Goal: Task Accomplishment & Management: Manage account settings

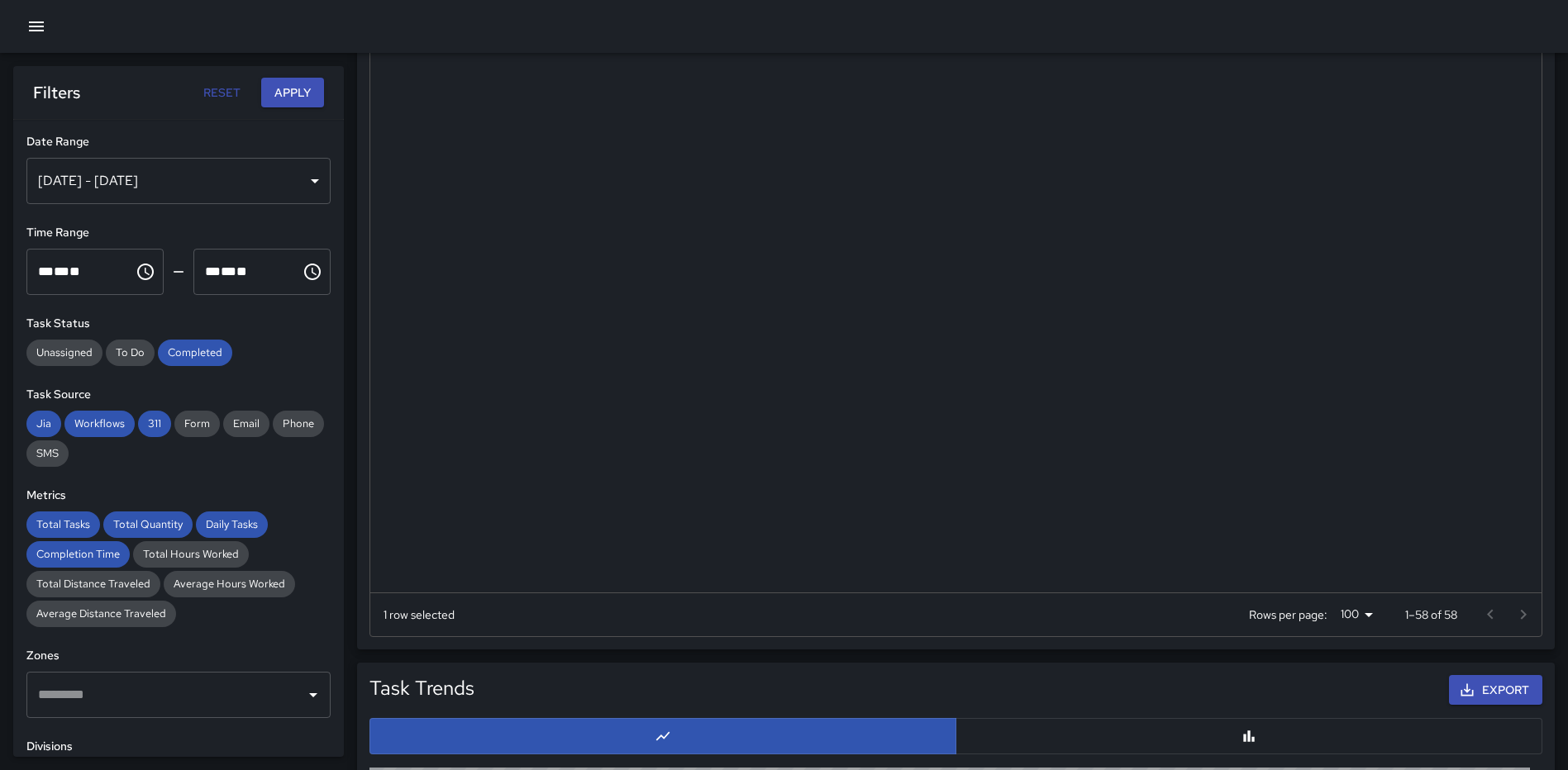
scroll to position [1550, 0]
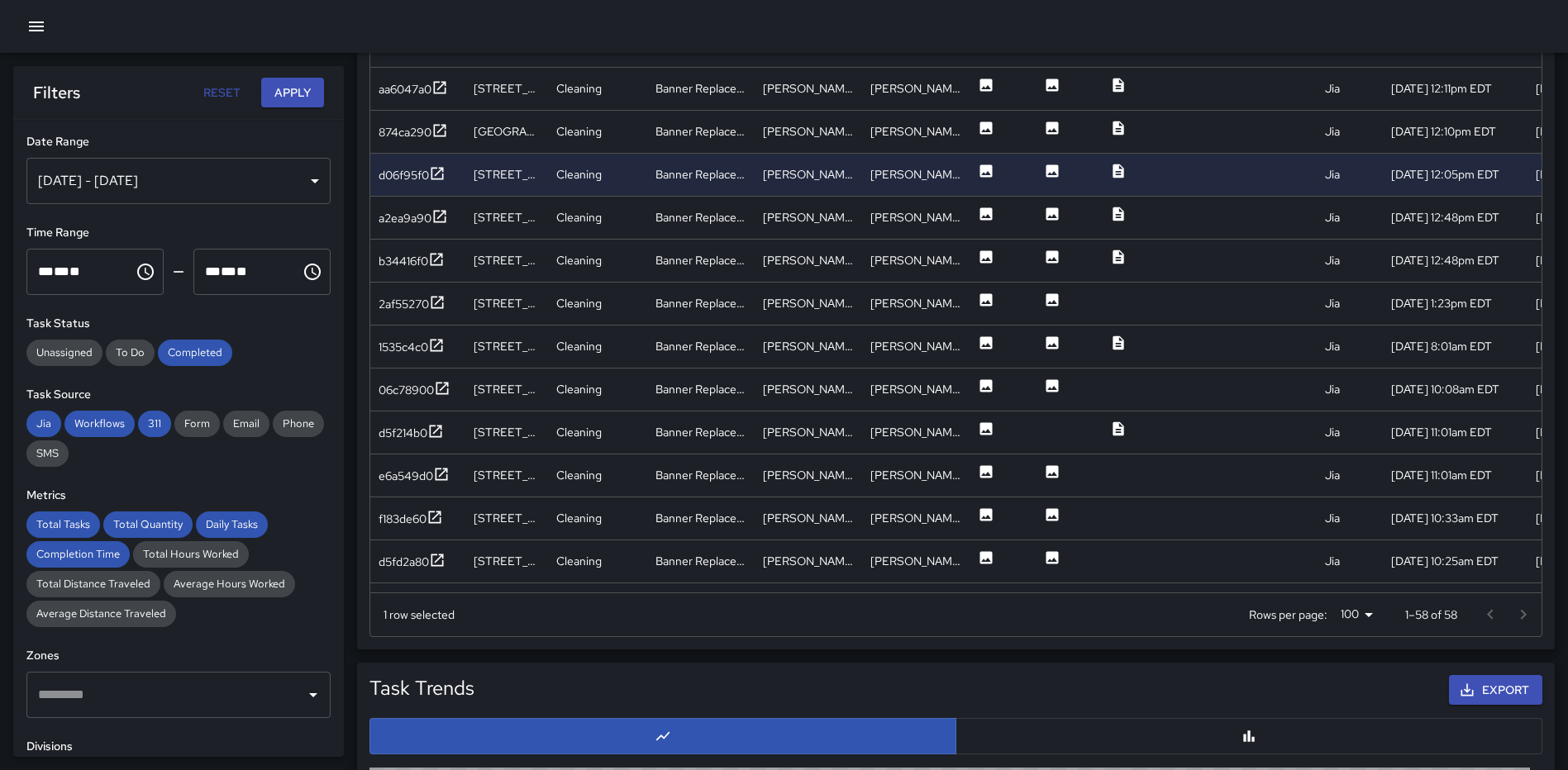
click at [32, 31] on icon "button" at bounding box center [36, 26] width 14 height 10
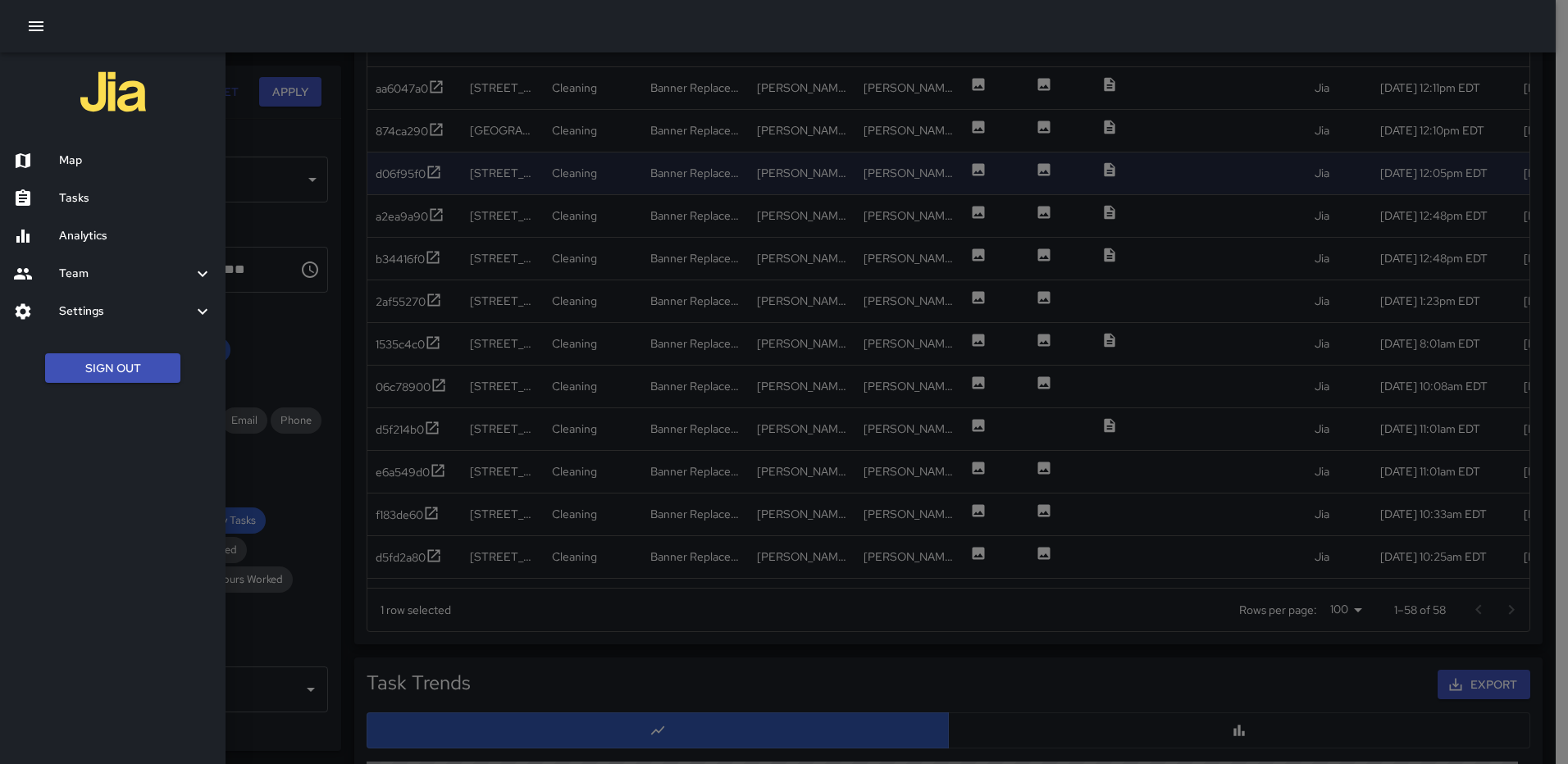
click at [59, 230] on h6 "Analytics" at bounding box center [136, 236] width 153 height 18
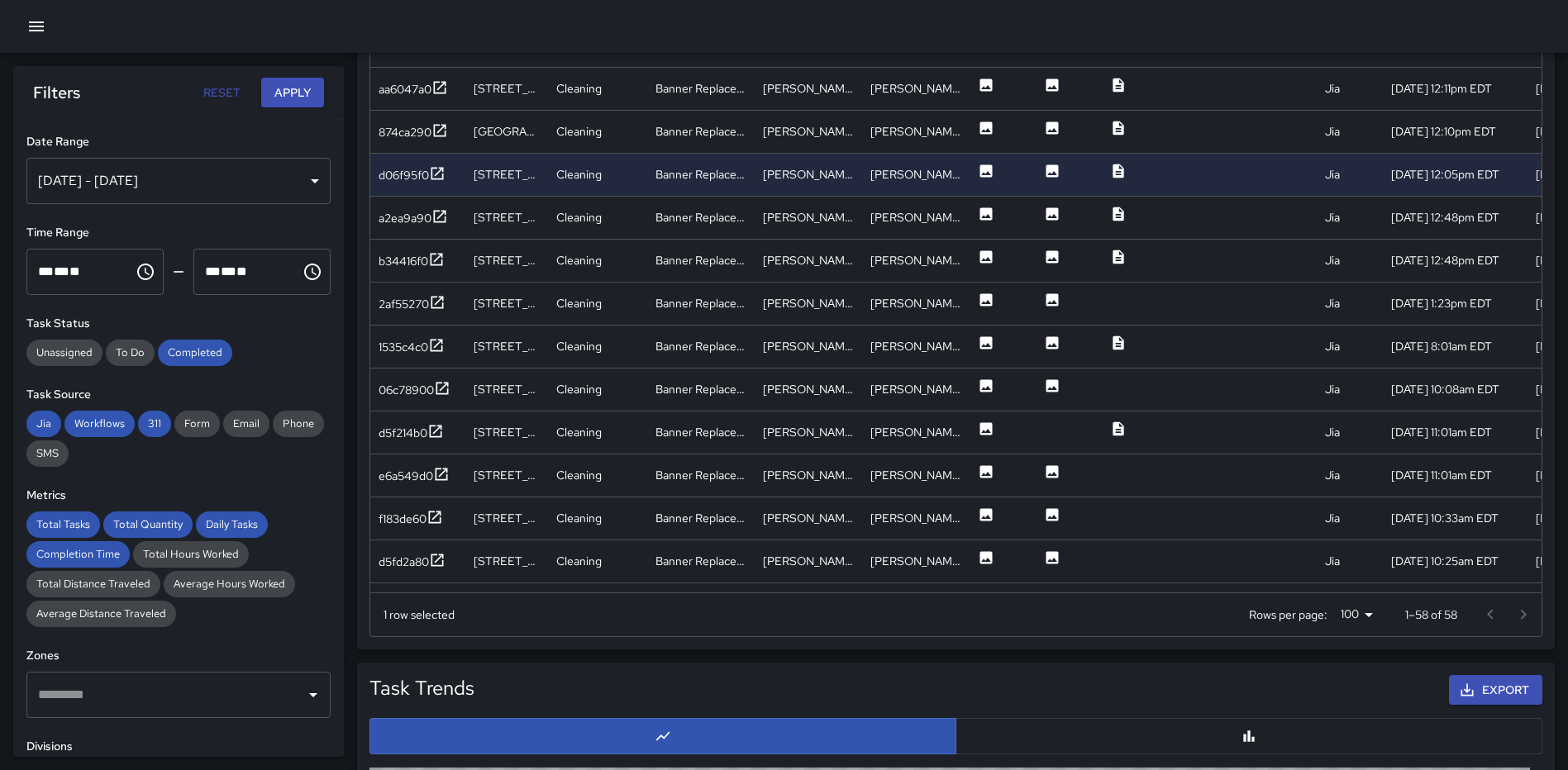
click at [293, 177] on div "[DATE] - [DATE]" at bounding box center [178, 181] width 305 height 46
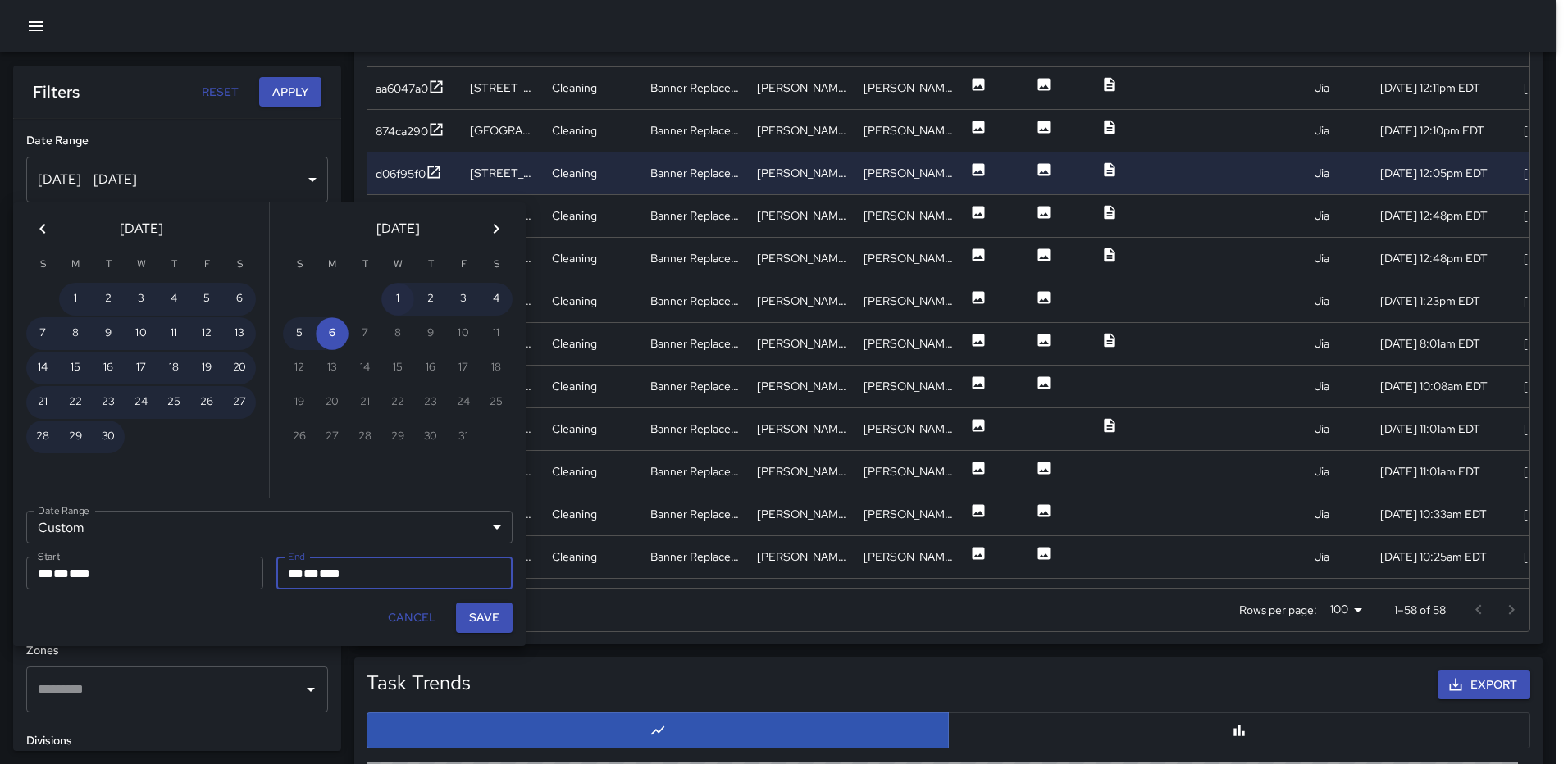
click at [397, 295] on button "1" at bounding box center [398, 299] width 33 height 33
type input "**********"
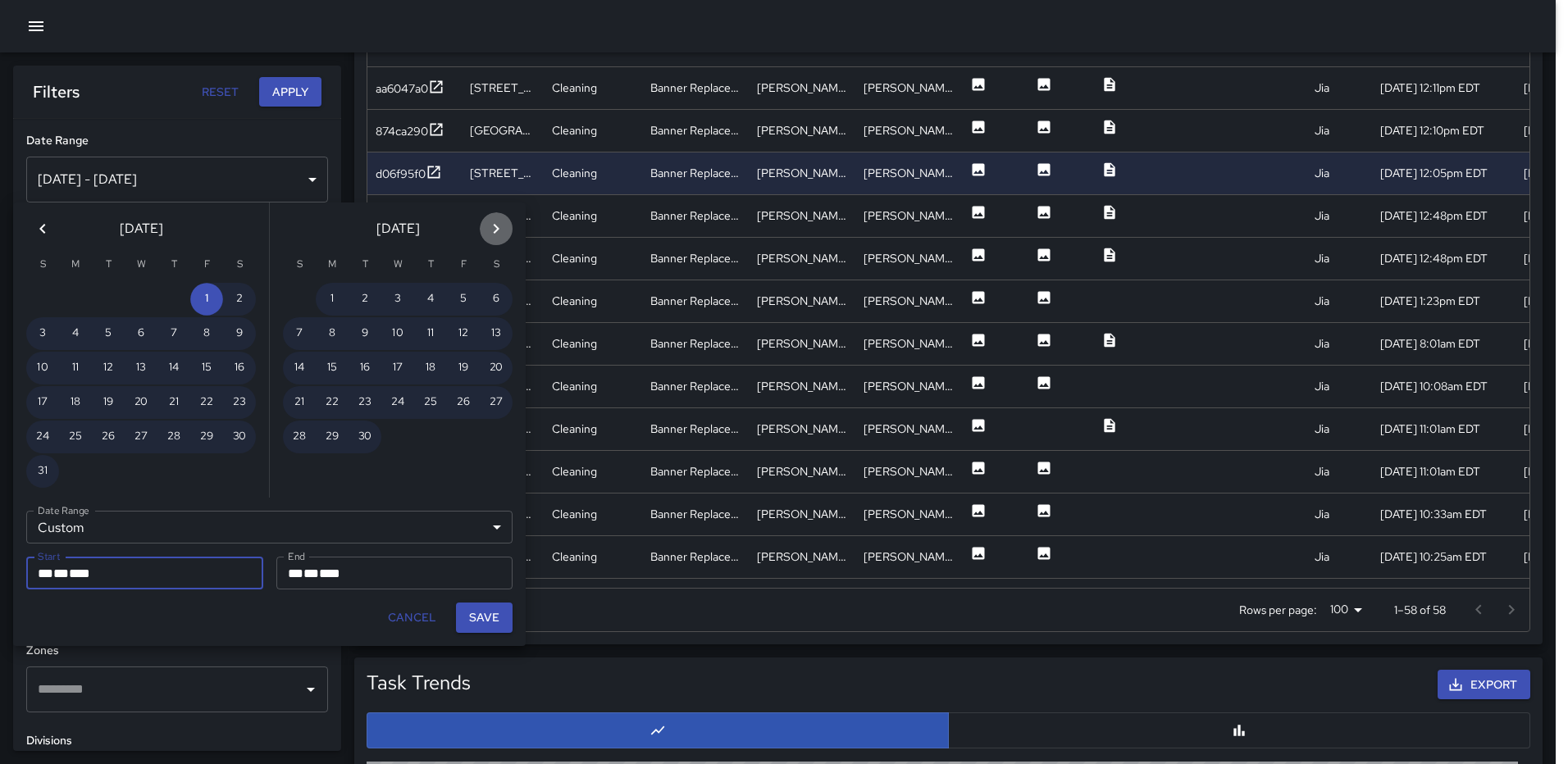
click at [490, 231] on icon "Next month" at bounding box center [496, 229] width 20 height 20
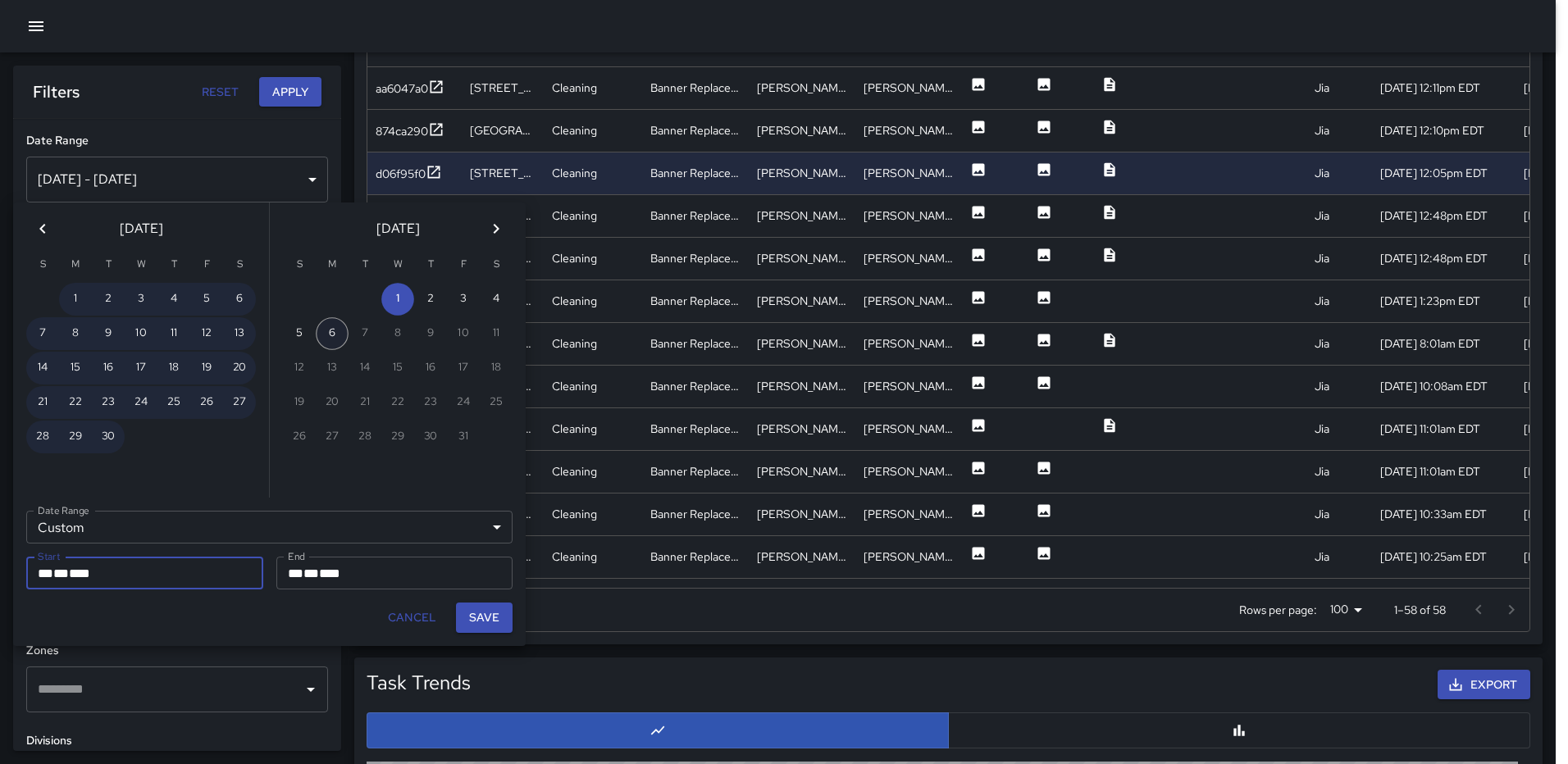
drag, startPoint x: 326, startPoint y: 334, endPoint x: 336, endPoint y: 337, distance: 10.4
click at [327, 334] on button "6" at bounding box center [332, 334] width 33 height 33
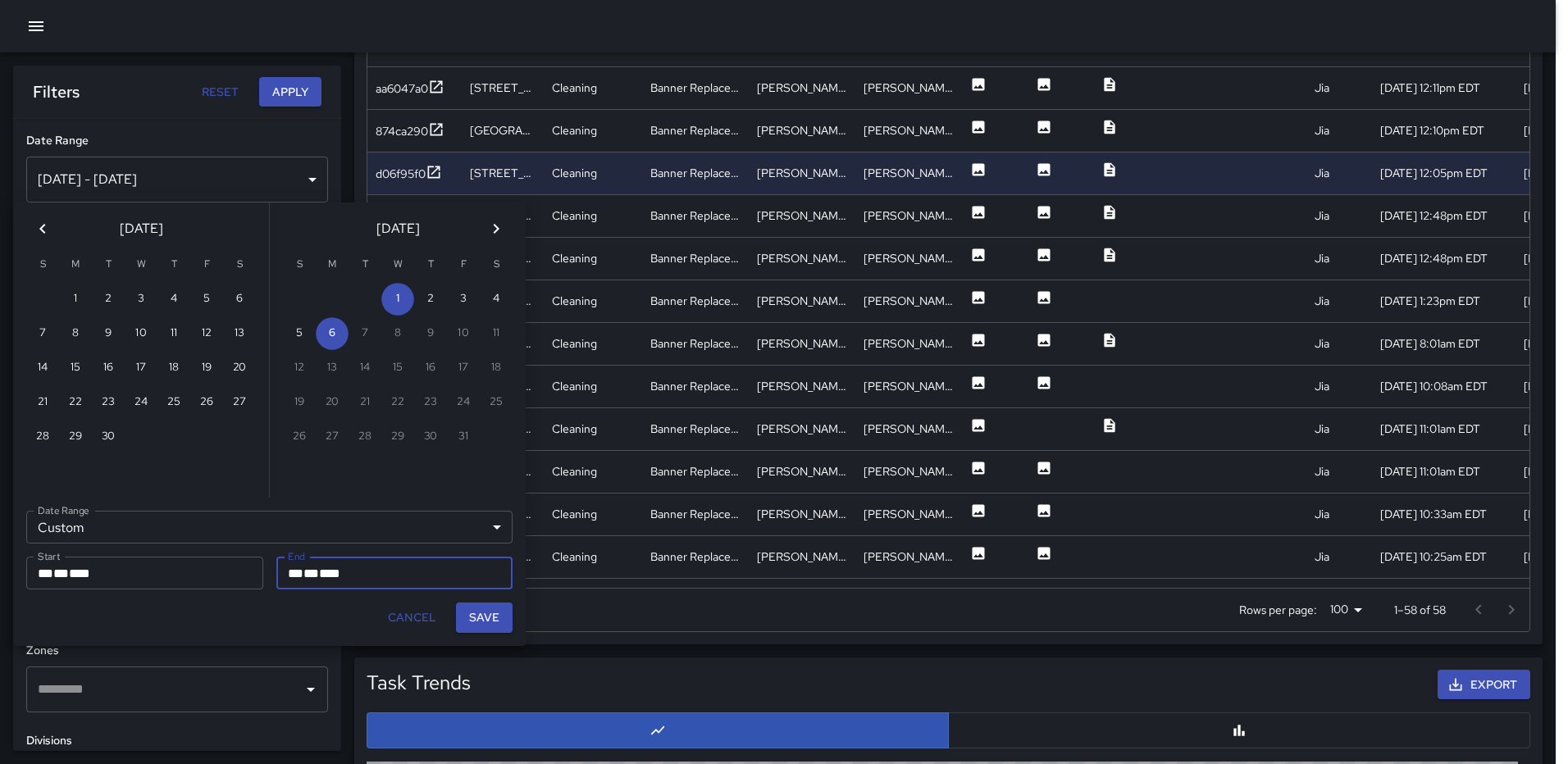
click at [130, 565] on div "** * ** * ****" at bounding box center [144, 573] width 214 height 33
click at [398, 295] on button "1" at bounding box center [398, 299] width 33 height 33
type input "**********"
click at [335, 334] on button "6" at bounding box center [332, 334] width 33 height 33
type input "**********"
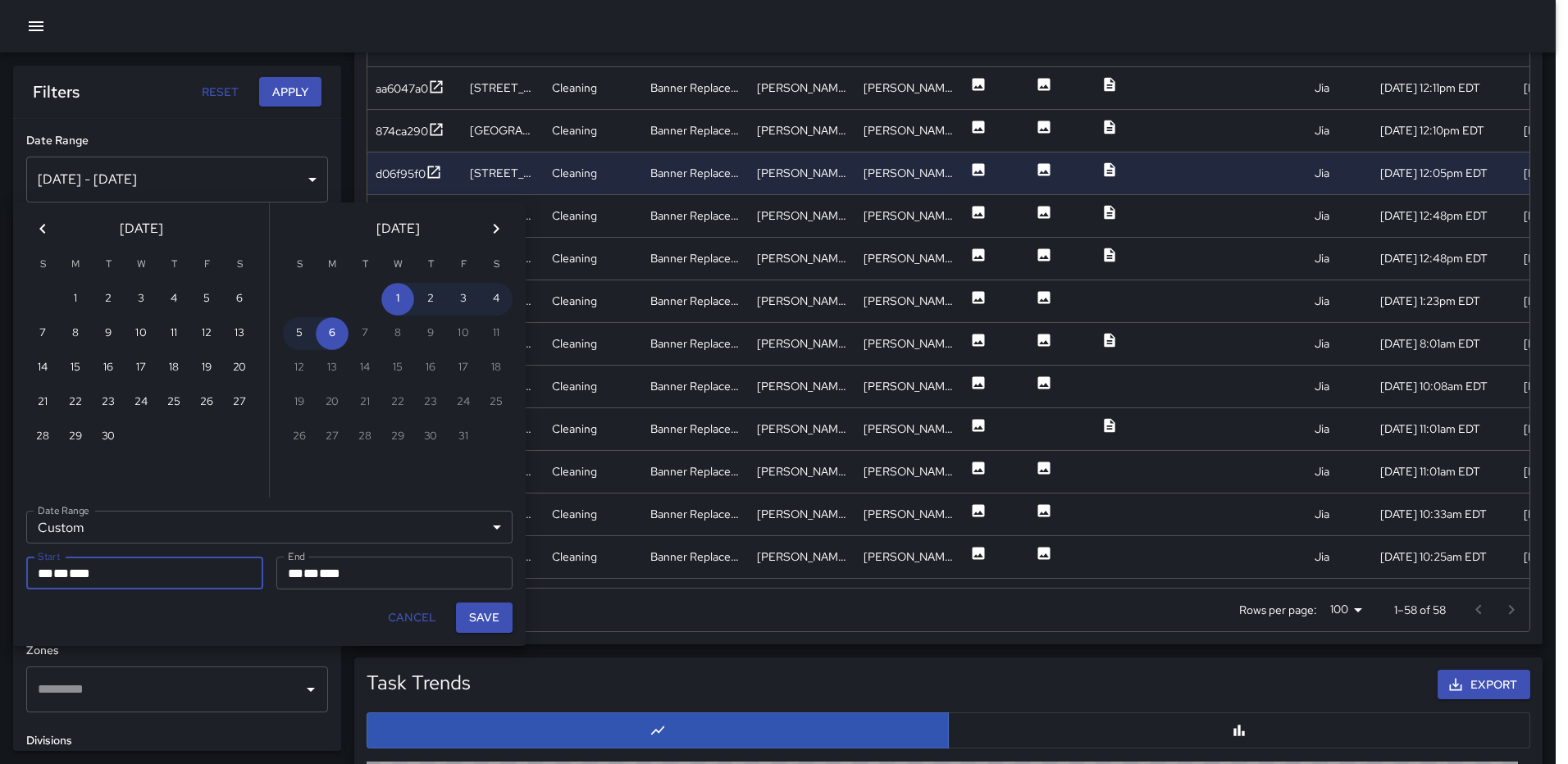
click at [475, 613] on button "Save" at bounding box center [484, 618] width 56 height 31
type input "**********"
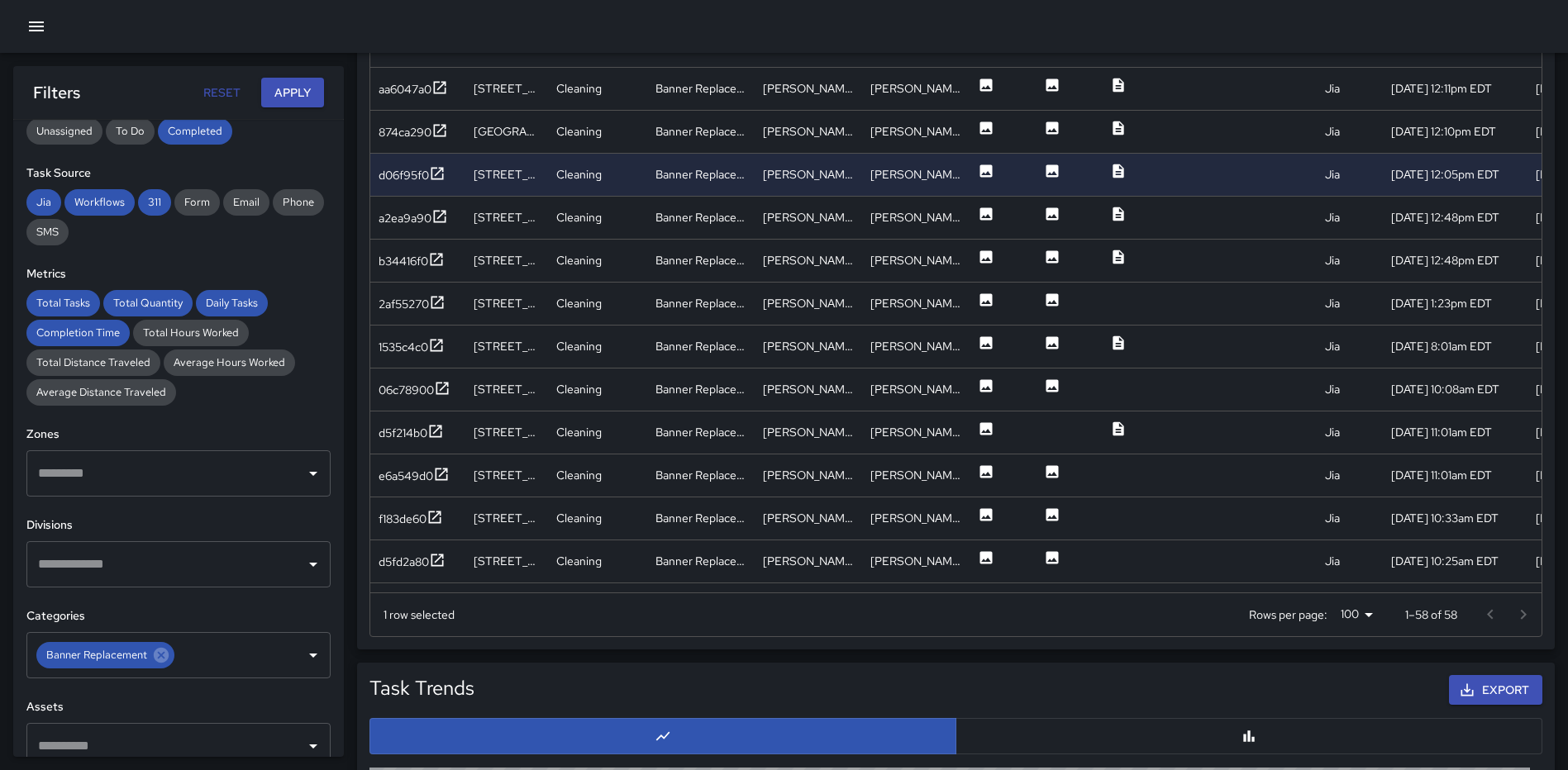
scroll to position [248, 0]
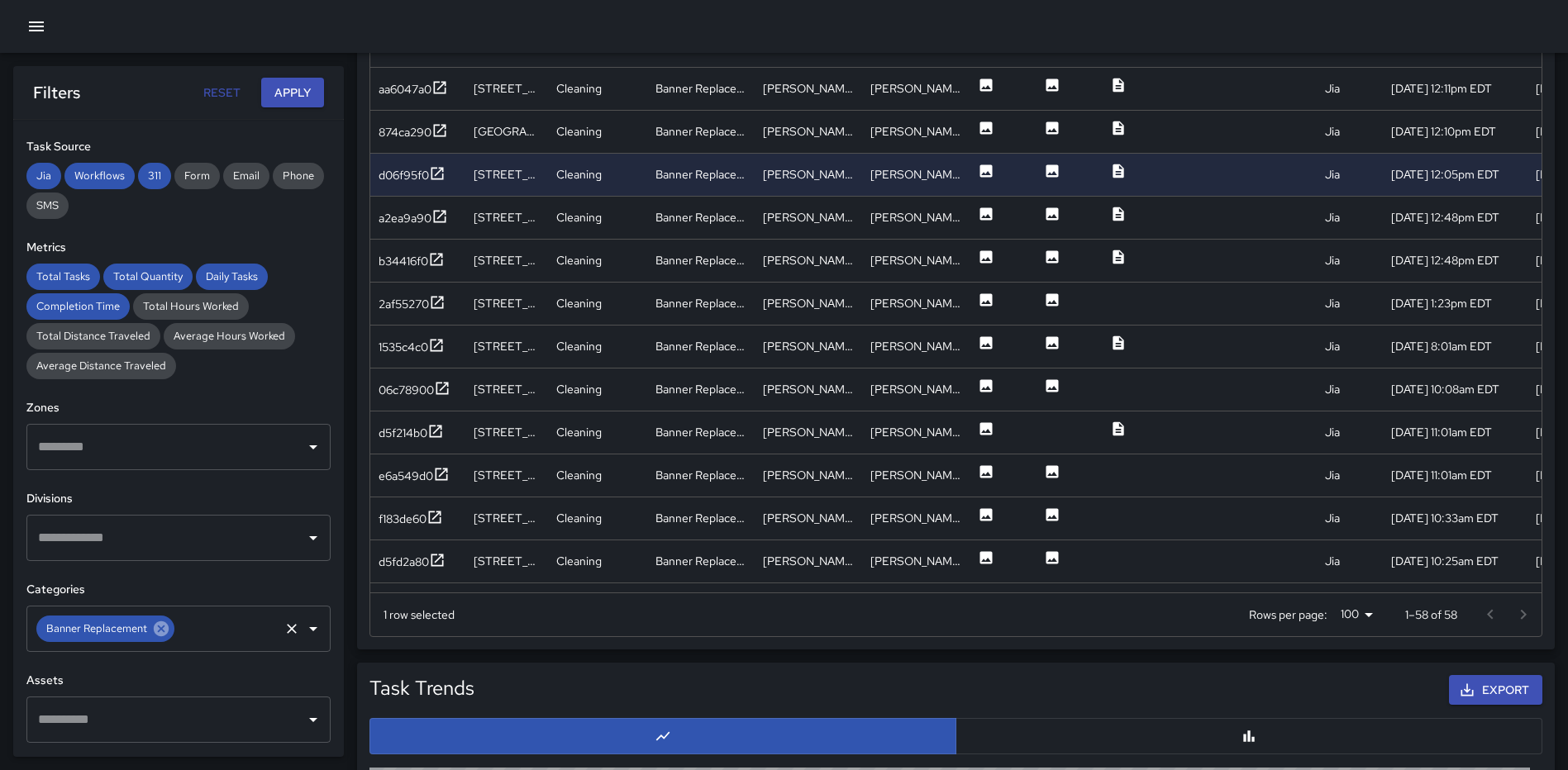
click at [157, 628] on icon at bounding box center [161, 628] width 14 height 14
click at [304, 630] on icon "Open" at bounding box center [313, 628] width 20 height 20
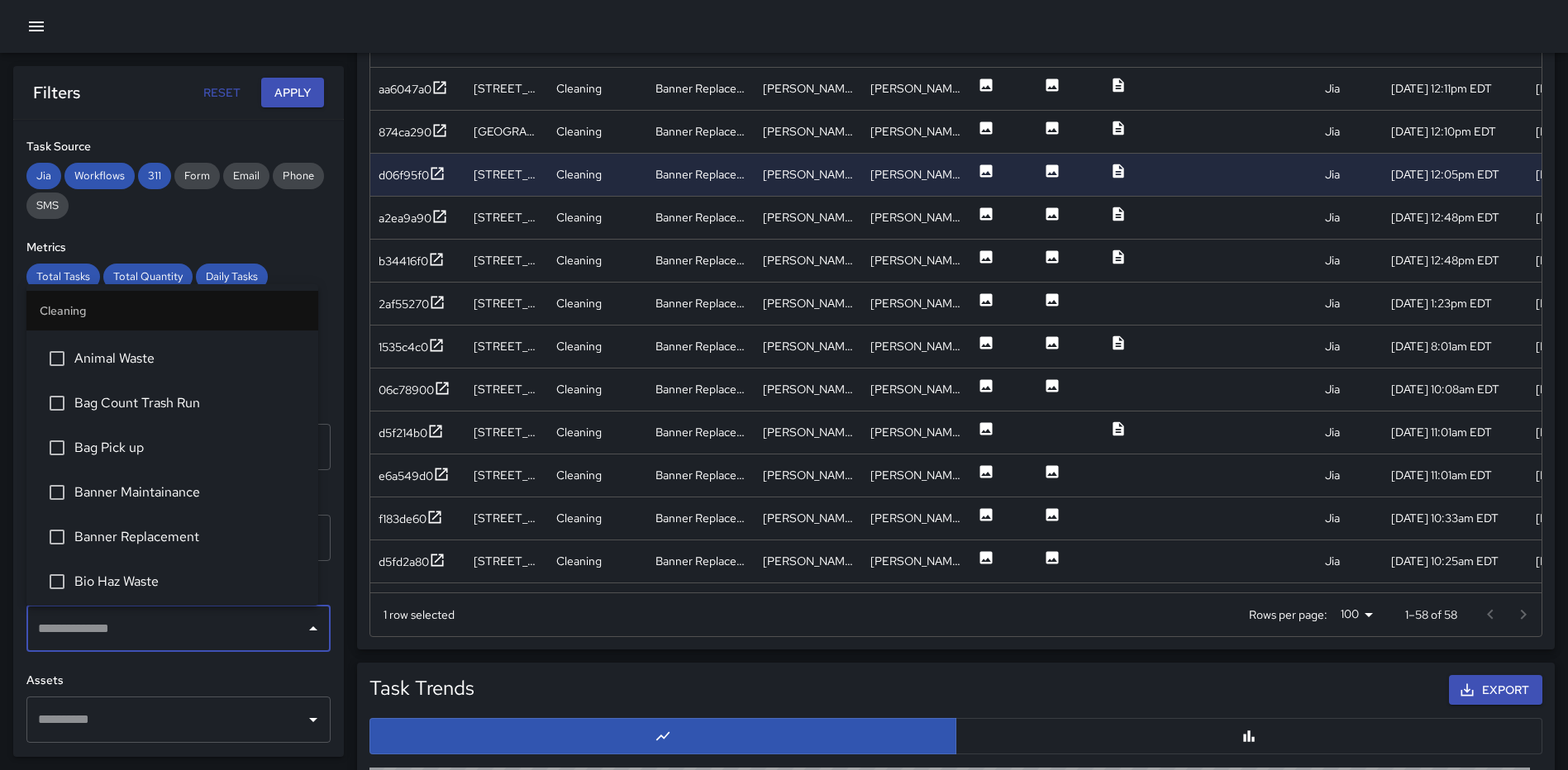
scroll to position [83, 0]
click at [183, 404] on span "Bag Count Trash Run" at bounding box center [189, 404] width 230 height 20
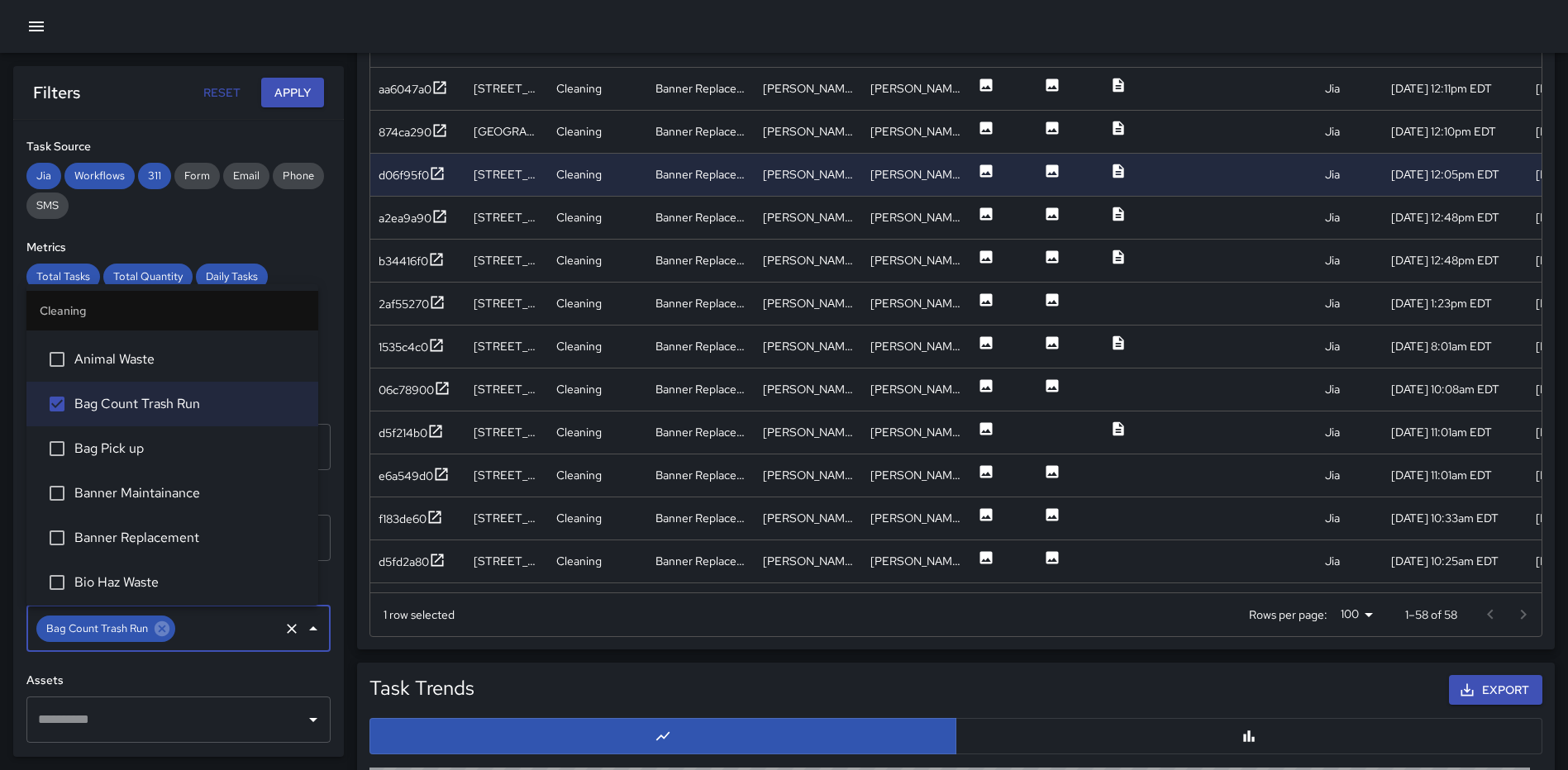
click at [293, 72] on div "Filters Reset Apply" at bounding box center [178, 93] width 331 height 53
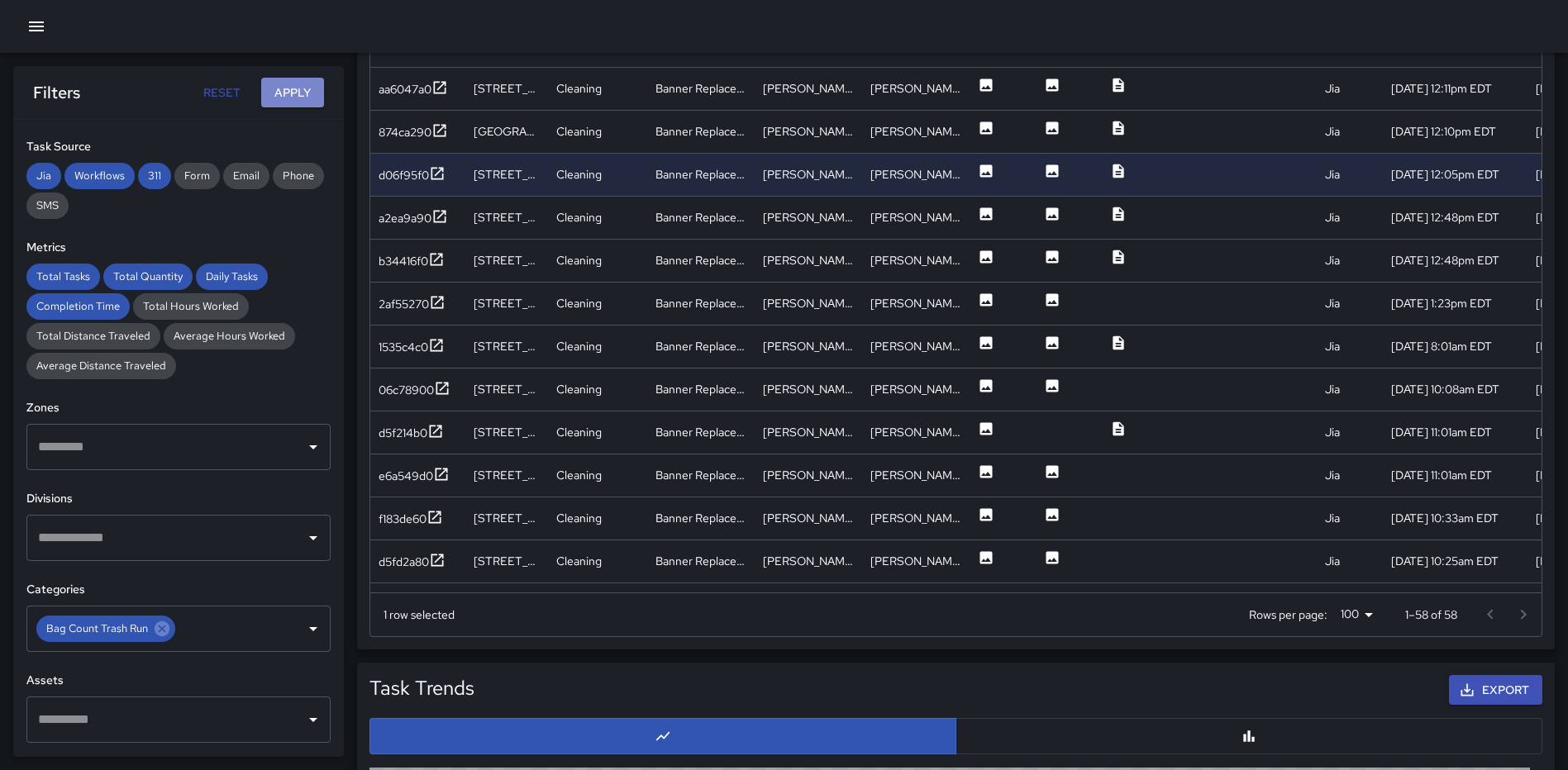
click at [289, 84] on button "Apply" at bounding box center [292, 93] width 63 height 31
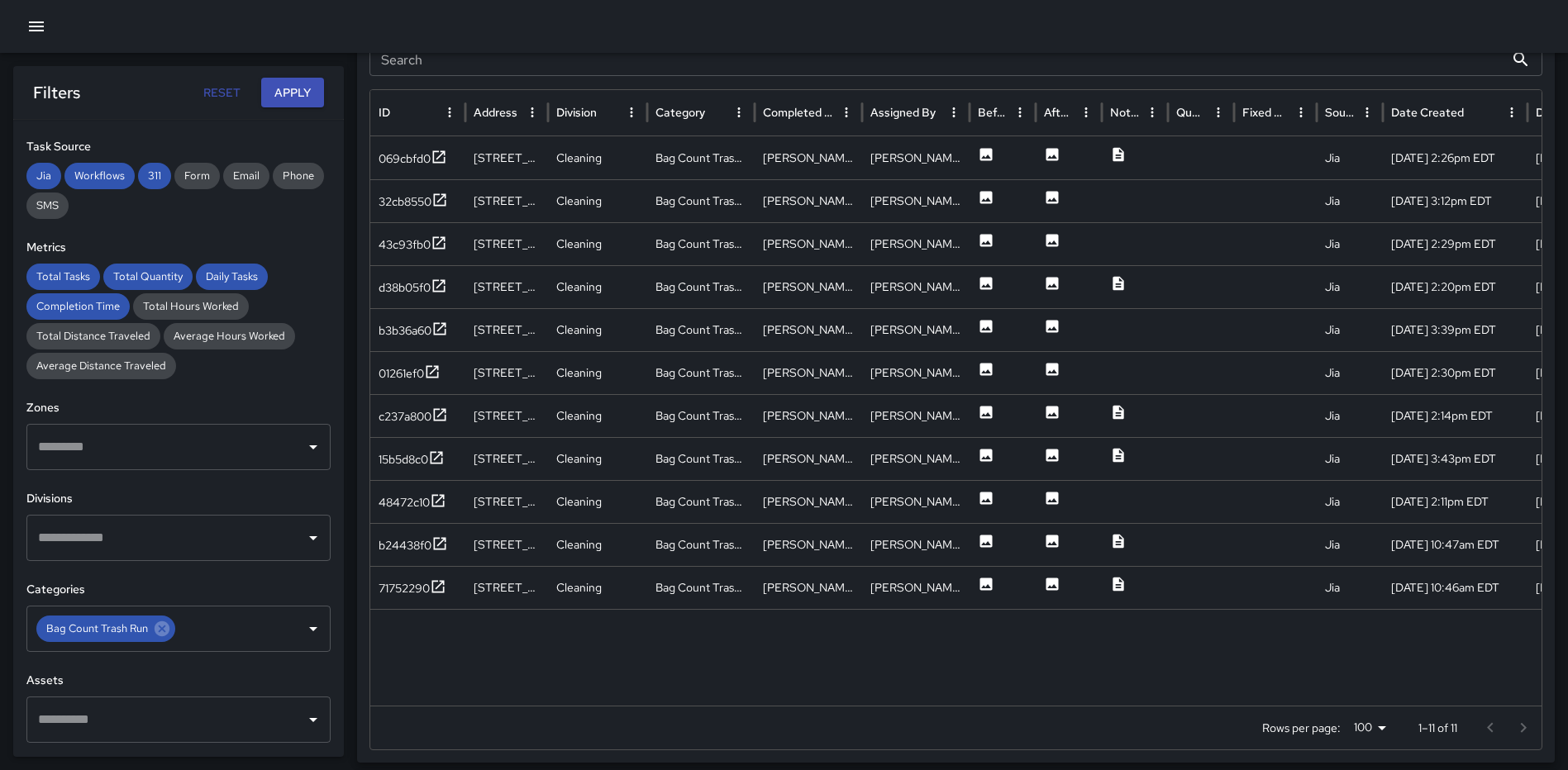
scroll to position [936, 0]
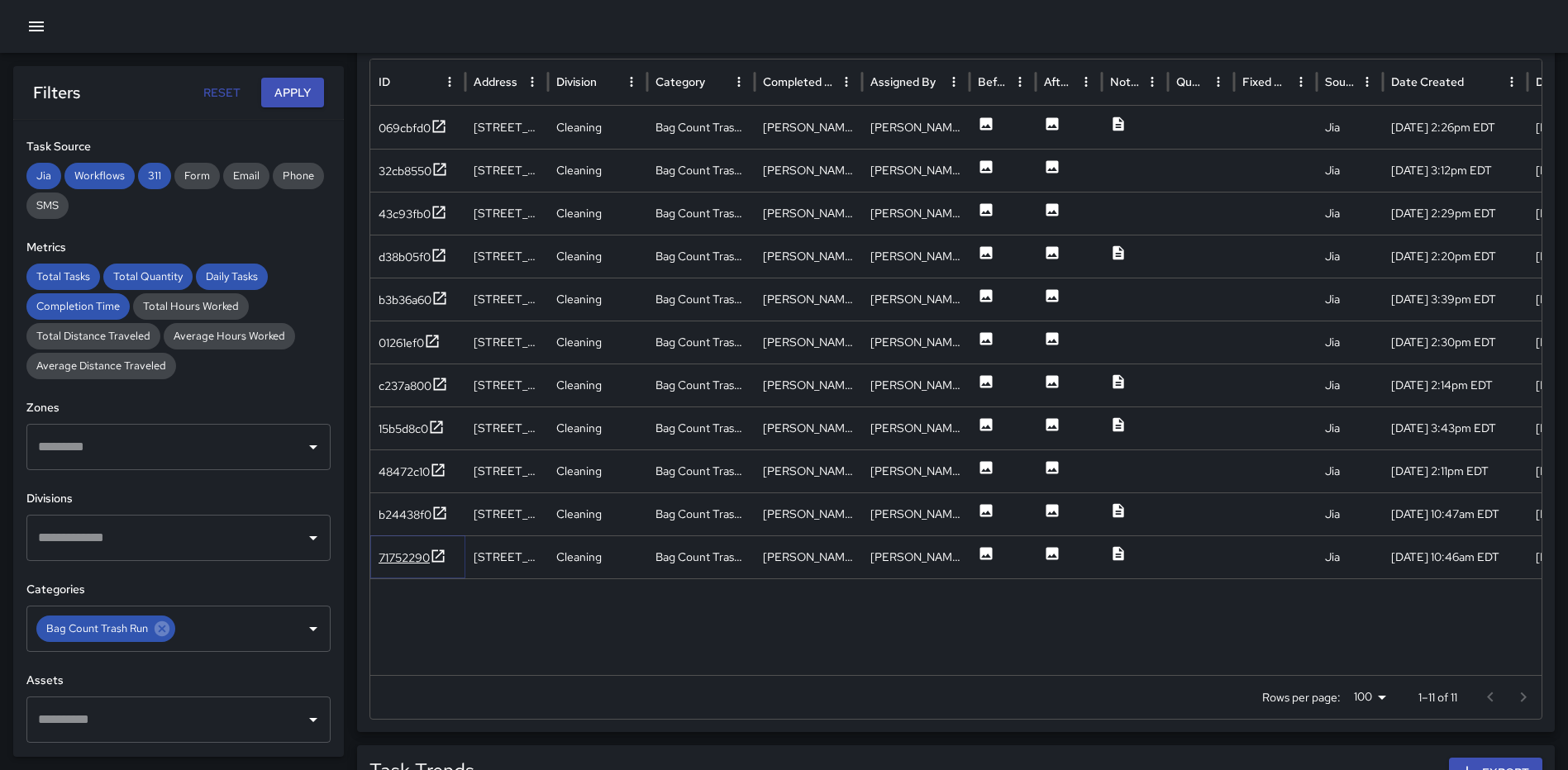
click at [439, 551] on icon at bounding box center [438, 556] width 16 height 16
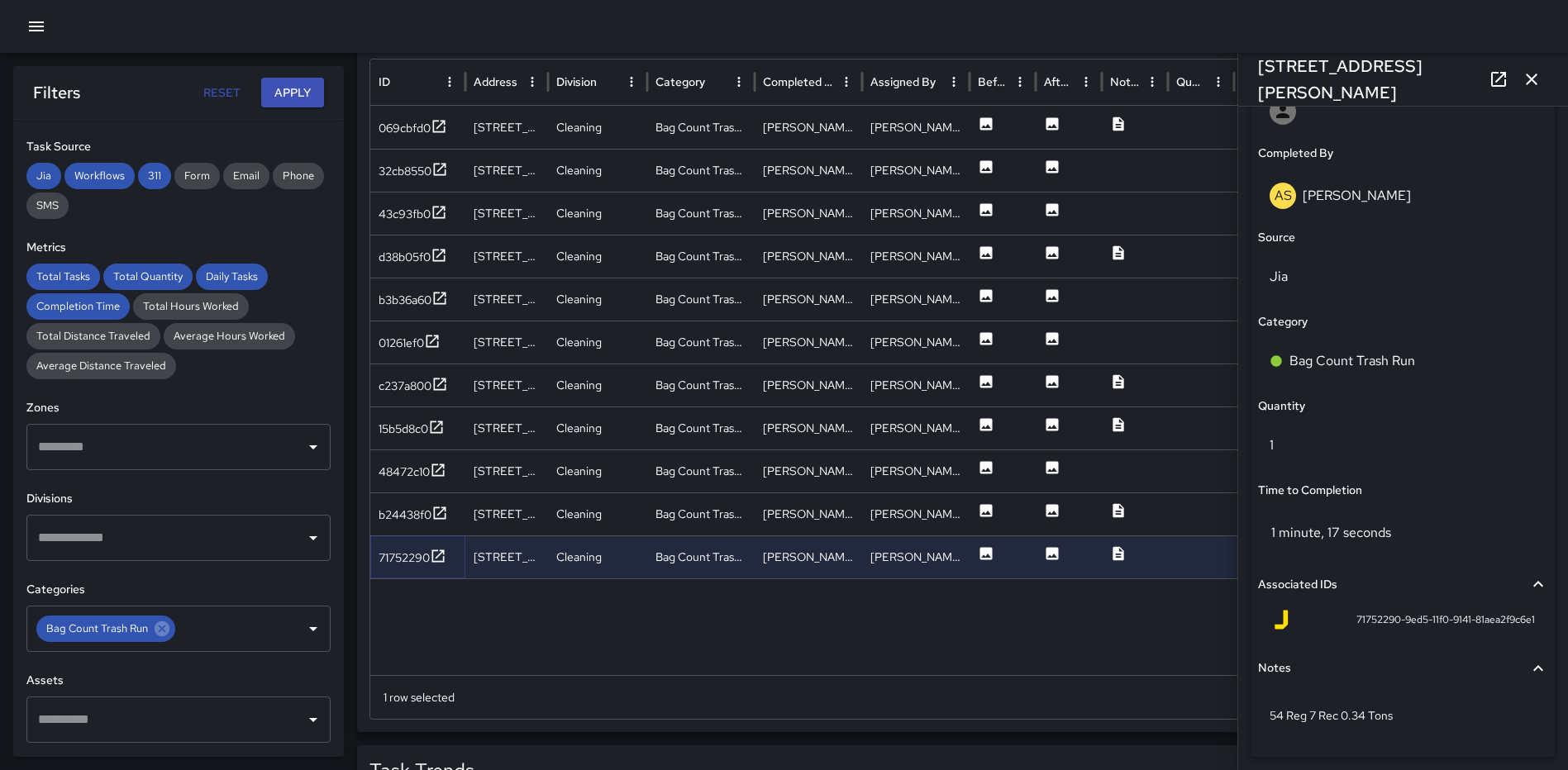
scroll to position [1075, 0]
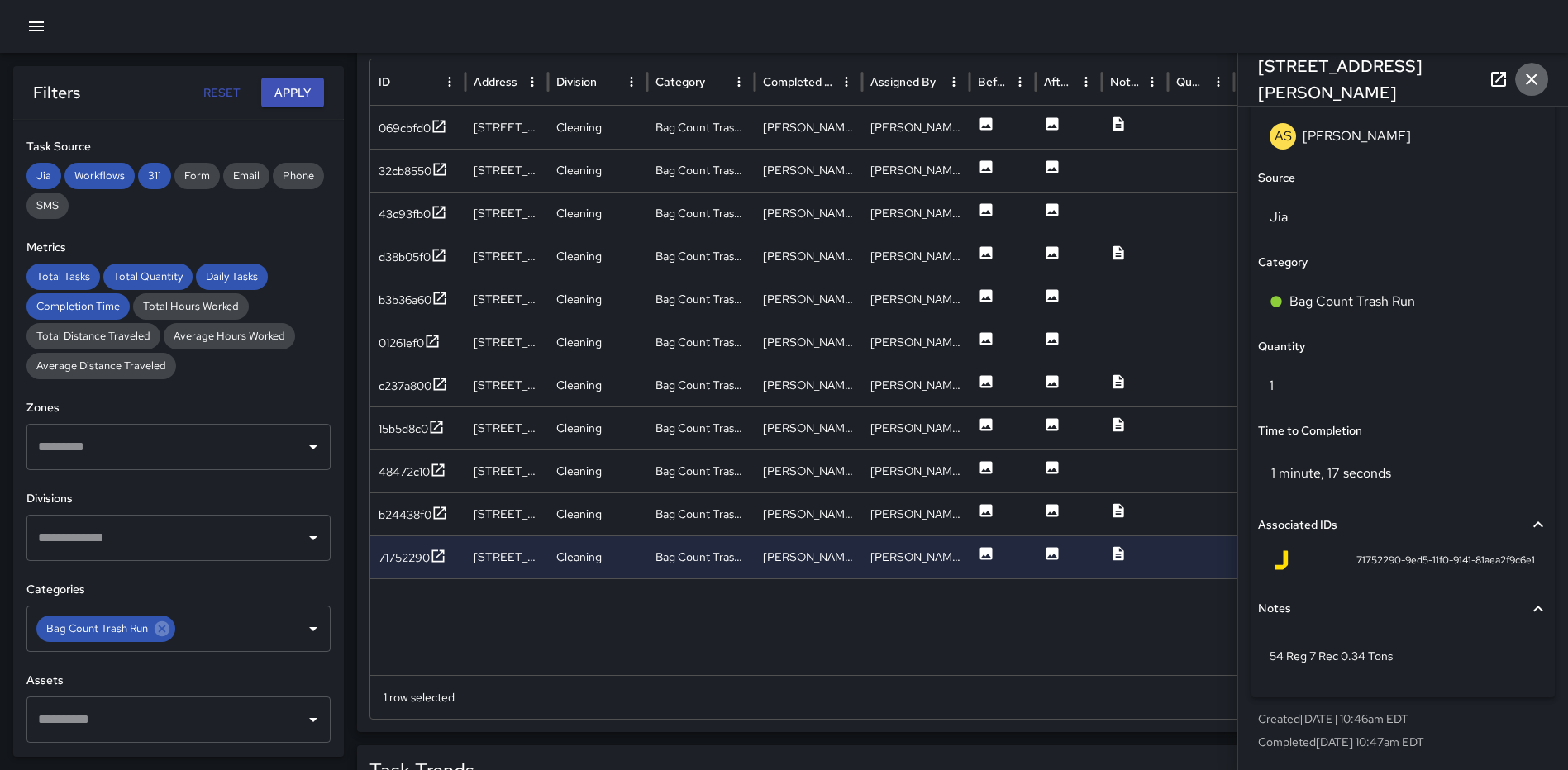
click at [1524, 79] on icon "button" at bounding box center [1531, 79] width 20 height 20
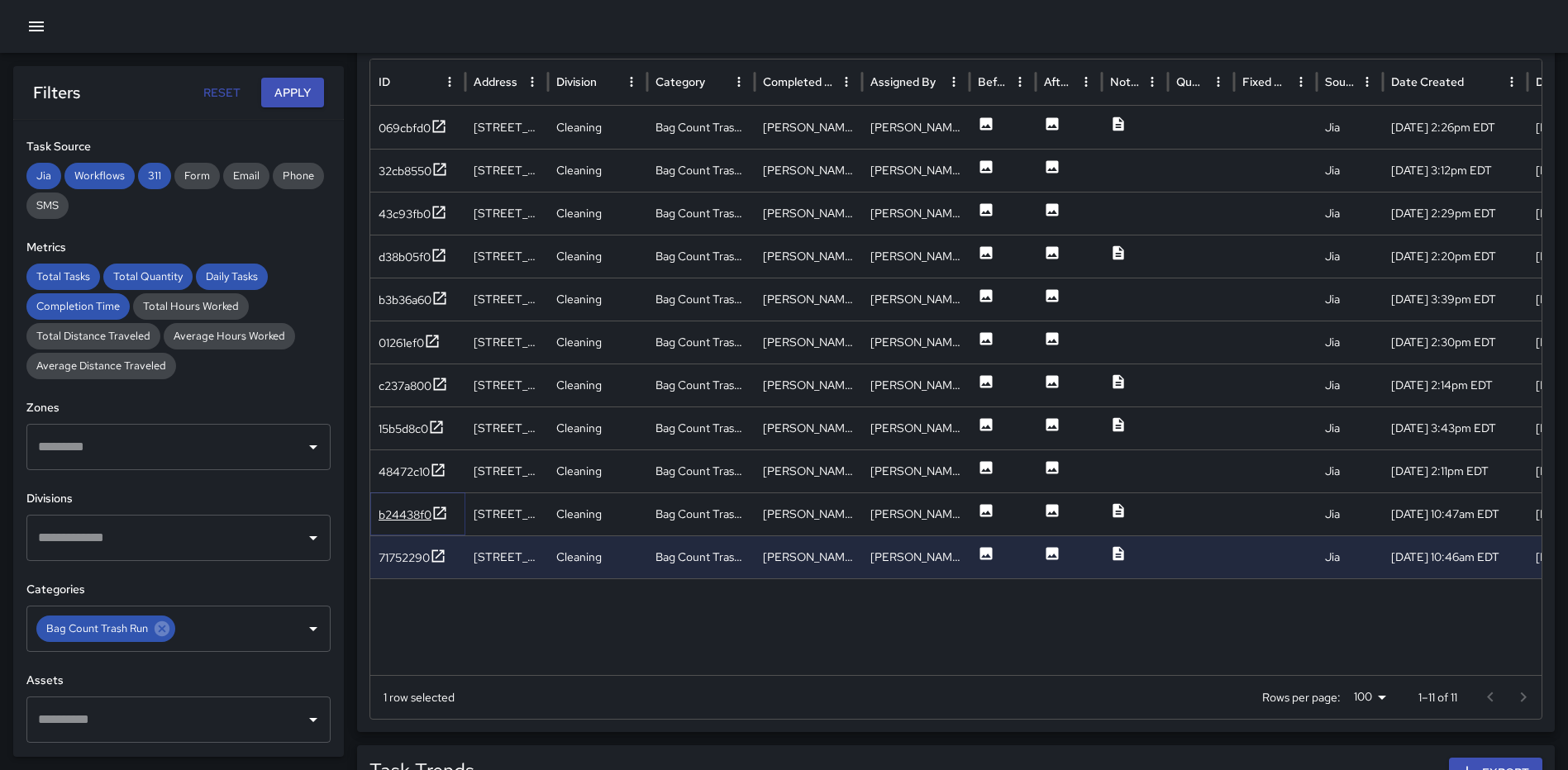
click at [439, 508] on icon at bounding box center [439, 513] width 13 height 13
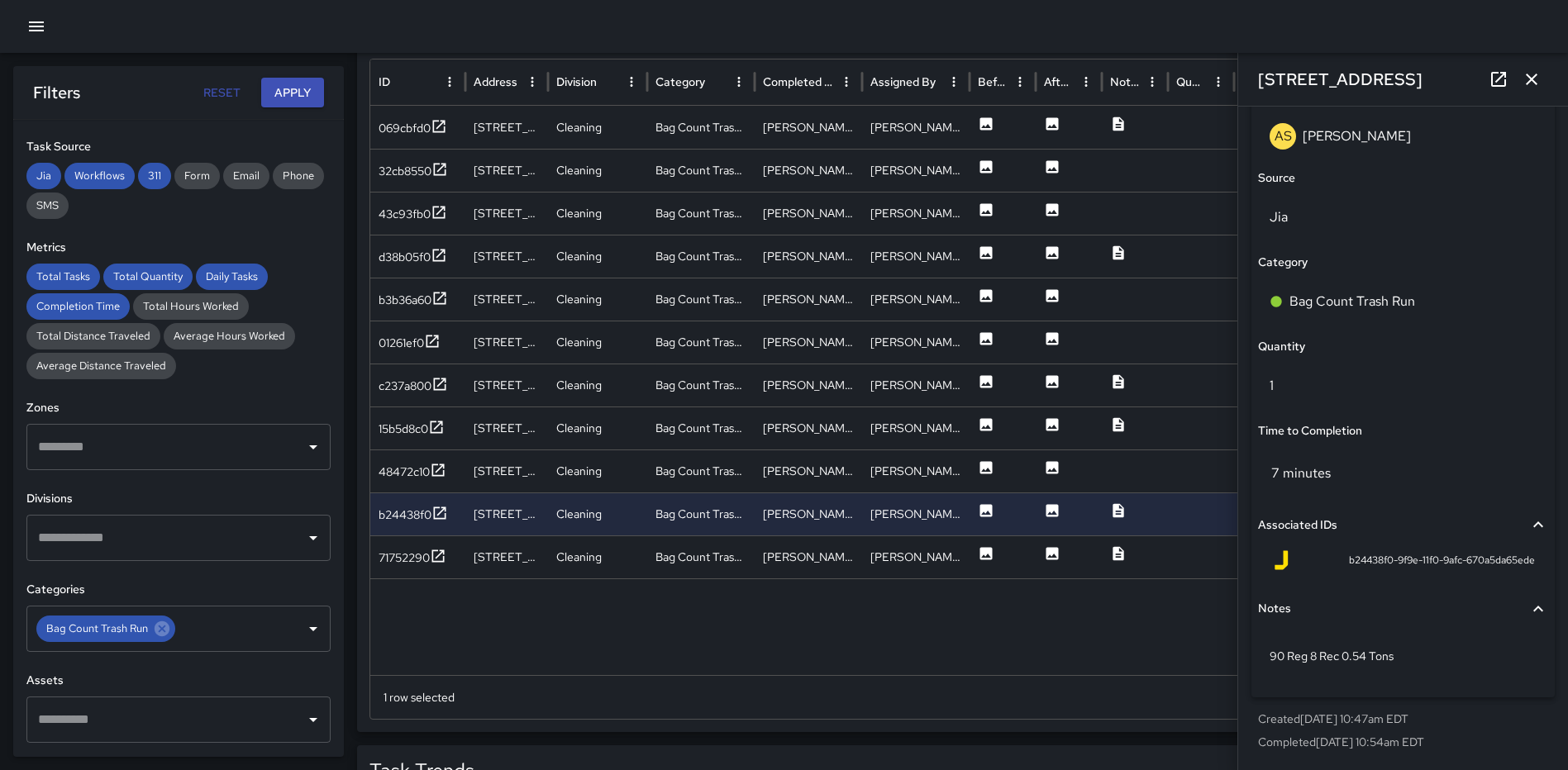
drag, startPoint x: 1527, startPoint y: 81, endPoint x: 1179, endPoint y: 292, distance: 407.0
click at [1527, 81] on icon "button" at bounding box center [1531, 79] width 20 height 20
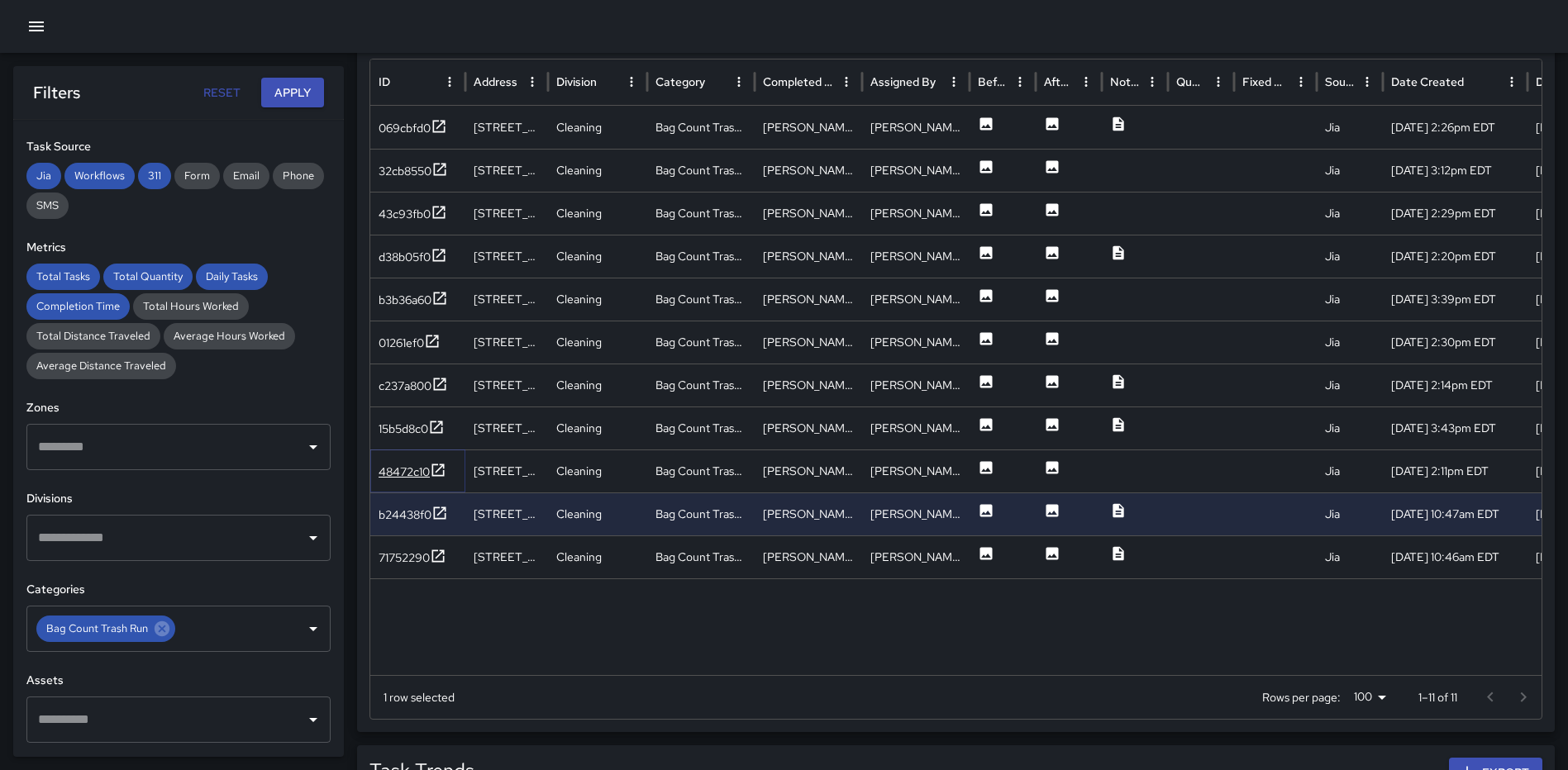
click at [434, 464] on icon at bounding box center [438, 469] width 16 height 16
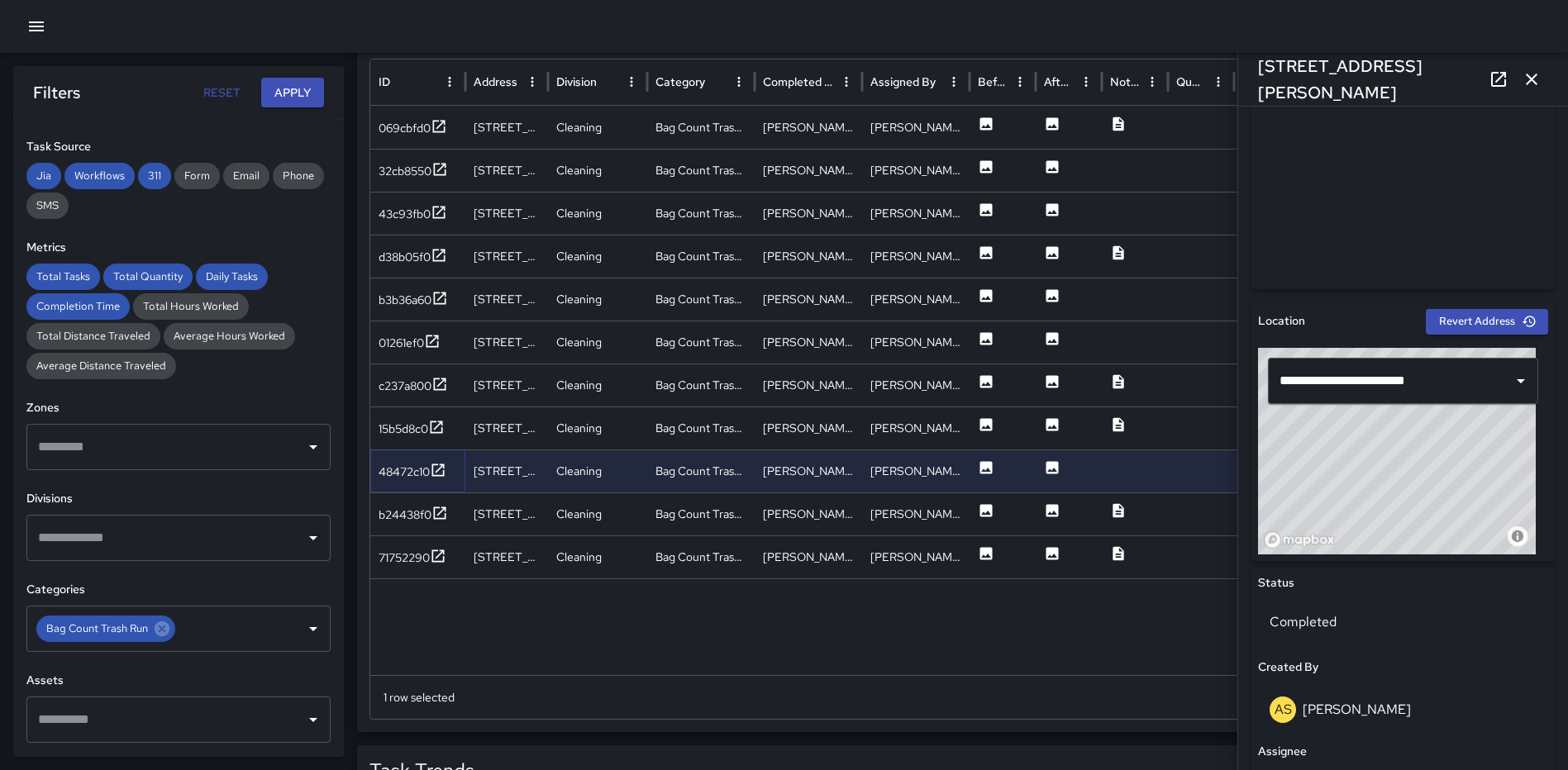
scroll to position [0, 0]
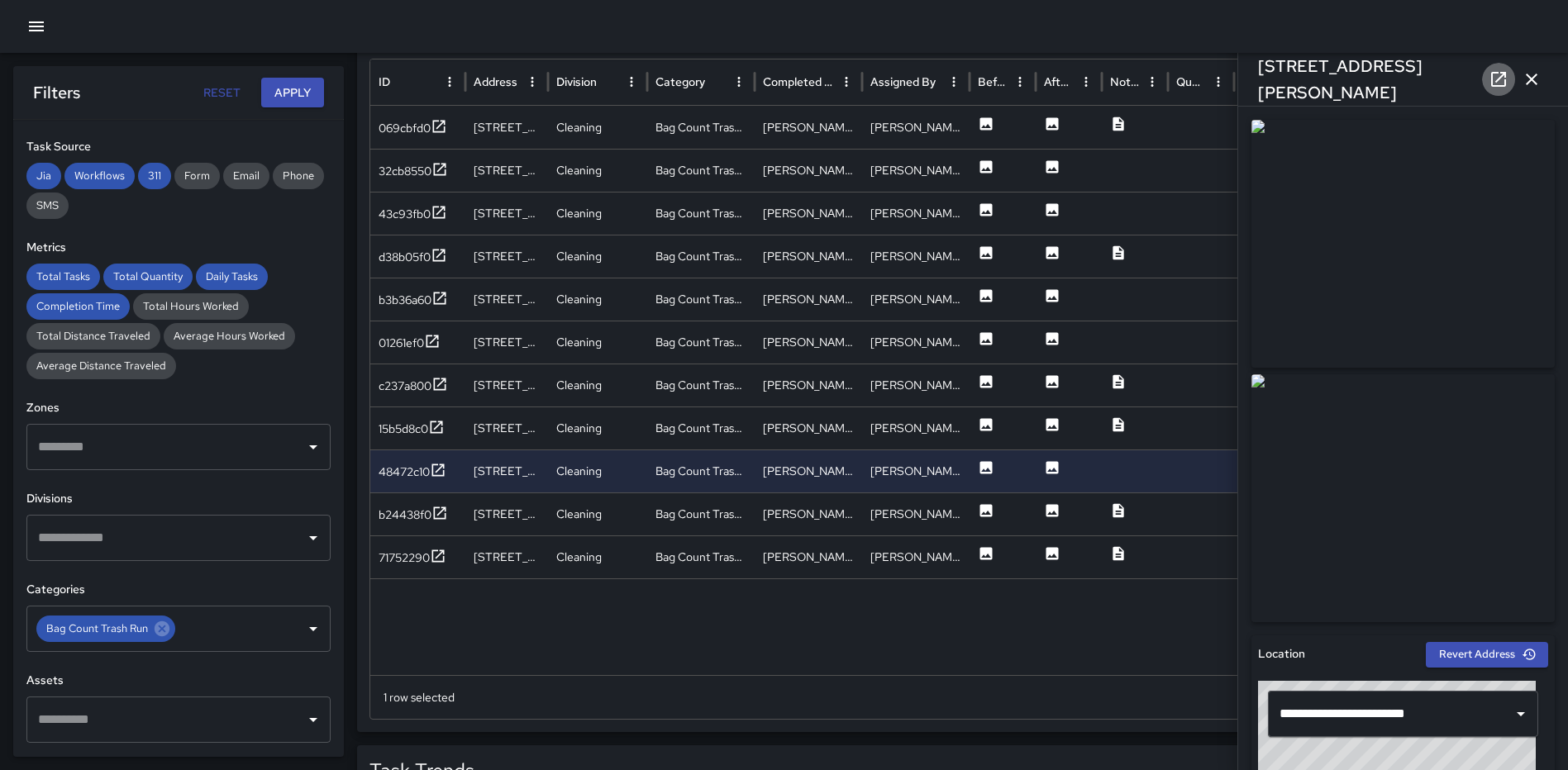
click at [1503, 78] on icon at bounding box center [1499, 79] width 20 height 20
click at [436, 427] on icon at bounding box center [436, 427] width 16 height 16
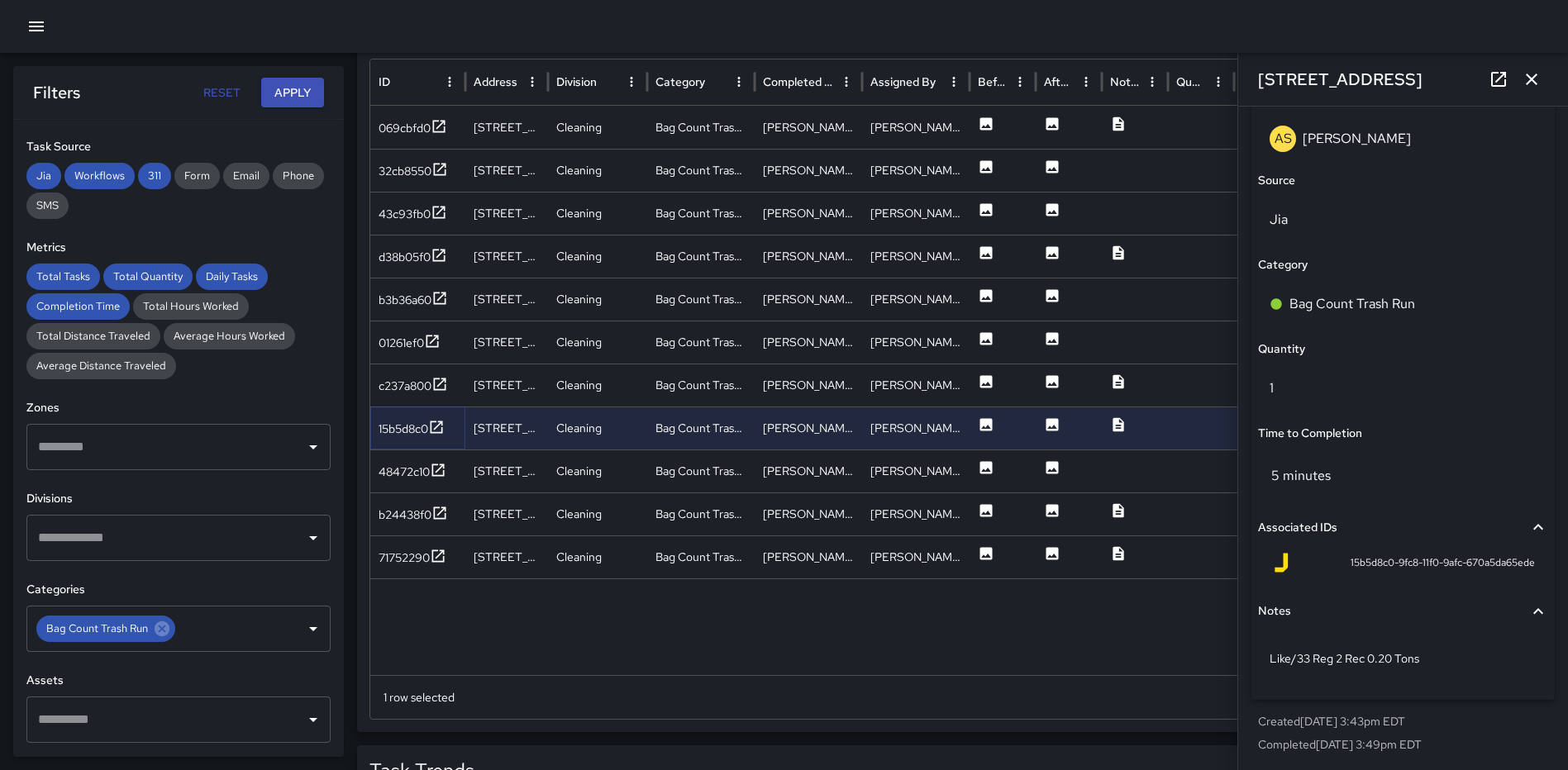
scroll to position [1075, 0]
click at [1532, 85] on icon "button" at bounding box center [1531, 79] width 20 height 20
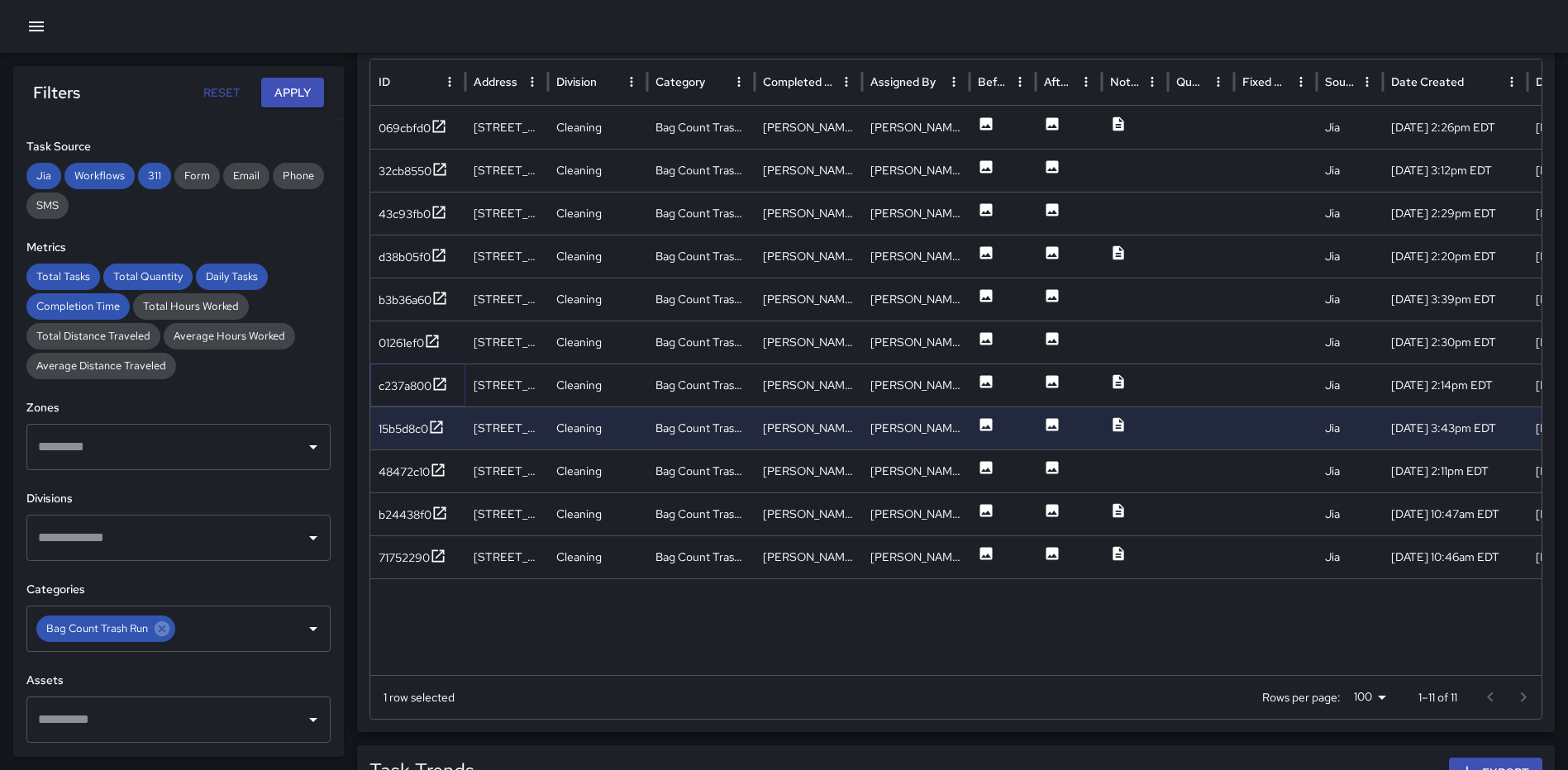
click at [443, 384] on icon at bounding box center [439, 384] width 16 height 16
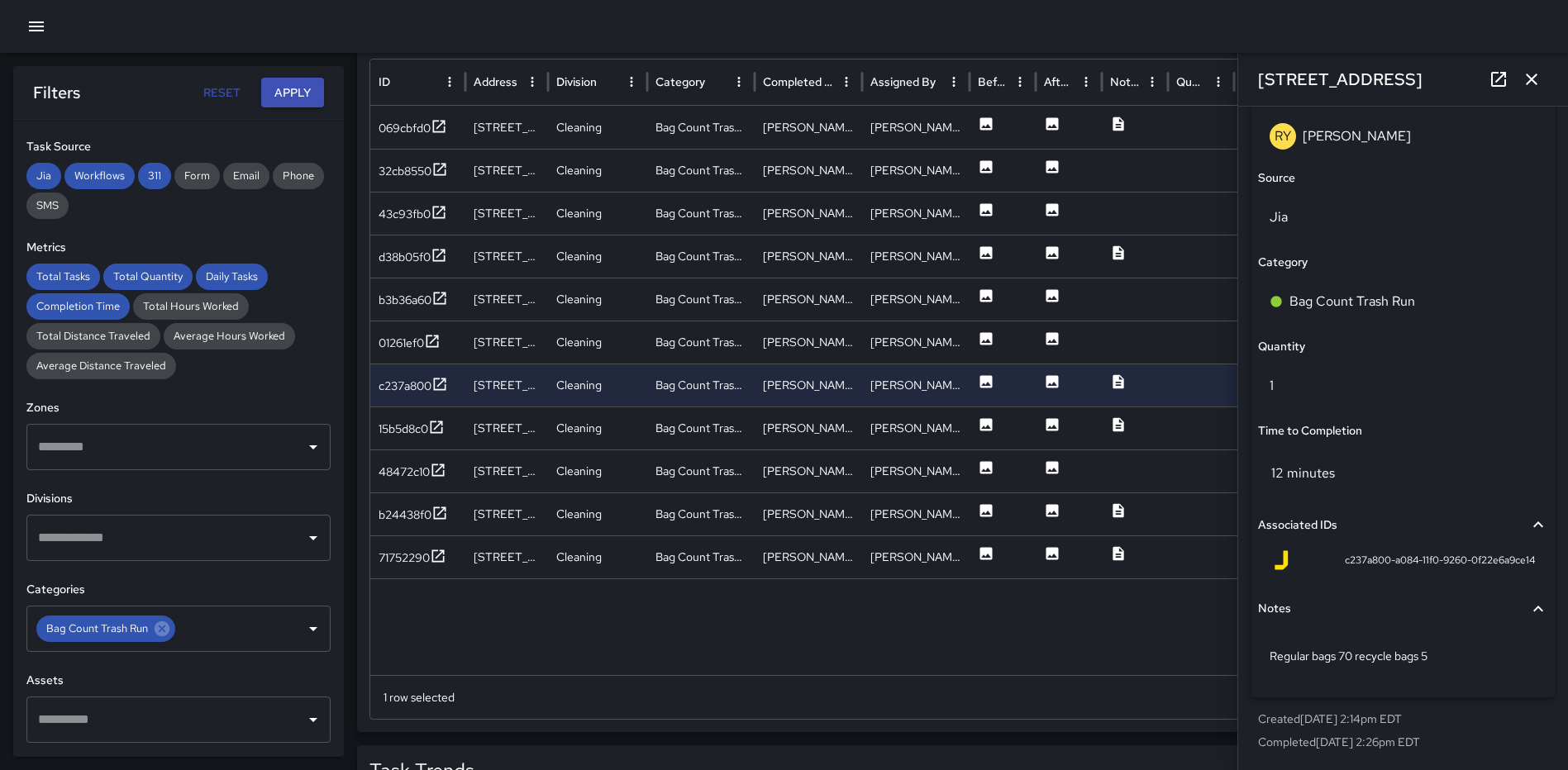
drag, startPoint x: 1527, startPoint y: 75, endPoint x: 1500, endPoint y: 74, distance: 27.0
click at [1527, 75] on icon "button" at bounding box center [1531, 79] width 12 height 12
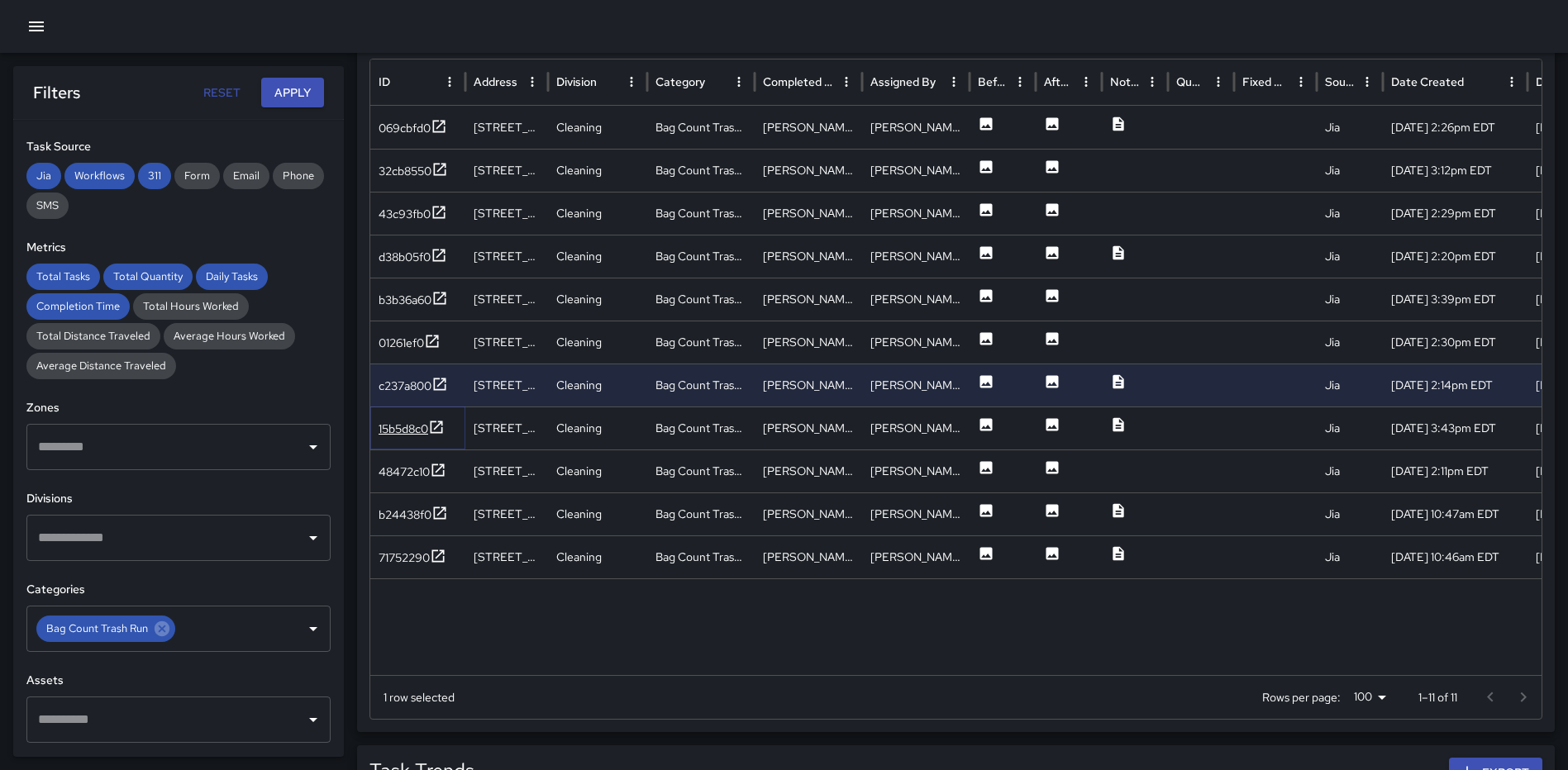
click at [439, 427] on icon at bounding box center [437, 427] width 13 height 13
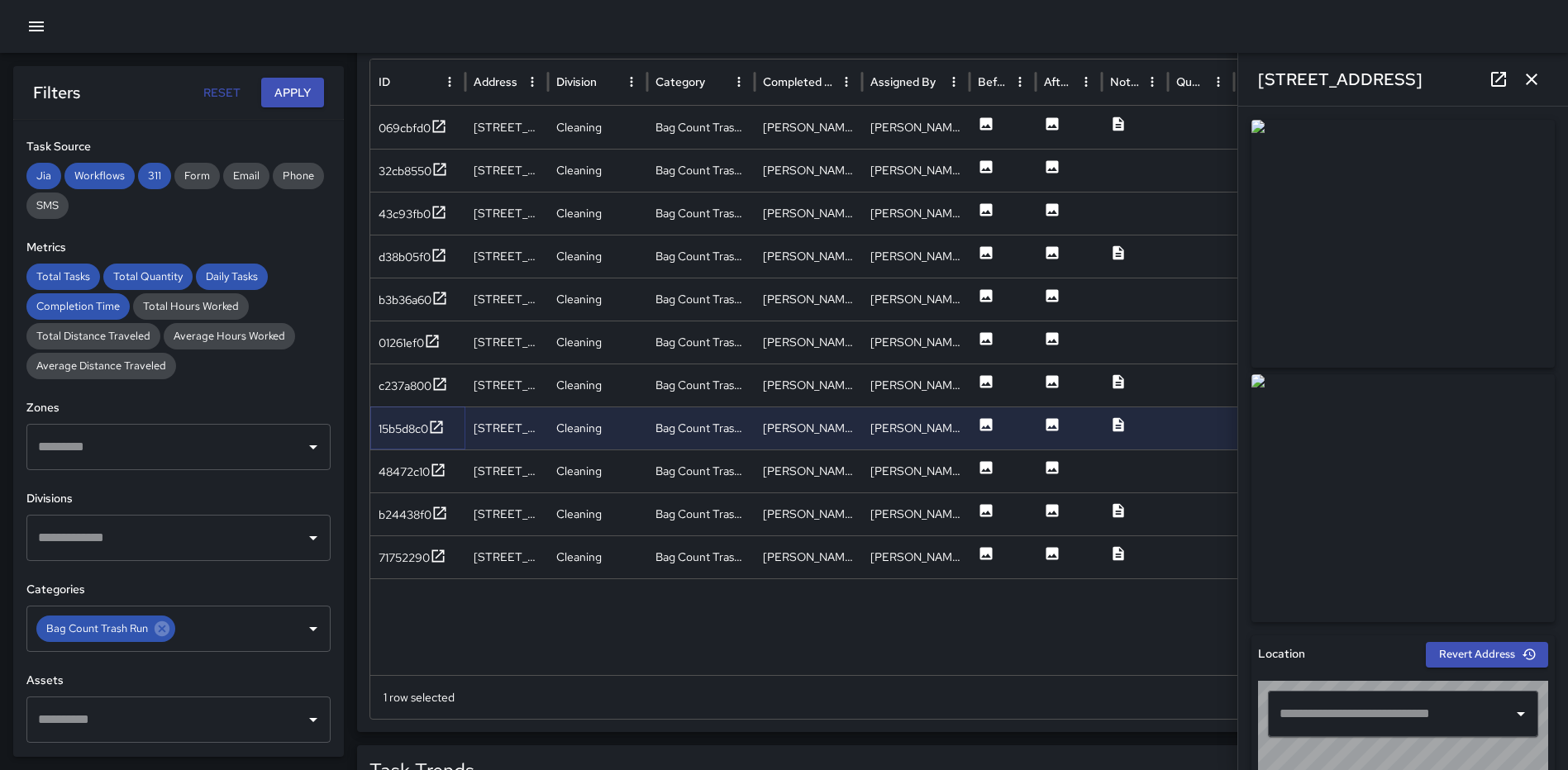
type input "**********"
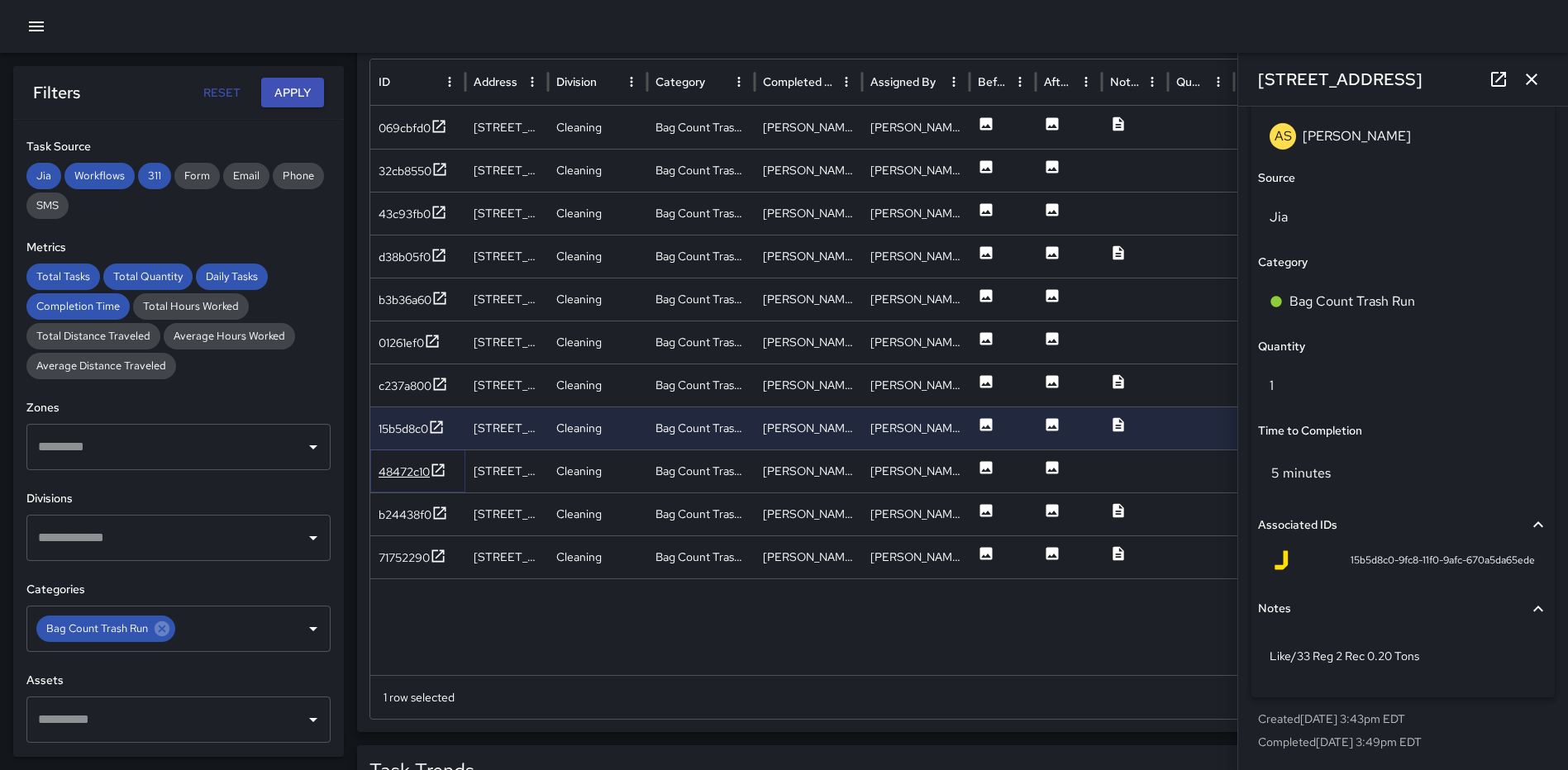
click at [442, 464] on icon at bounding box center [438, 469] width 16 height 16
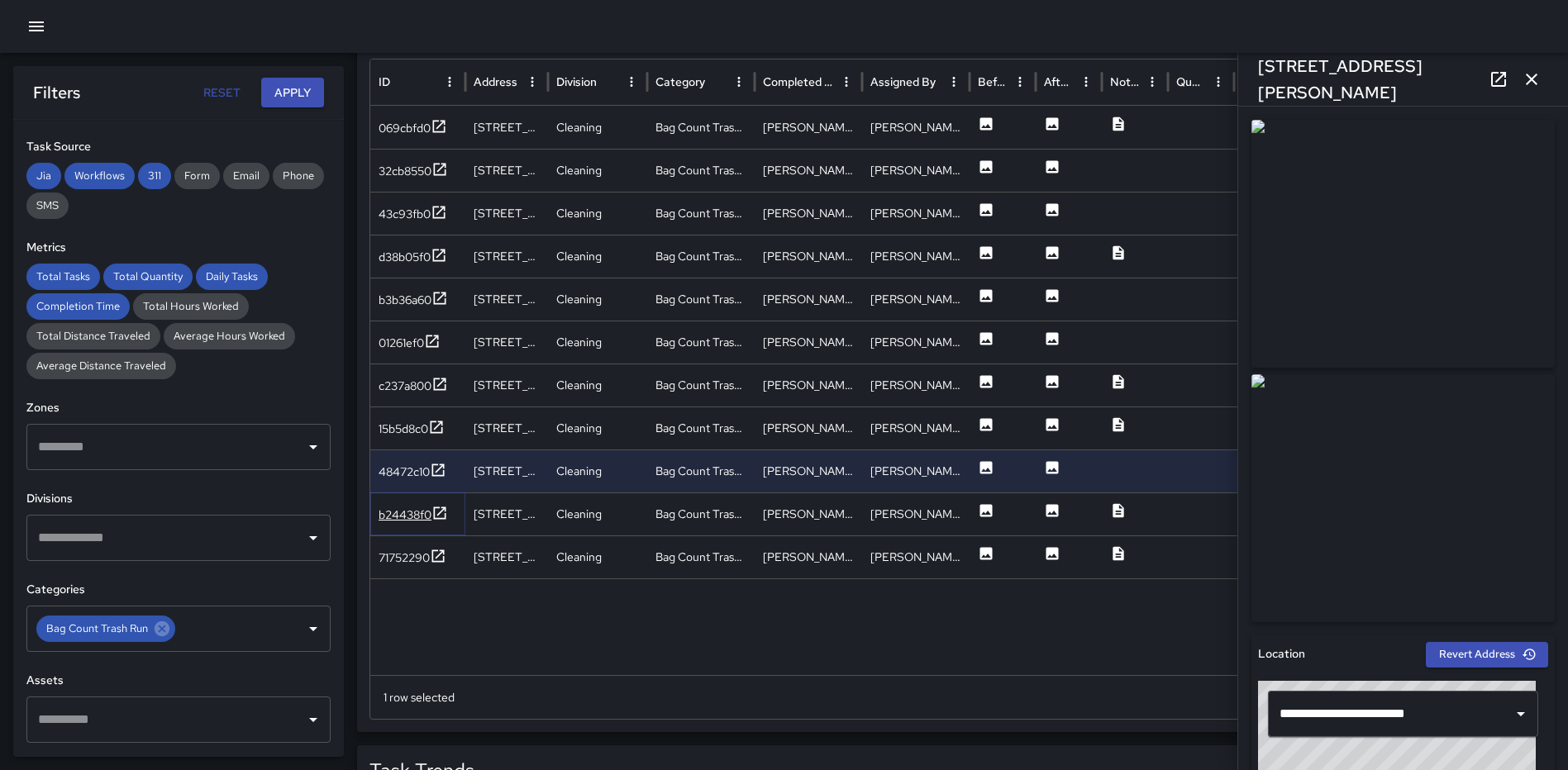
click at [435, 507] on icon at bounding box center [439, 513] width 16 height 16
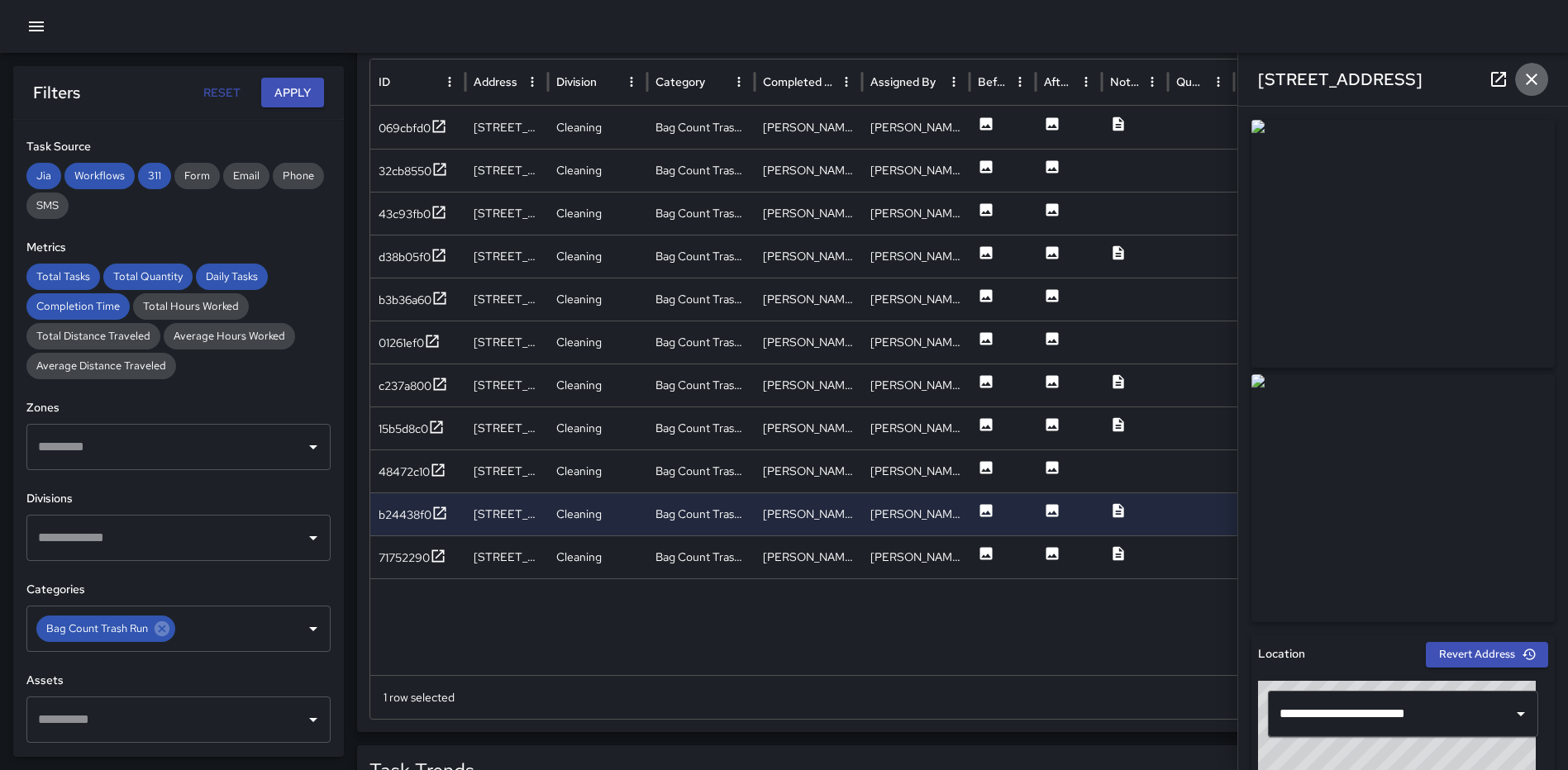
click at [1536, 74] on icon "button" at bounding box center [1531, 79] width 12 height 12
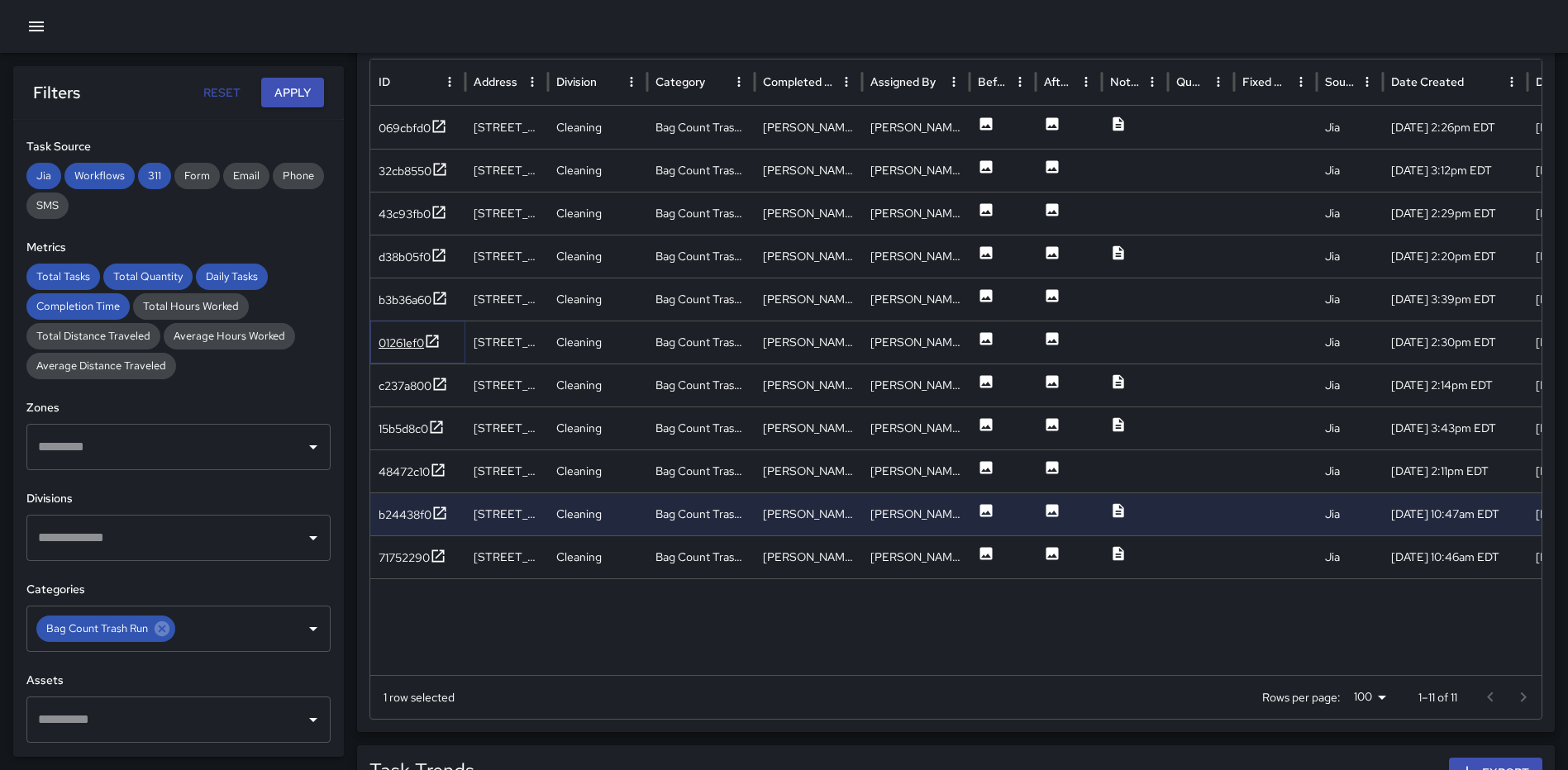
click at [427, 336] on icon at bounding box center [432, 341] width 16 height 16
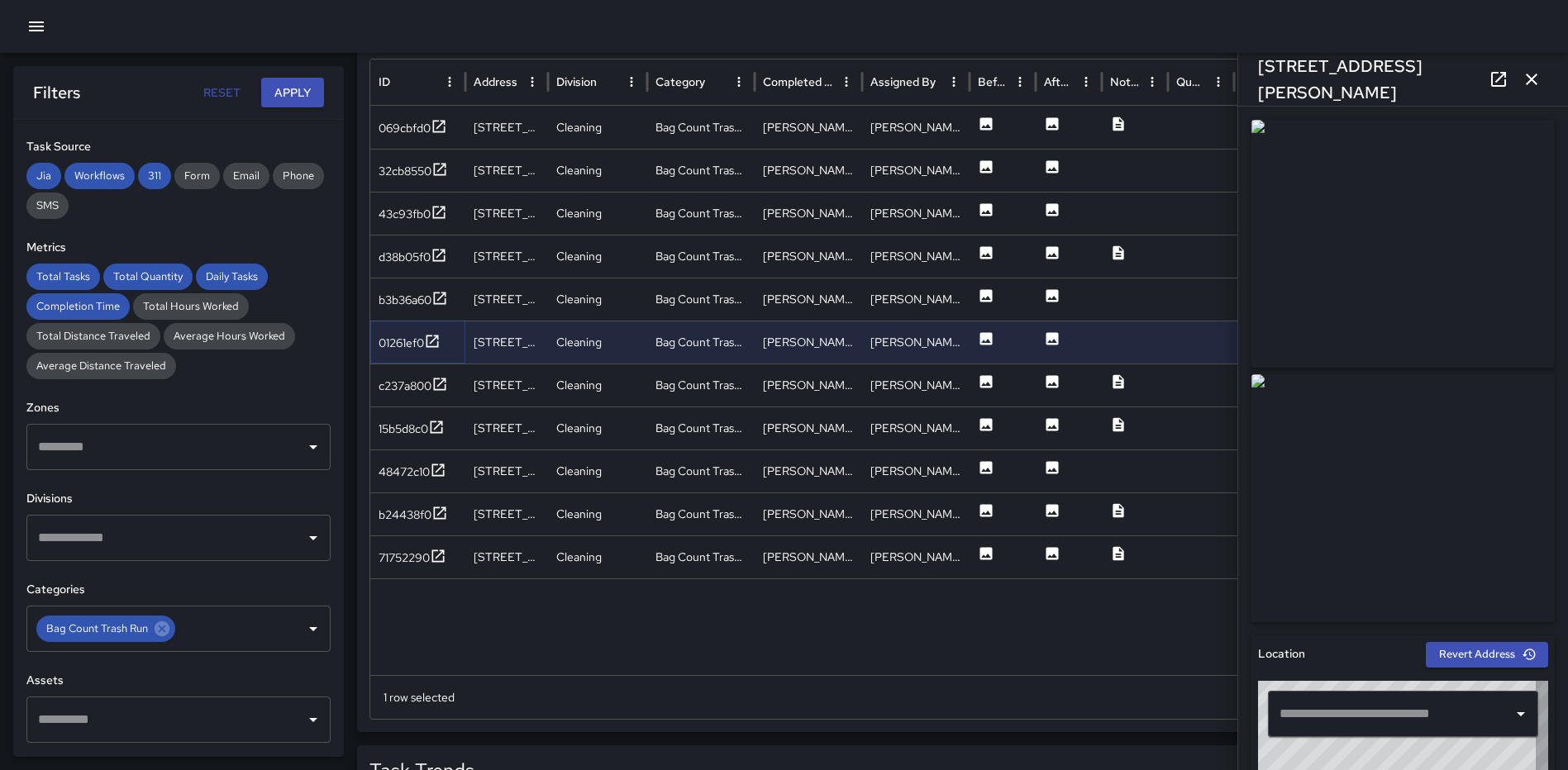
type input "**********"
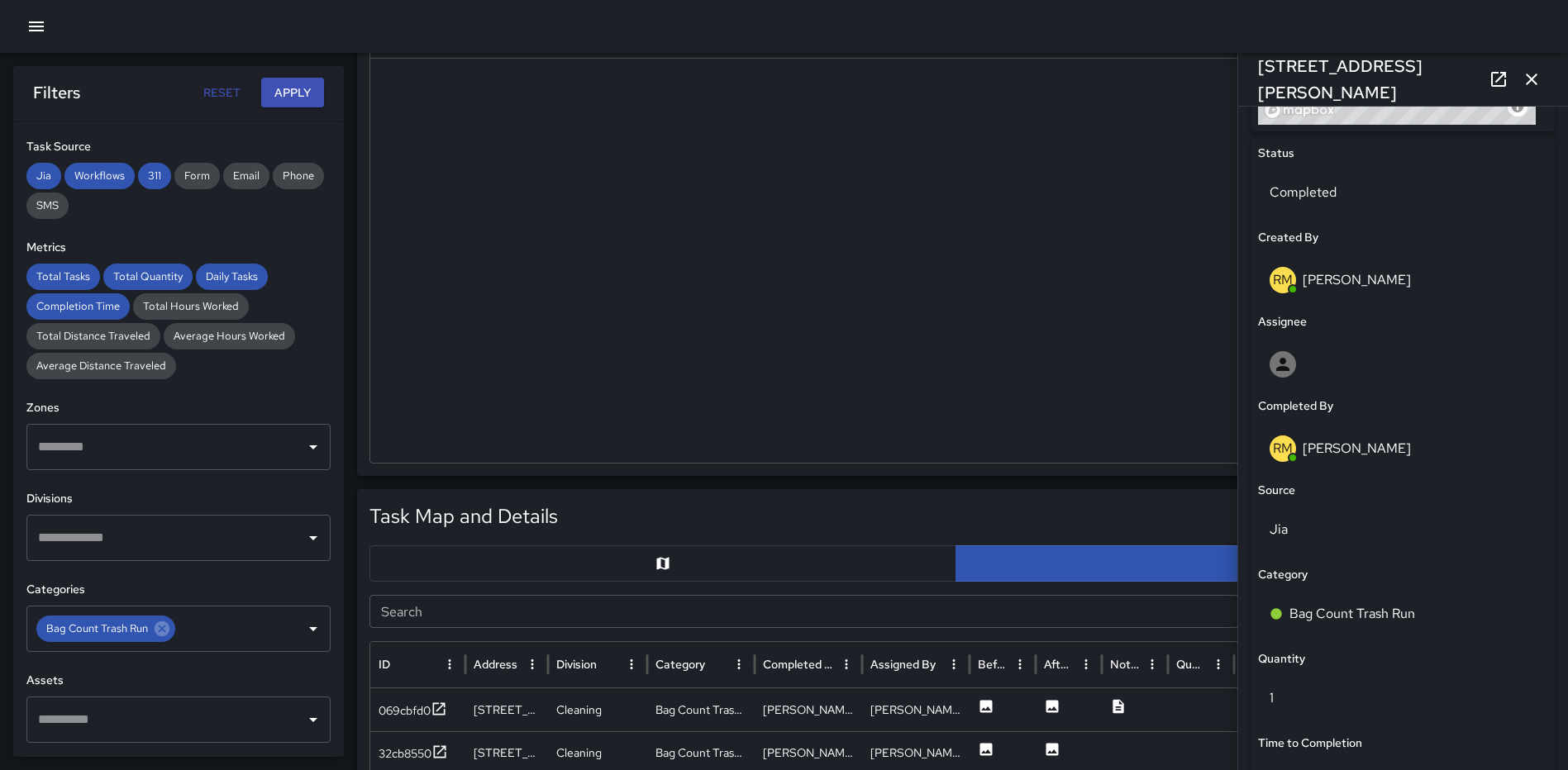
scroll to position [765, 0]
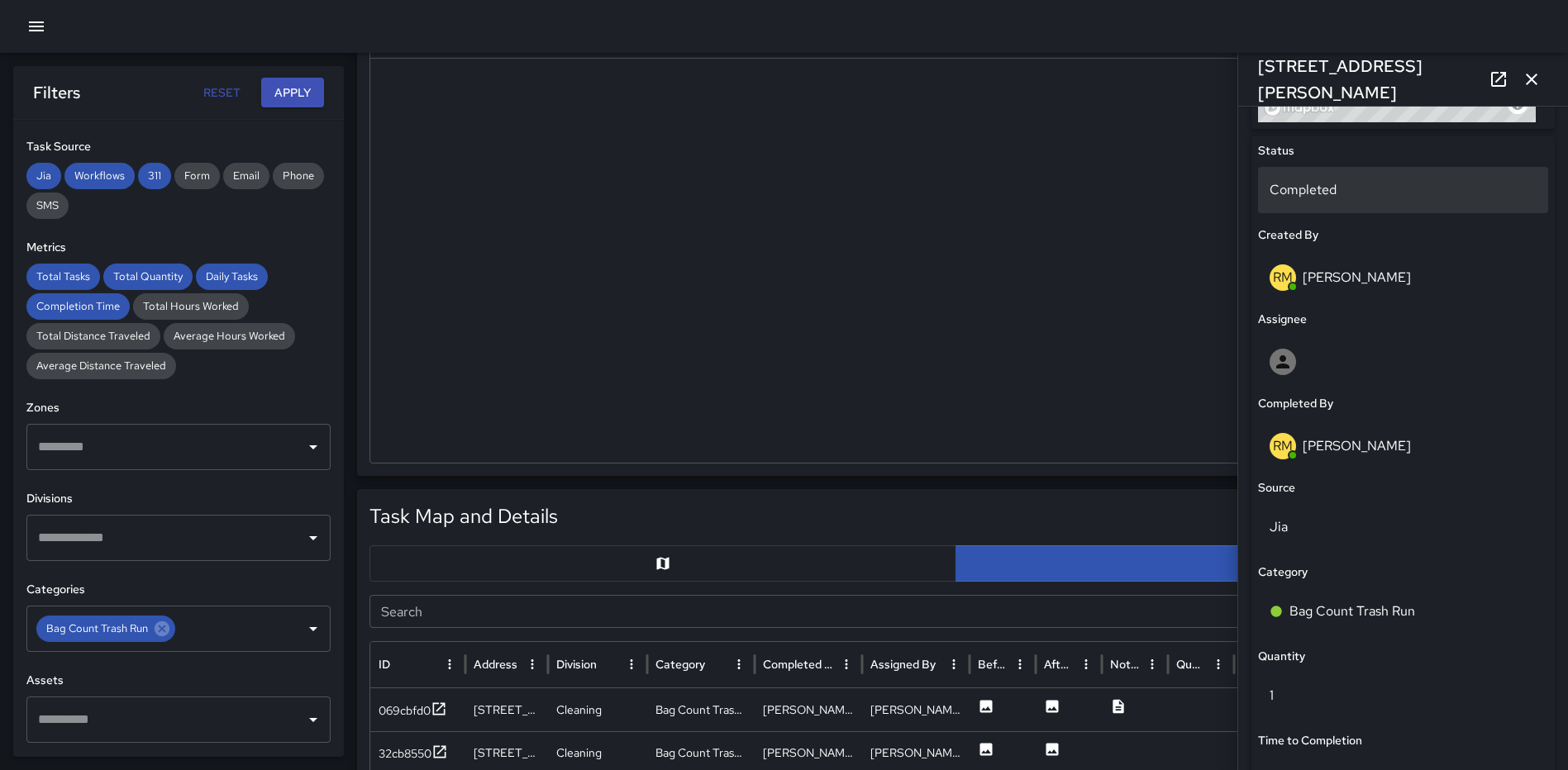
click at [1374, 184] on p "Completed" at bounding box center [1402, 190] width 267 height 20
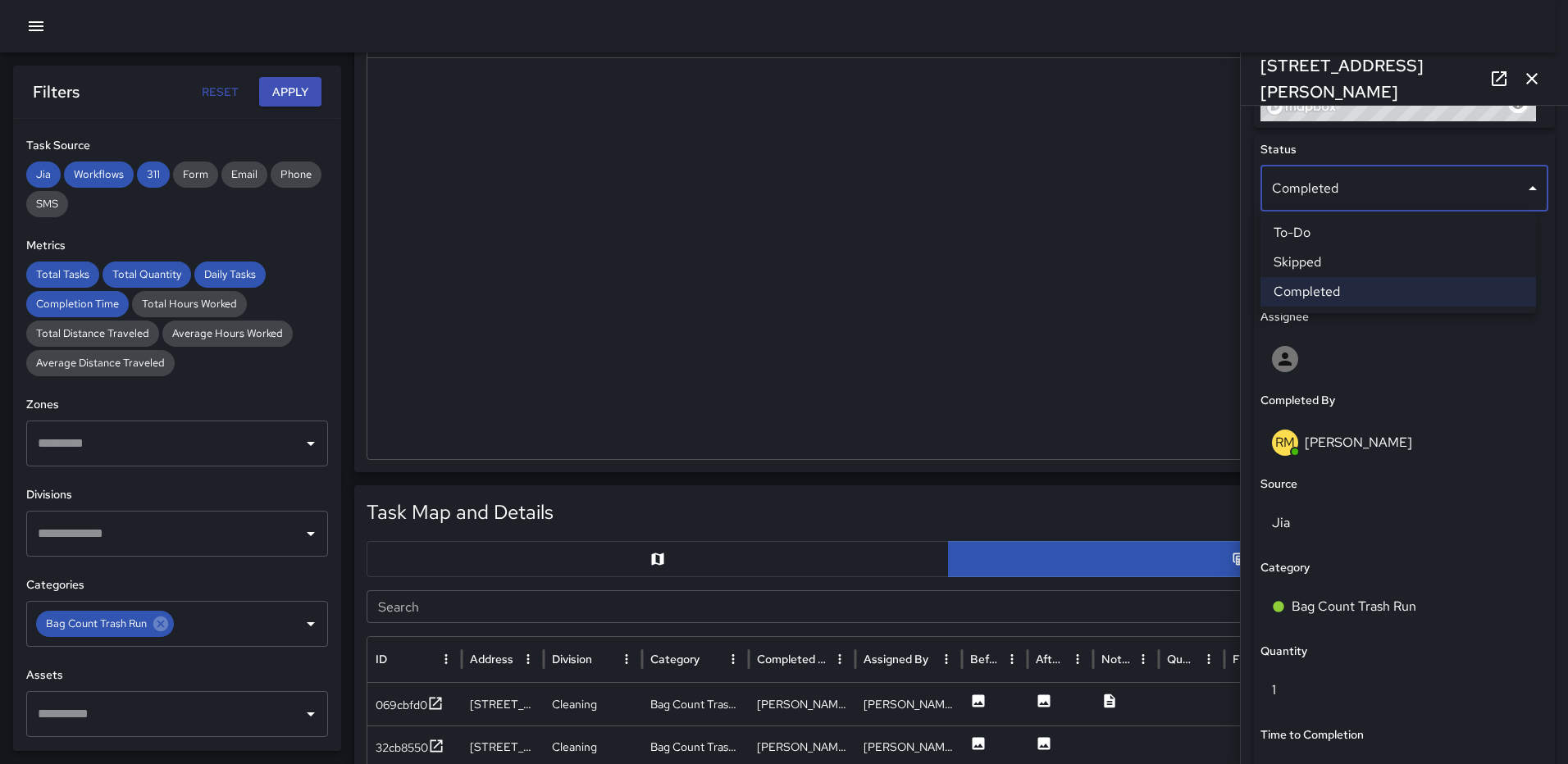
click at [1368, 258] on li "Skipped" at bounding box center [1398, 262] width 275 height 30
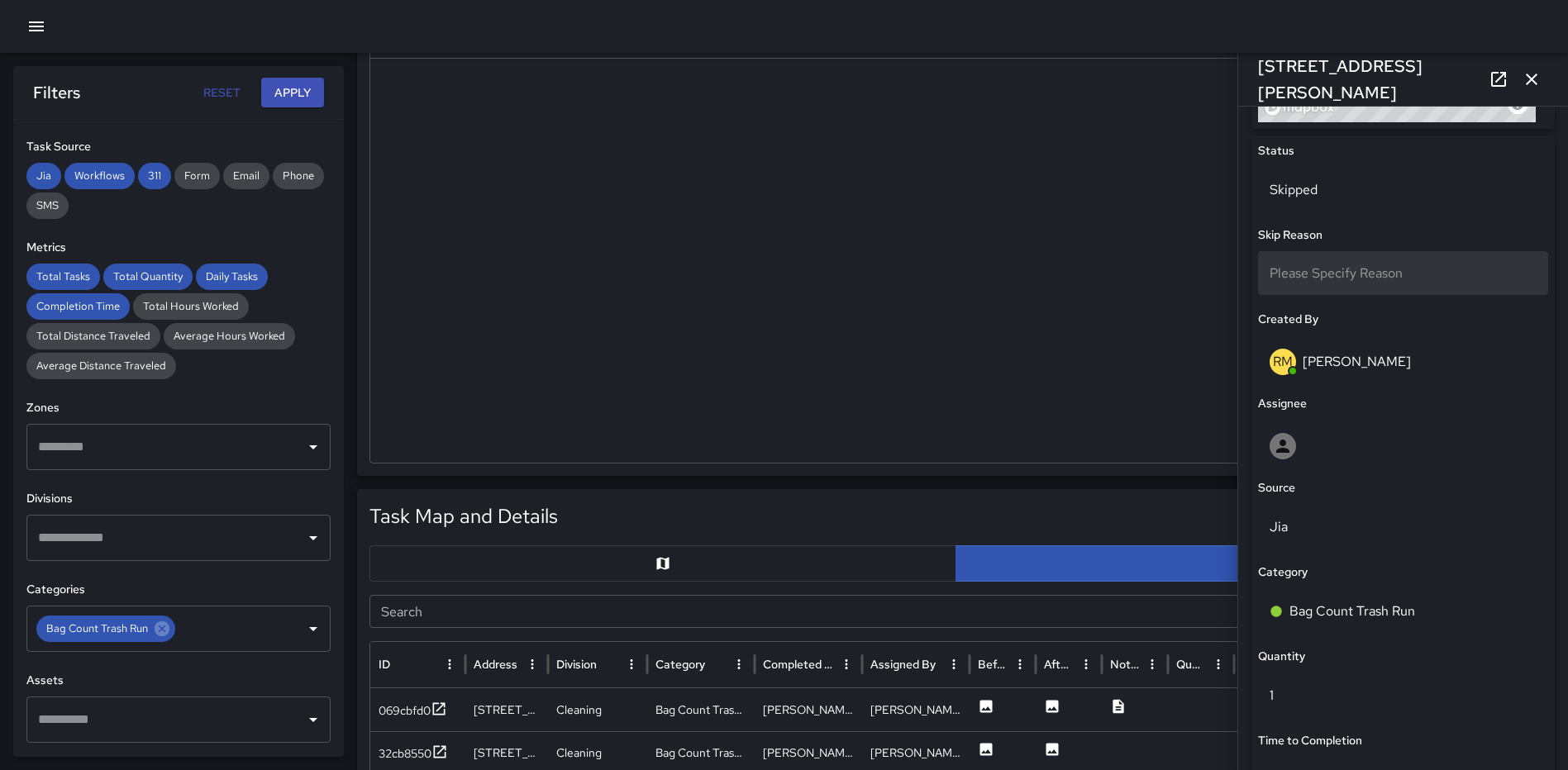
click at [1397, 259] on div "Please Specify Reason" at bounding box center [1402, 273] width 290 height 43
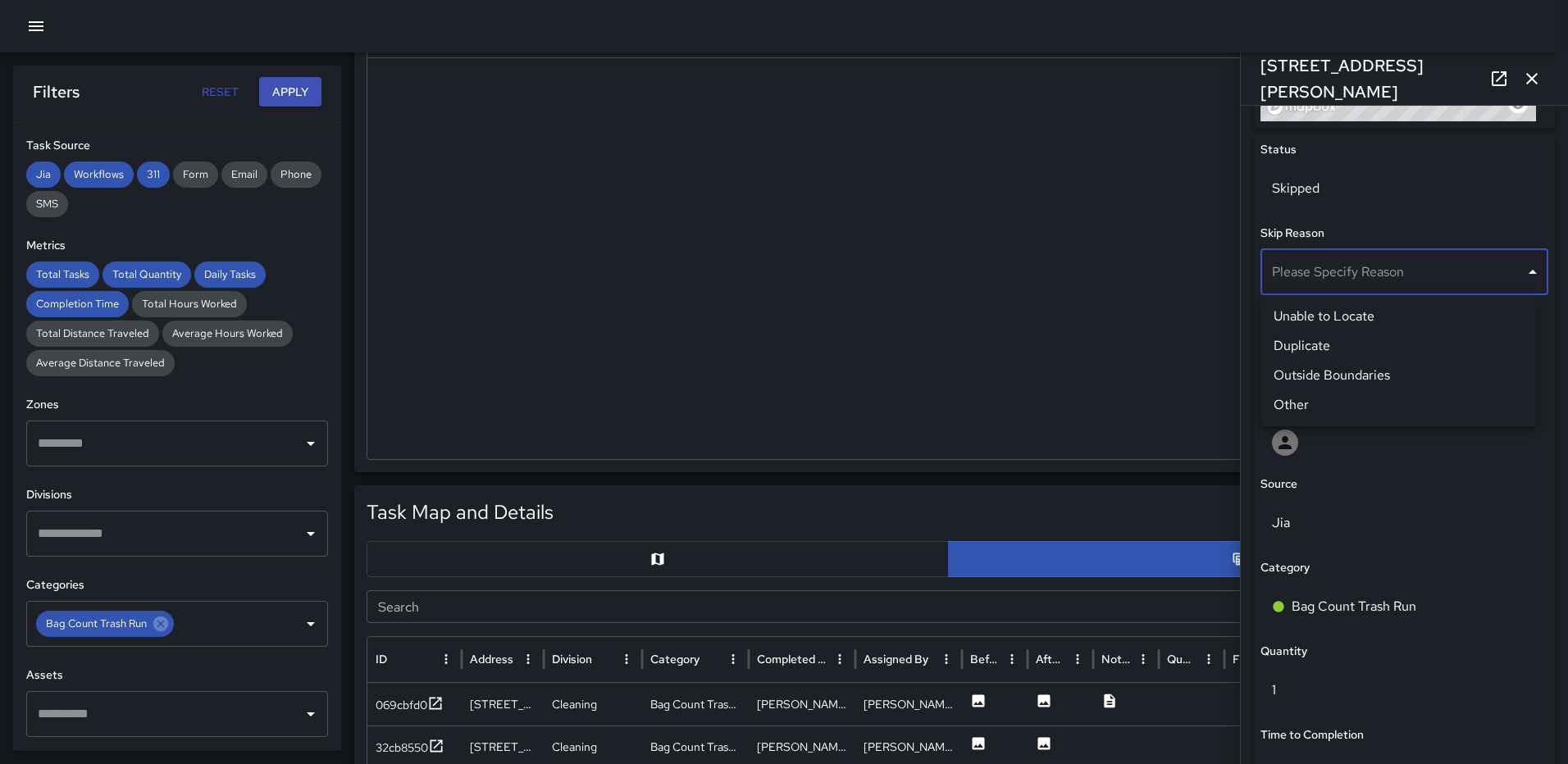
click at [1372, 341] on li "Duplicate" at bounding box center [1398, 345] width 275 height 30
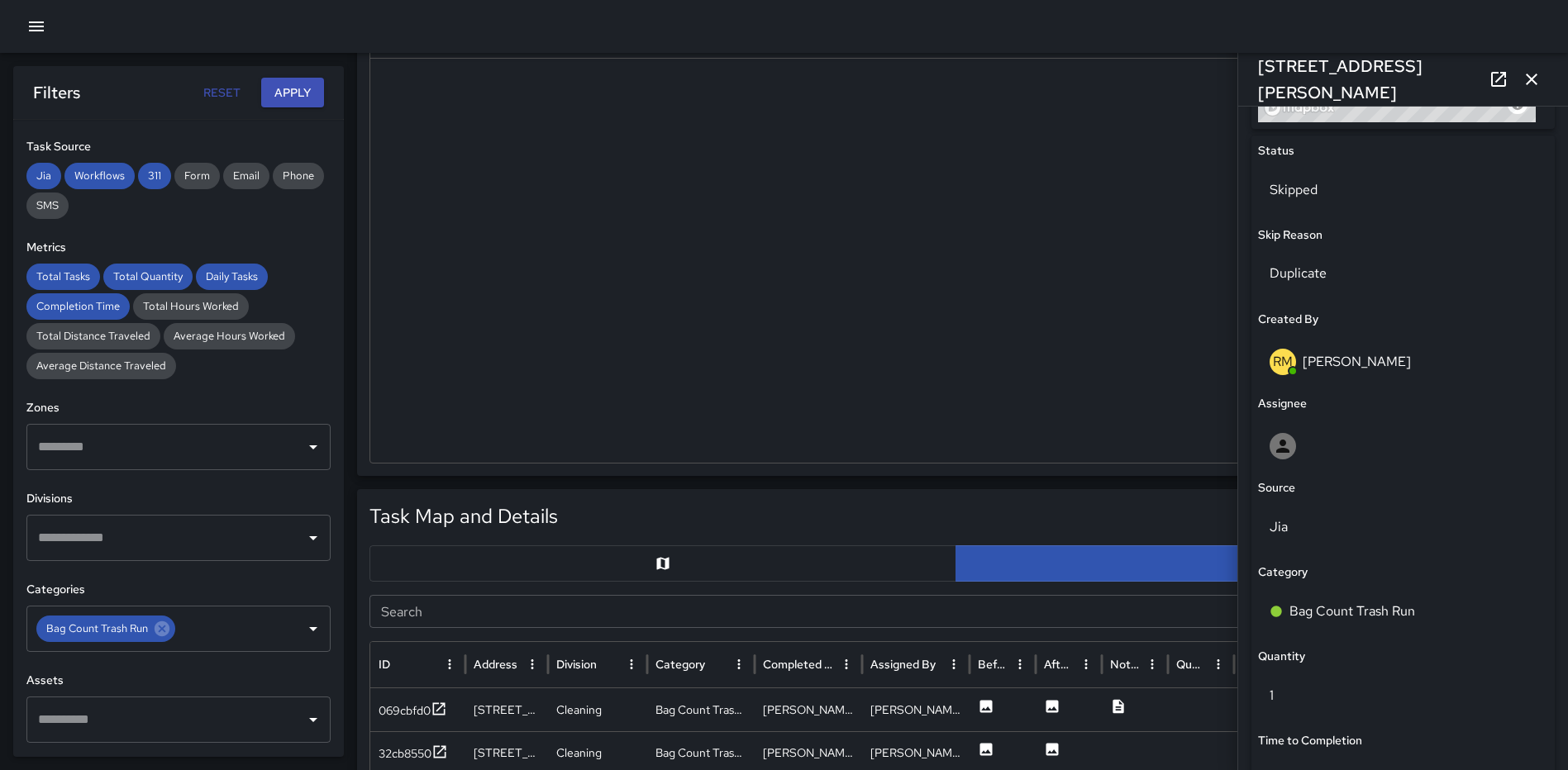
click at [1536, 80] on icon "button" at bounding box center [1531, 79] width 20 height 20
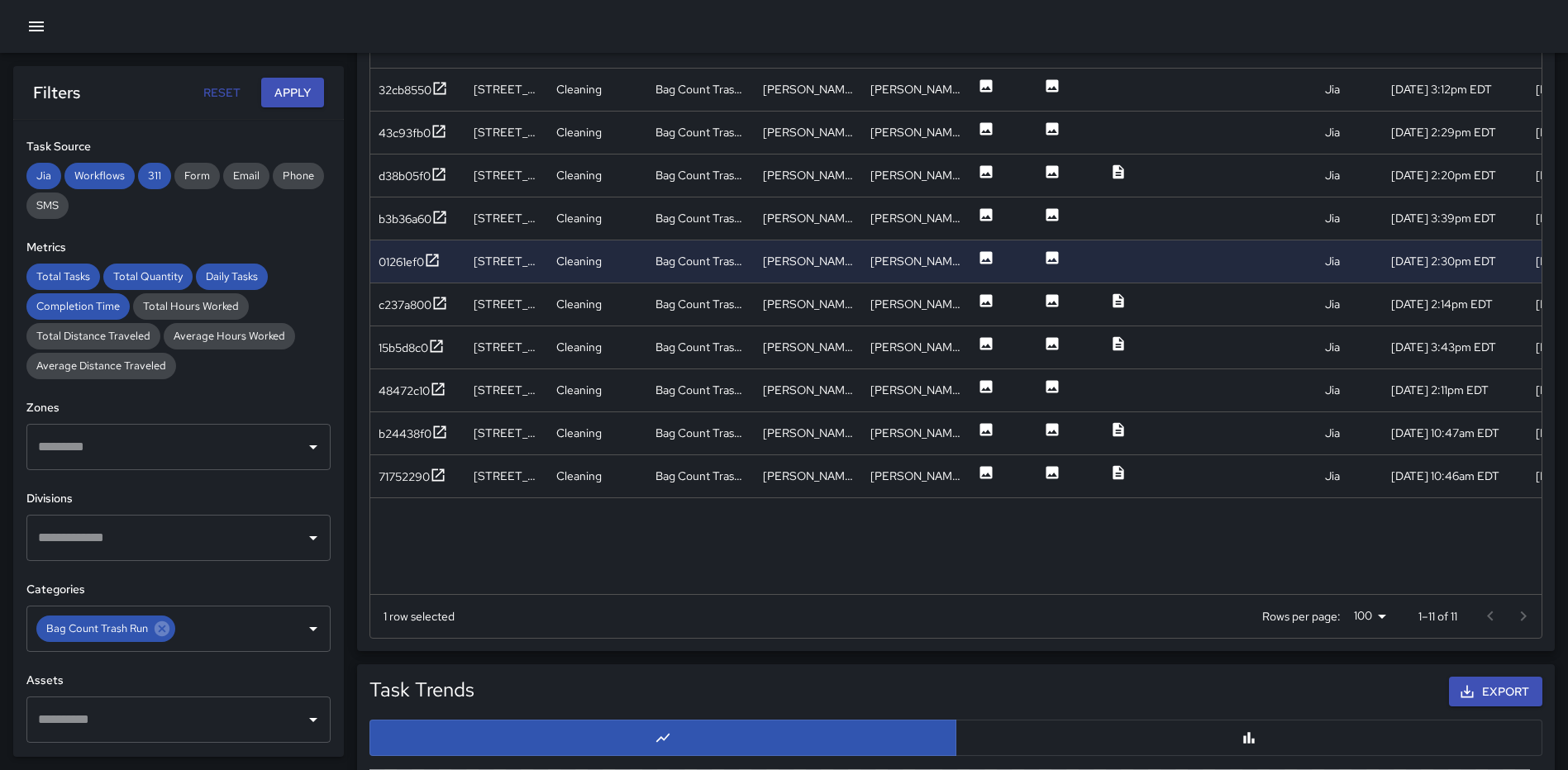
scroll to position [1033, 0]
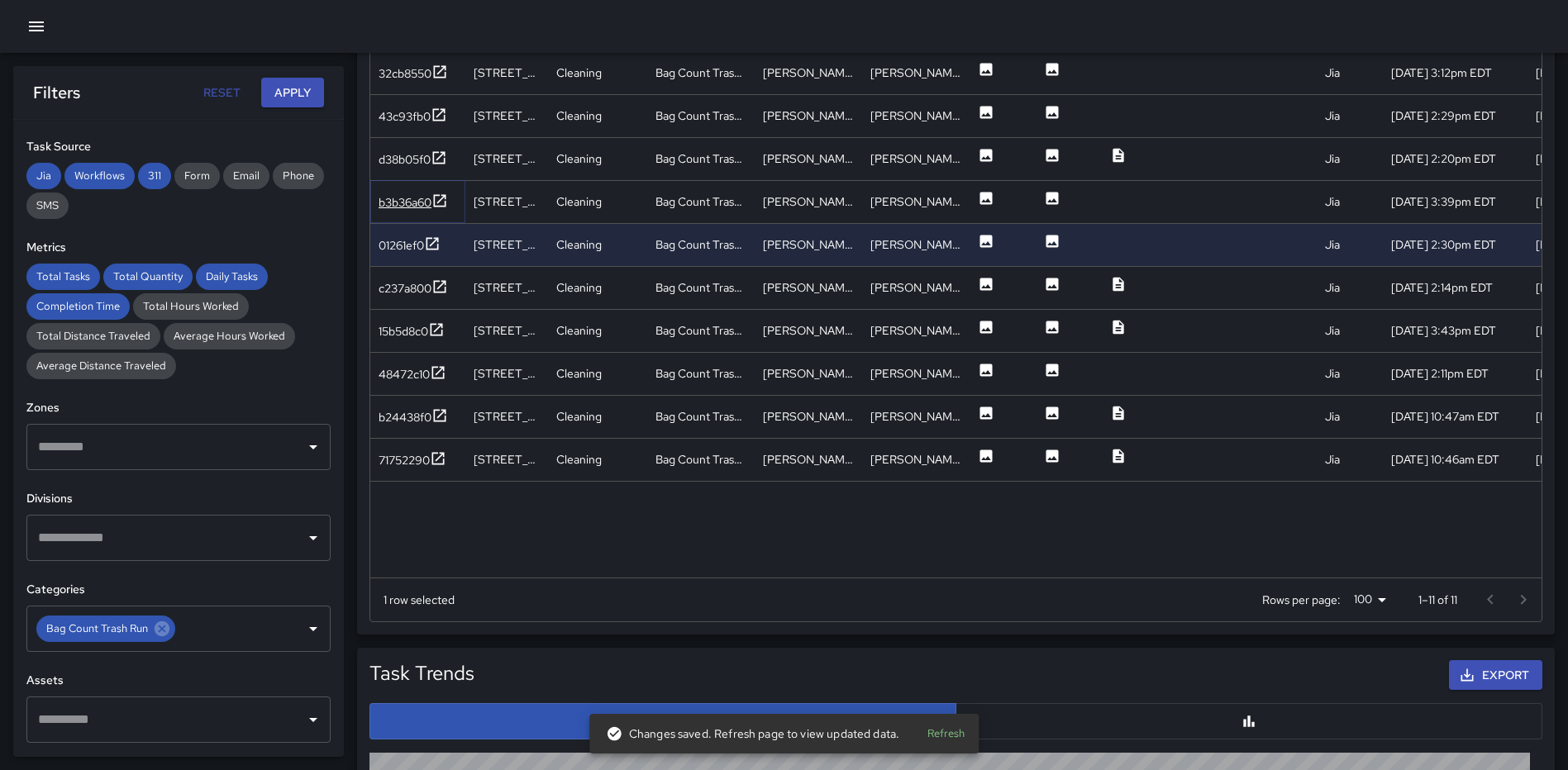
click at [439, 195] on icon at bounding box center [439, 200] width 16 height 16
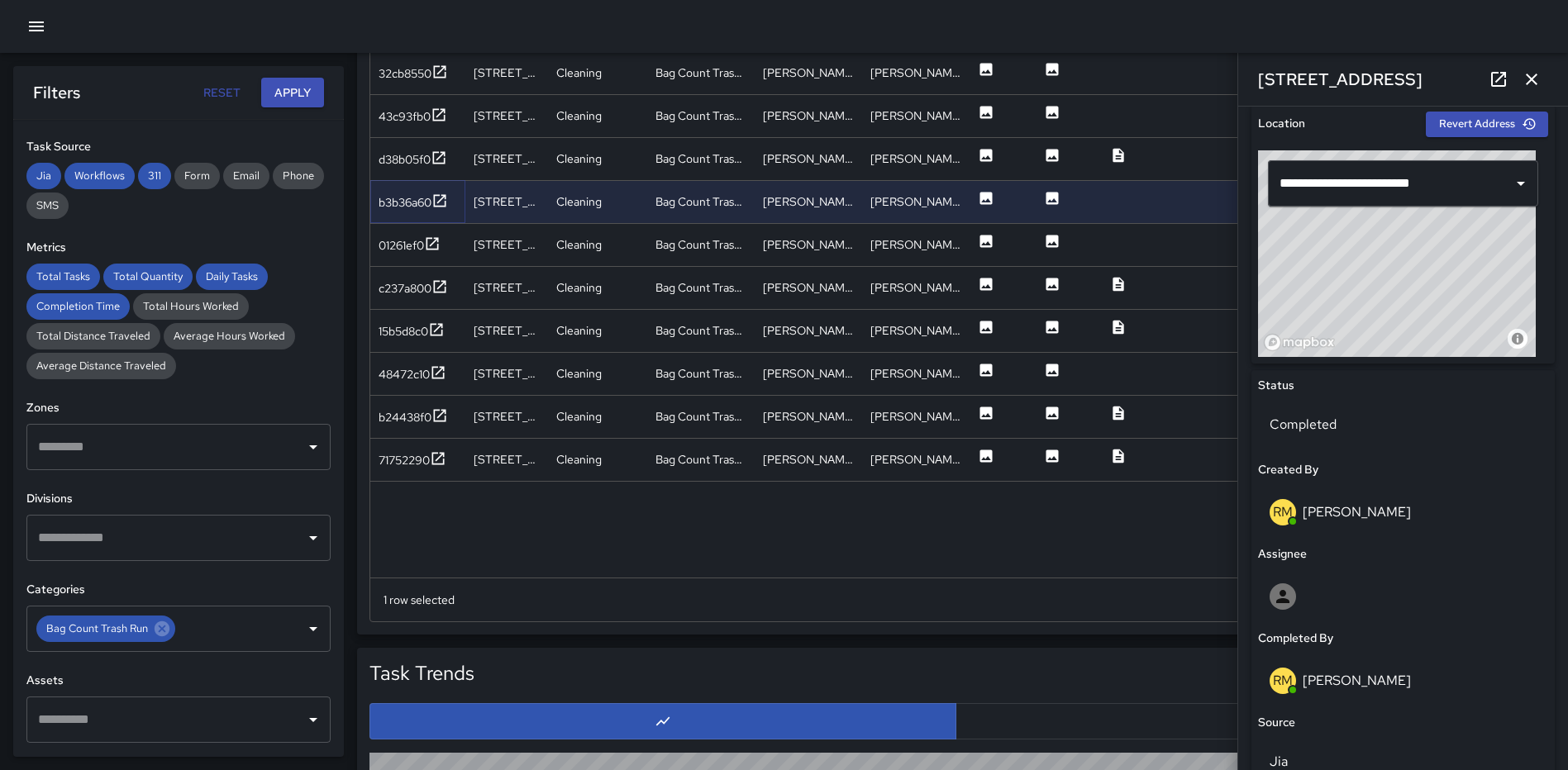
scroll to position [543, 0]
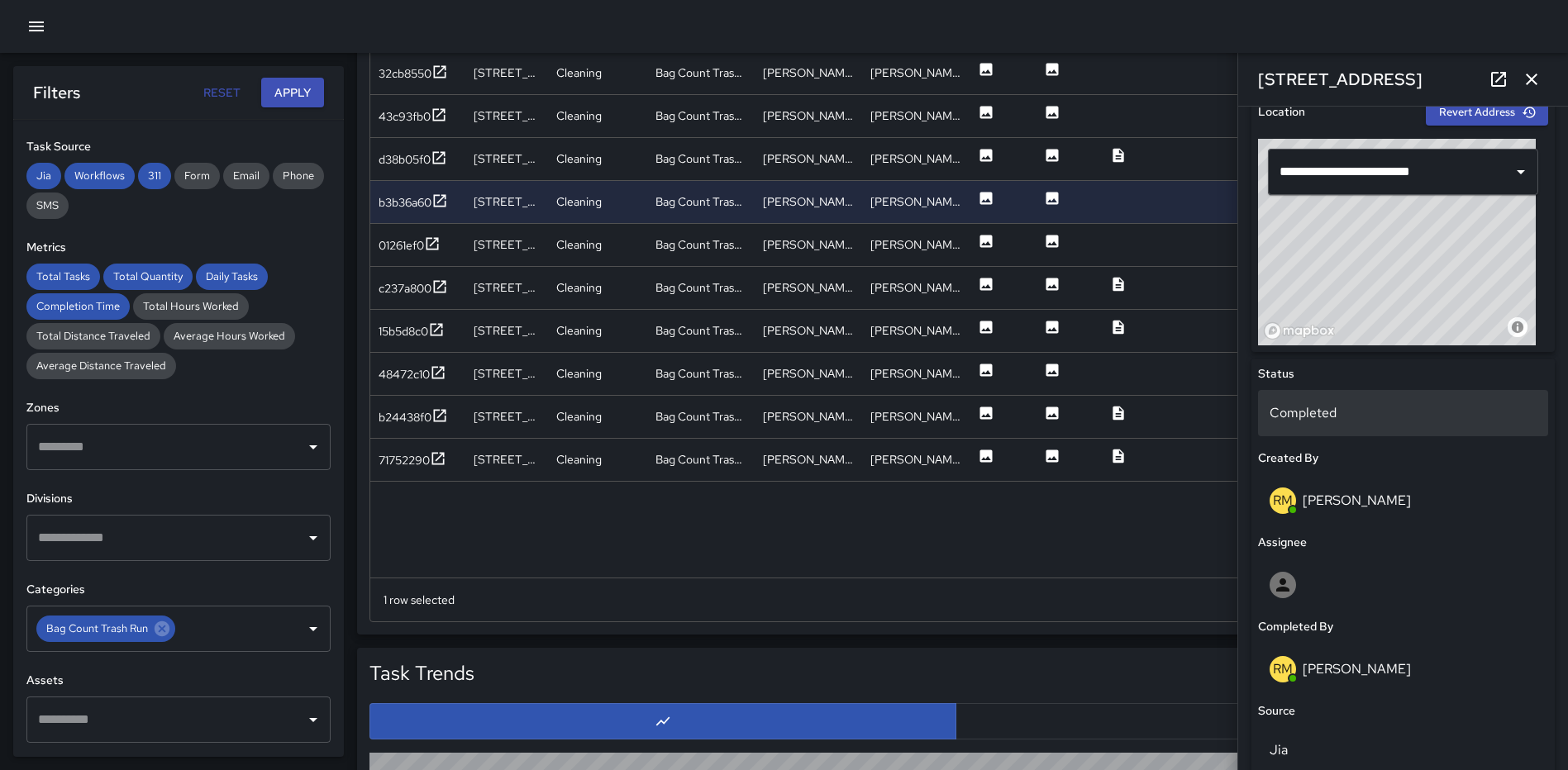
click at [1384, 421] on p "Completed" at bounding box center [1402, 413] width 267 height 20
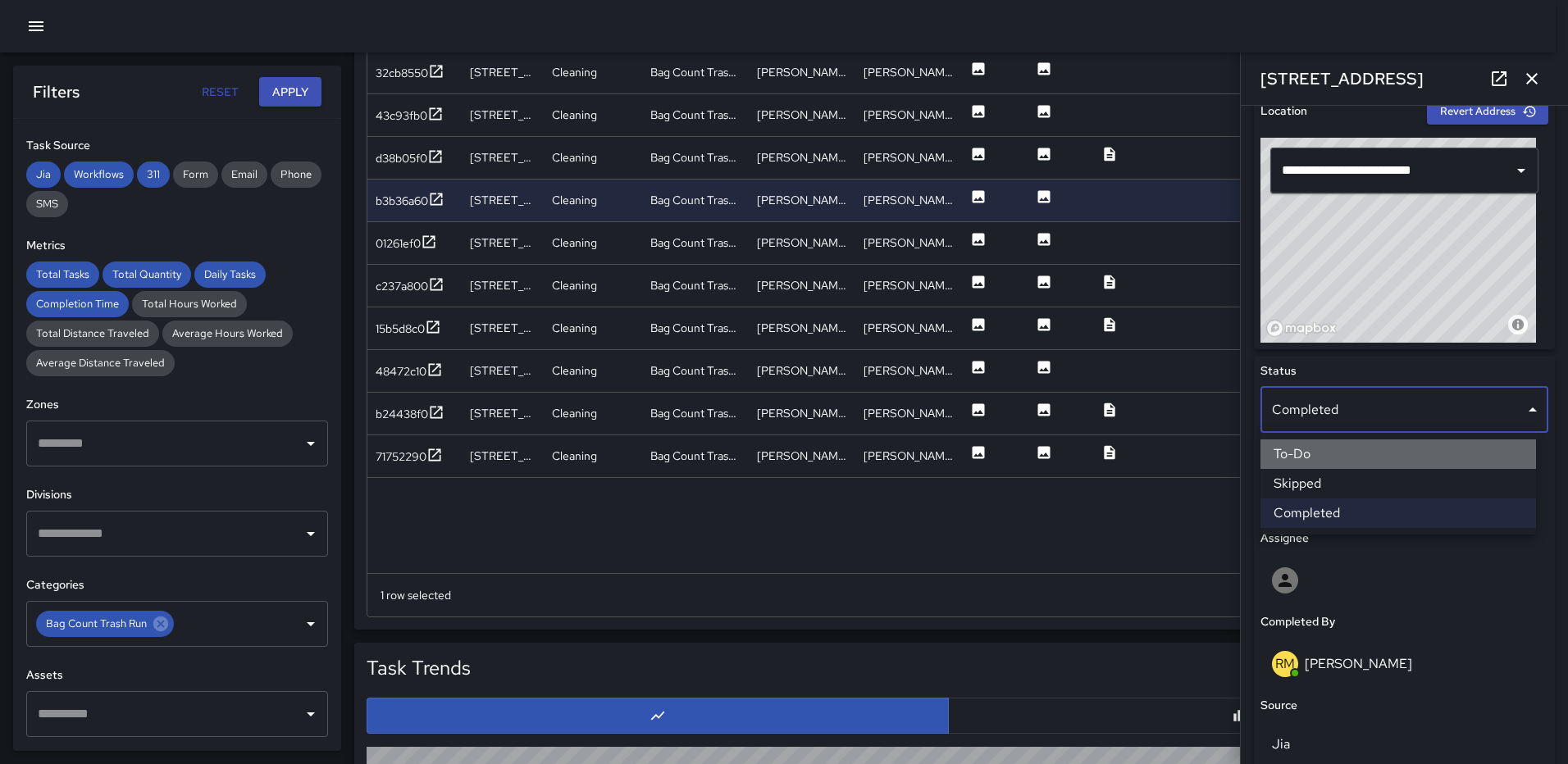
click at [1355, 458] on li "To-Do" at bounding box center [1398, 454] width 275 height 30
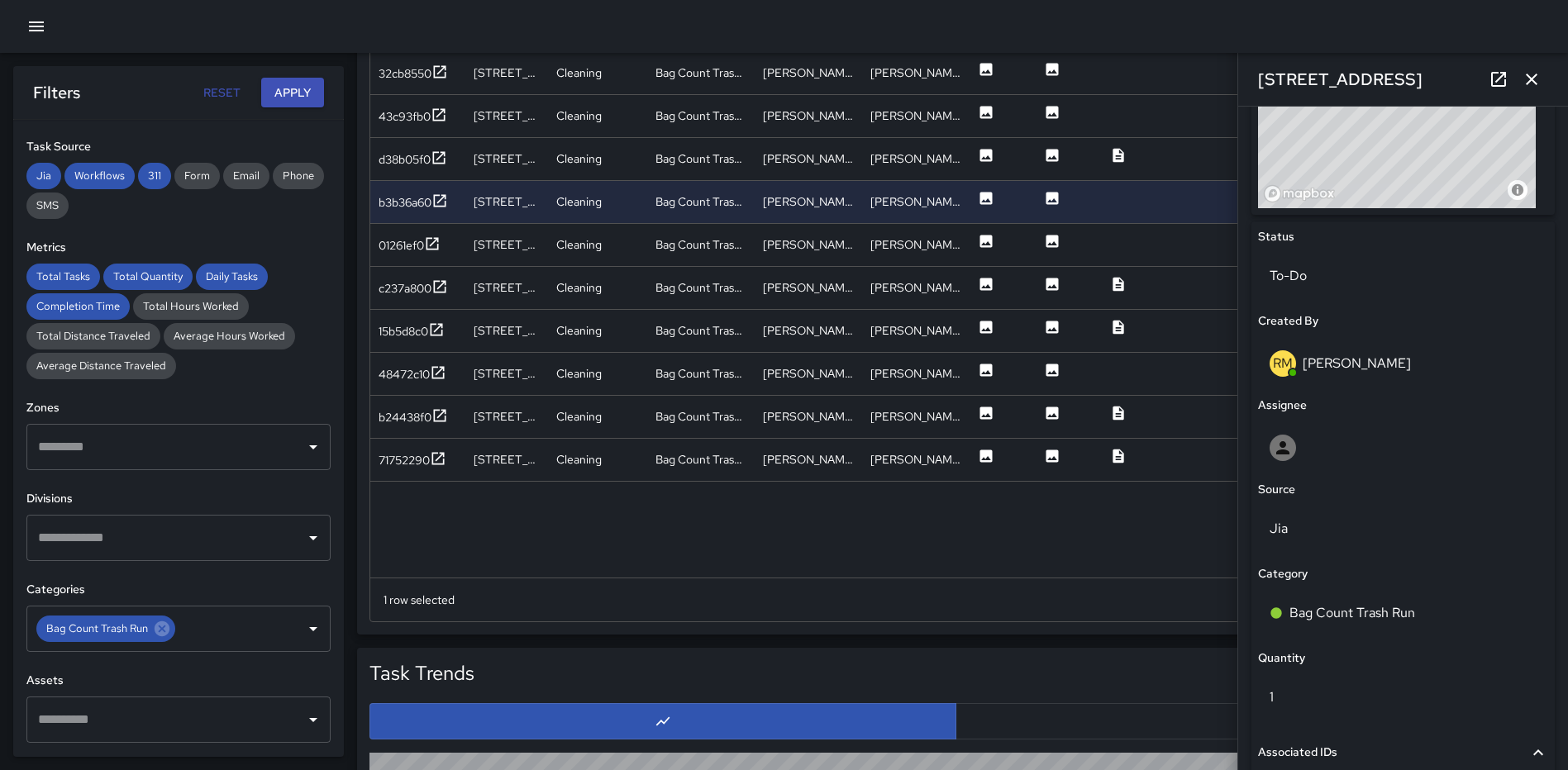
scroll to position [885, 0]
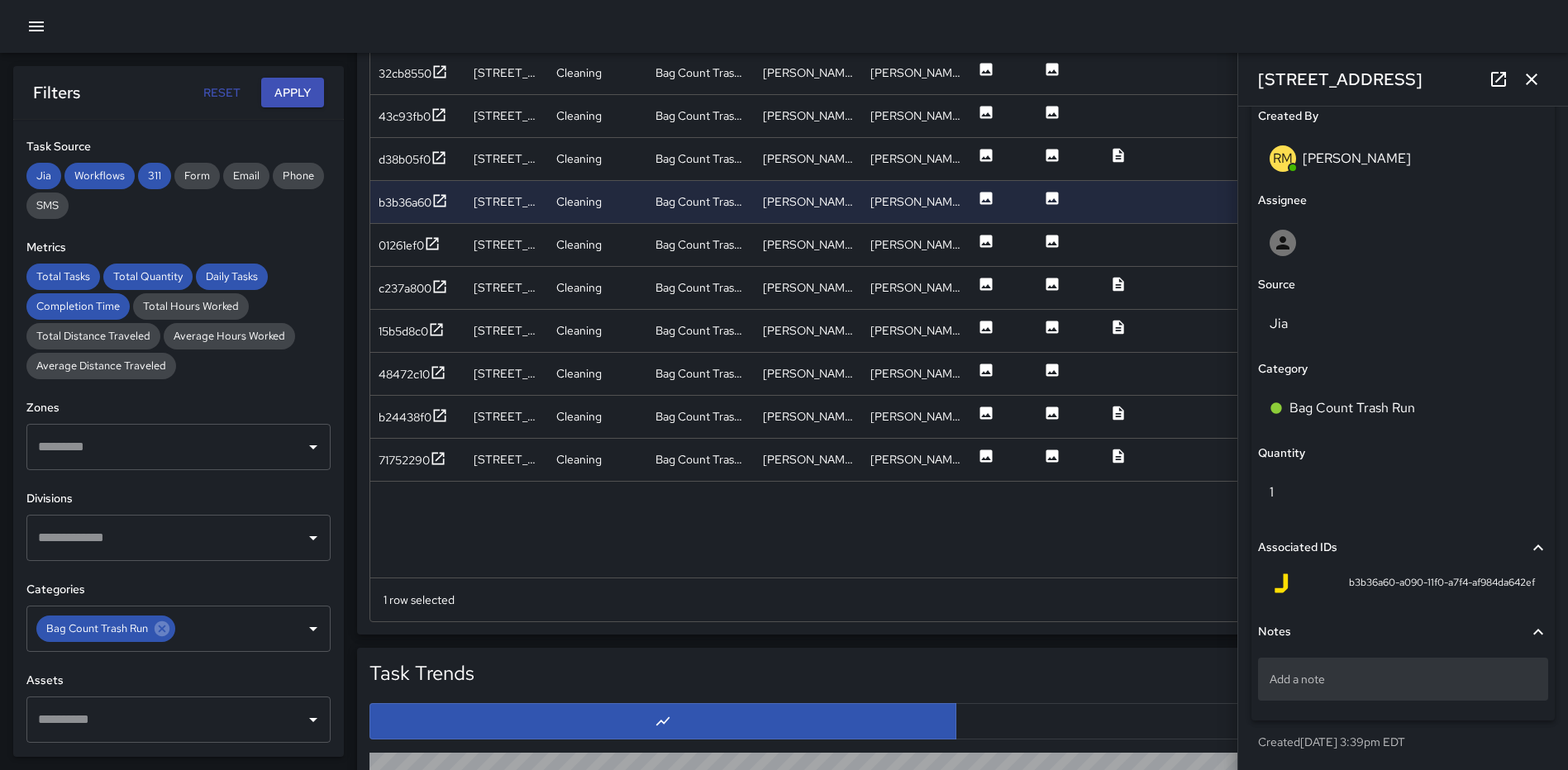
click at [1370, 688] on div "Add a note" at bounding box center [1402, 679] width 290 height 43
type textarea "**********"
click at [1531, 75] on icon "button" at bounding box center [1531, 79] width 20 height 20
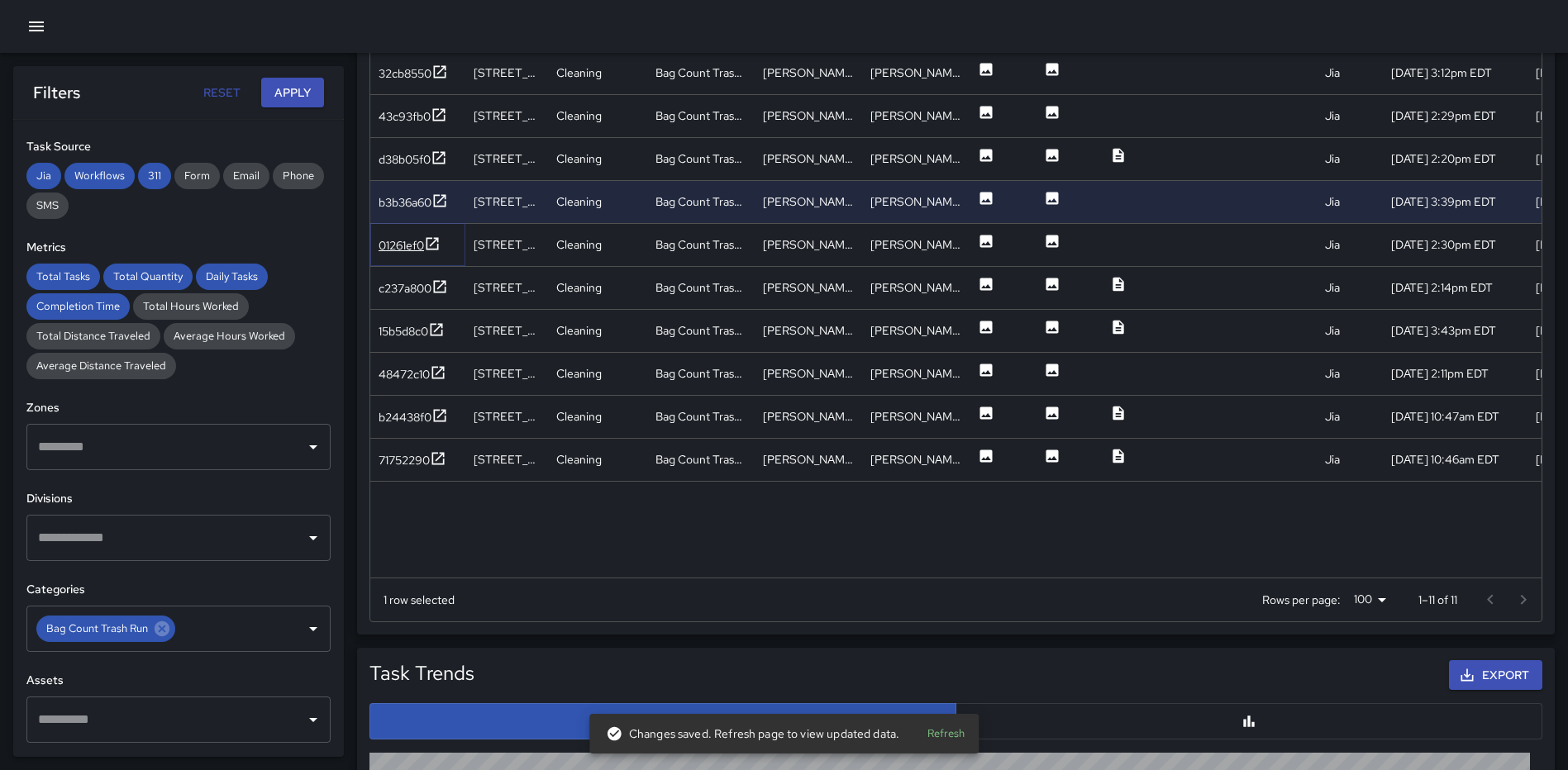
click at [433, 240] on icon at bounding box center [432, 243] width 16 height 16
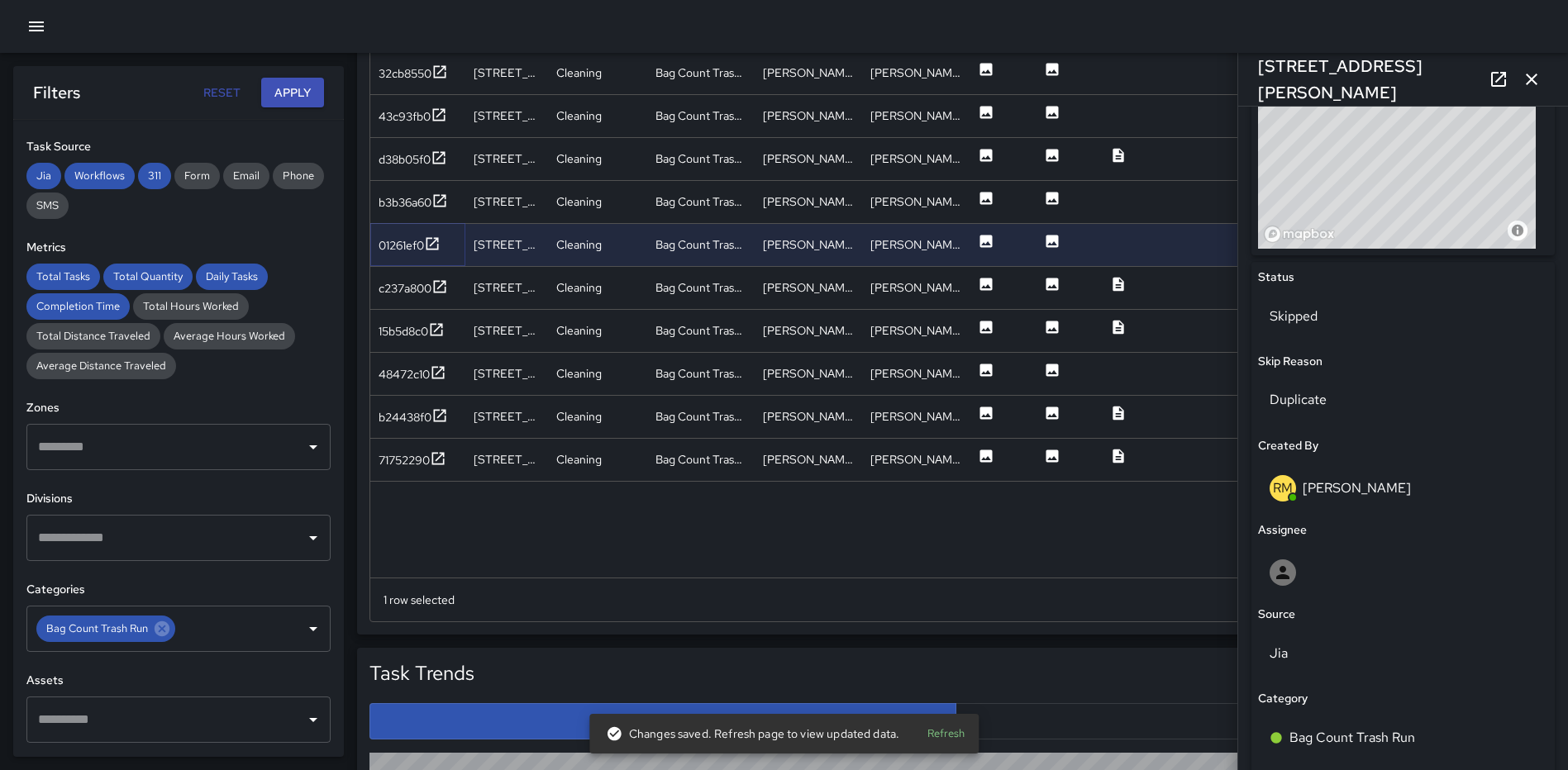
scroll to position [651, 0]
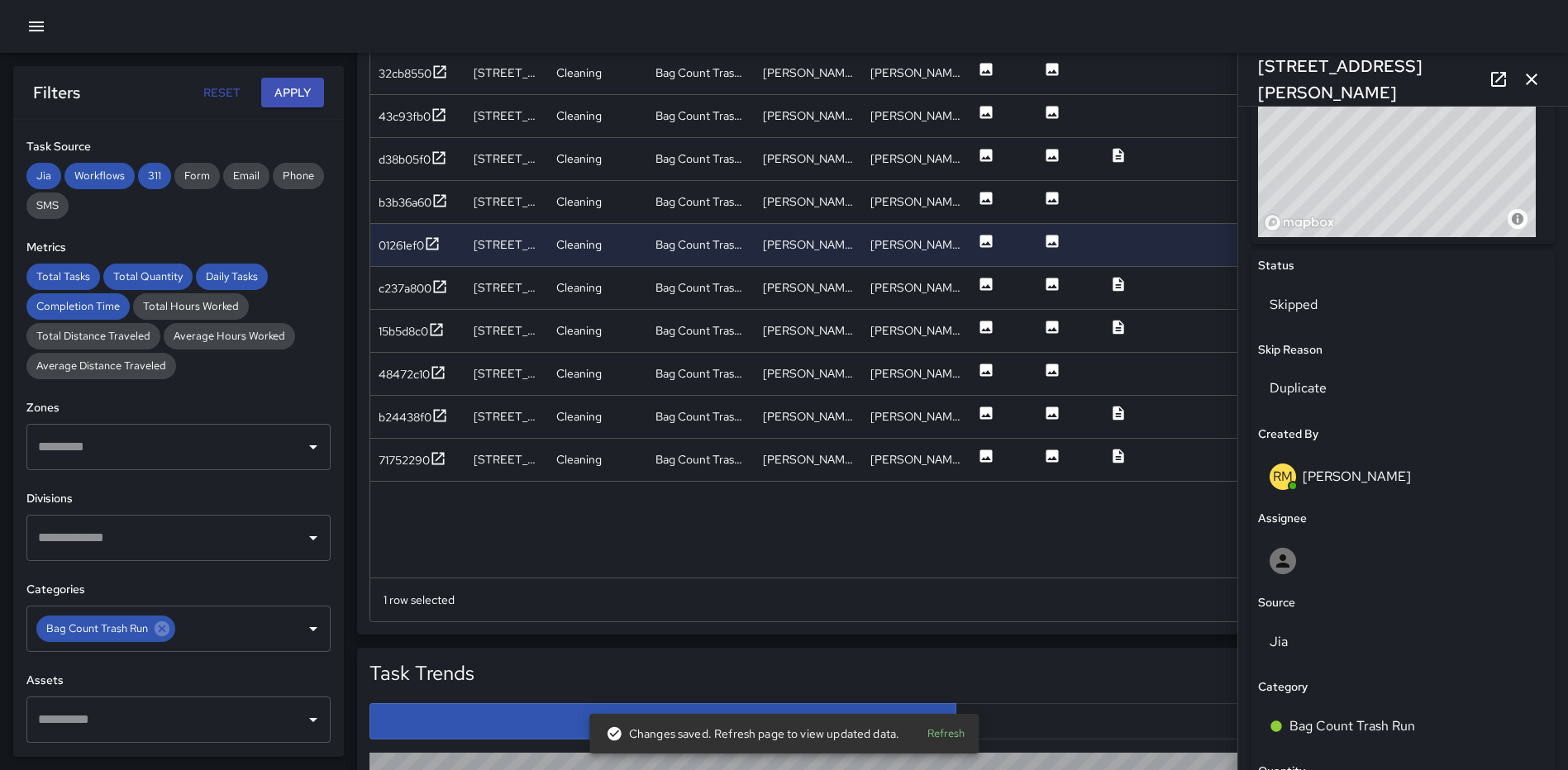
click at [1534, 78] on icon "button" at bounding box center [1531, 79] width 12 height 12
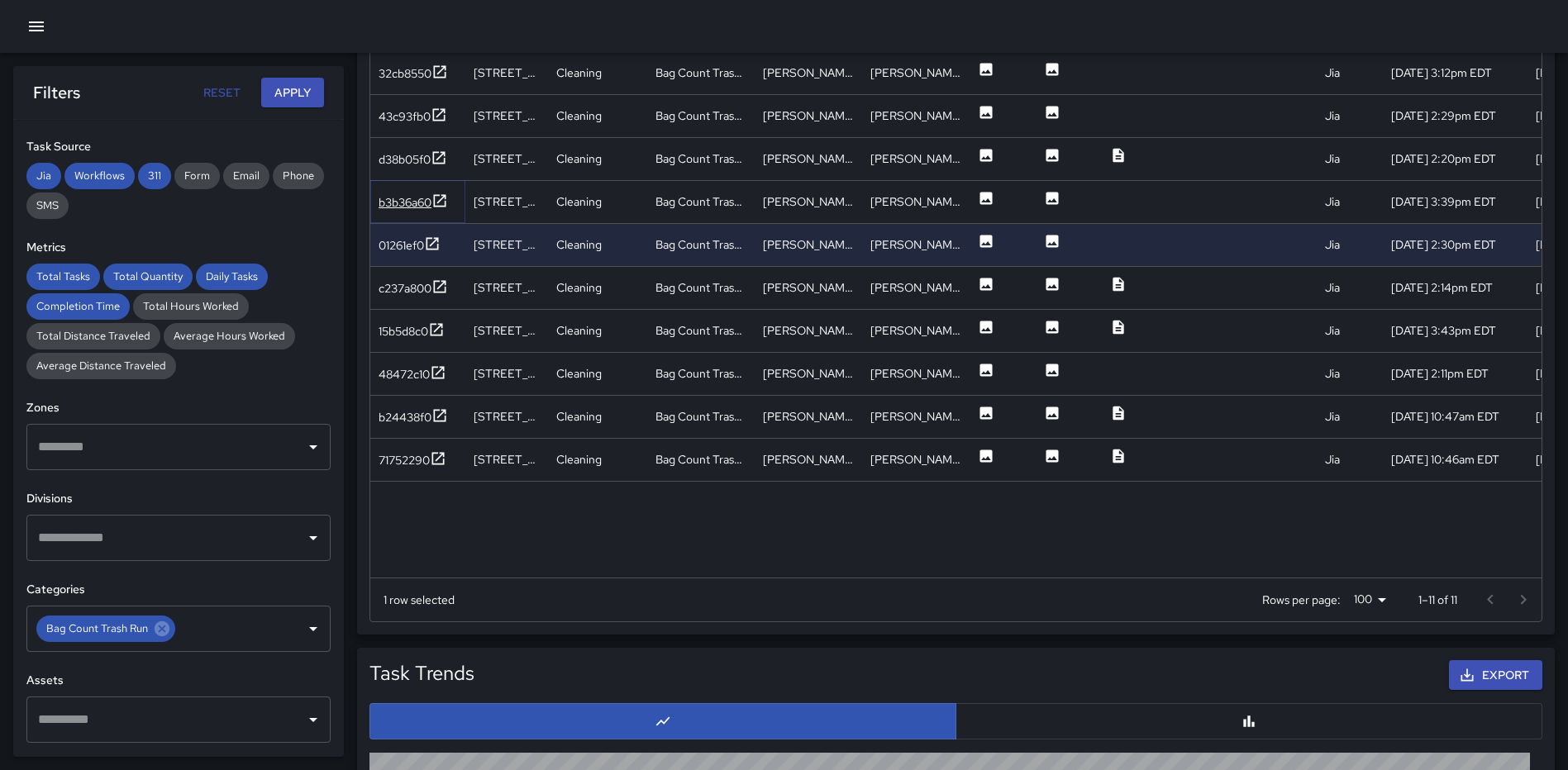
click at [441, 199] on icon at bounding box center [439, 200] width 16 height 16
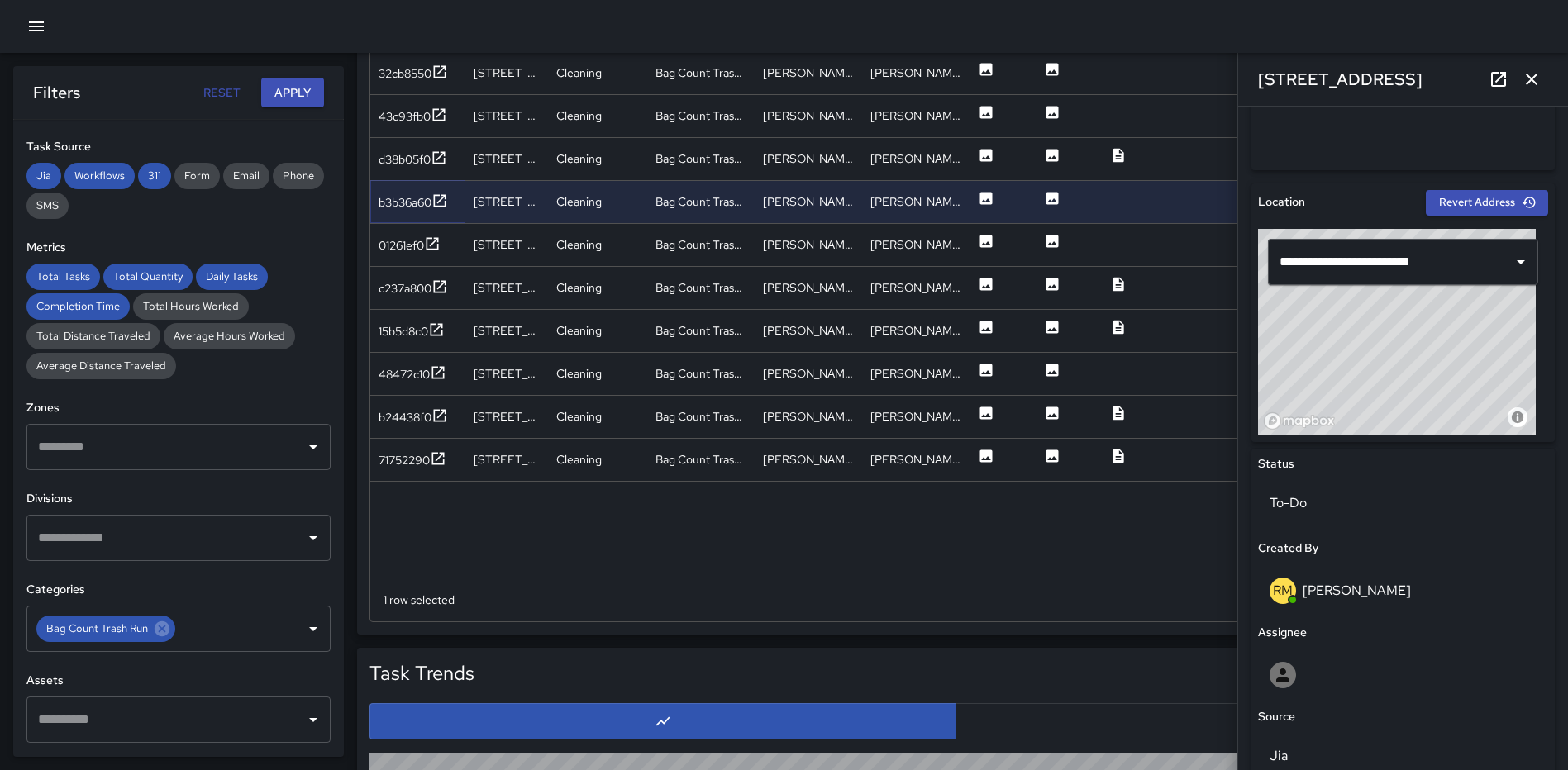
scroll to position [885, 0]
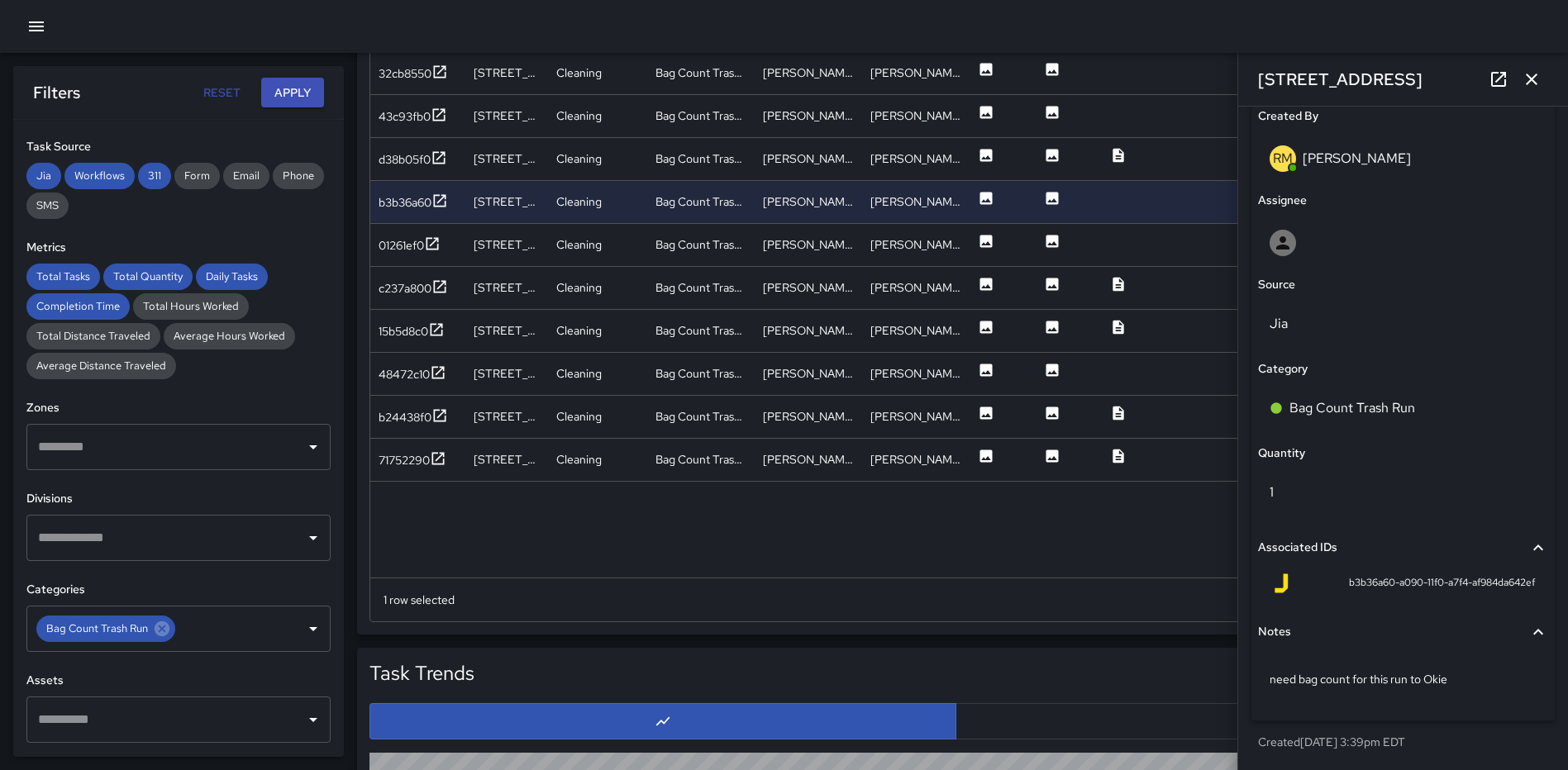
click at [1534, 78] on icon "button" at bounding box center [1531, 79] width 12 height 12
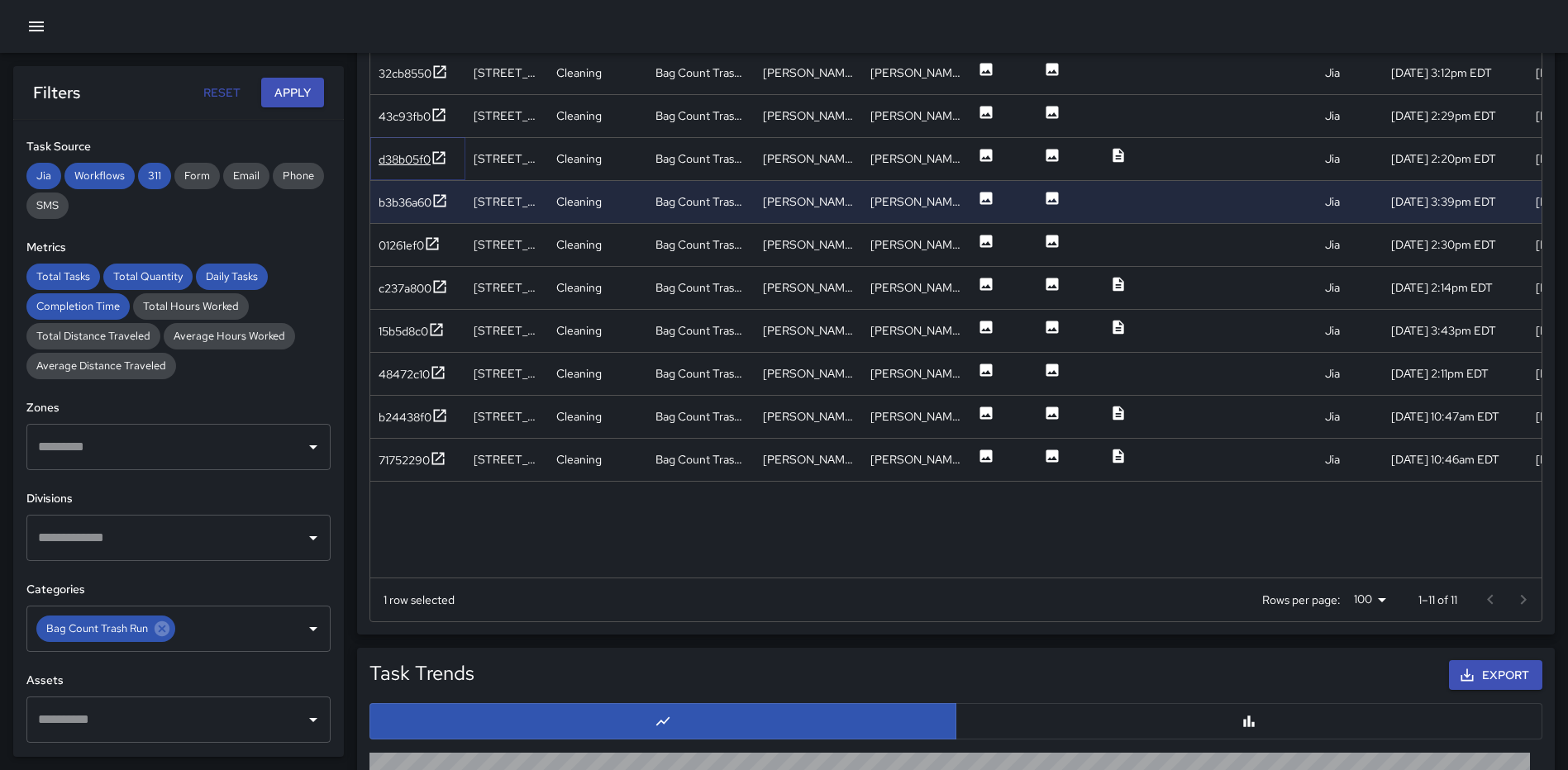
click at [443, 156] on icon at bounding box center [439, 157] width 16 height 16
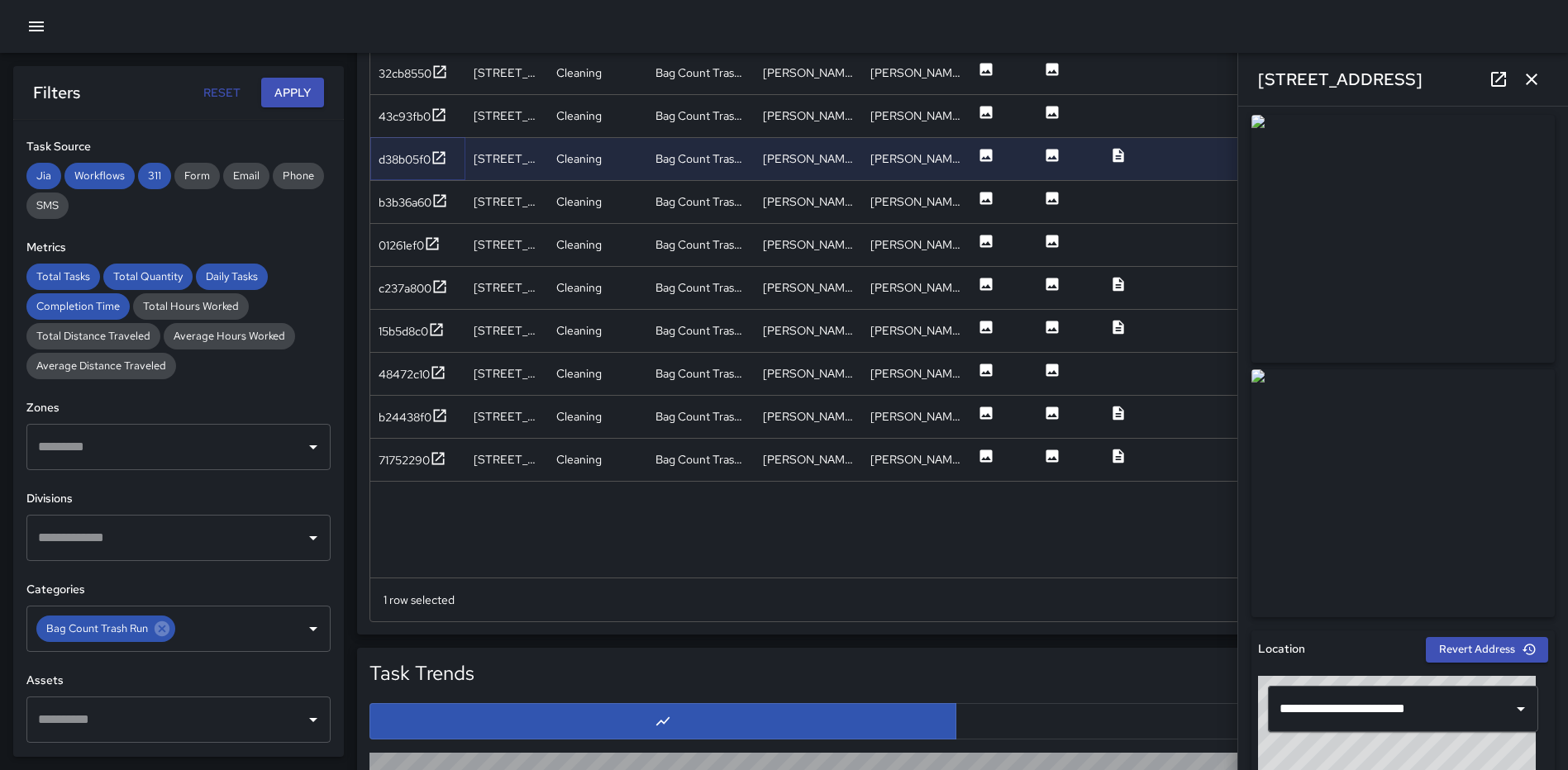
scroll to position [0, 0]
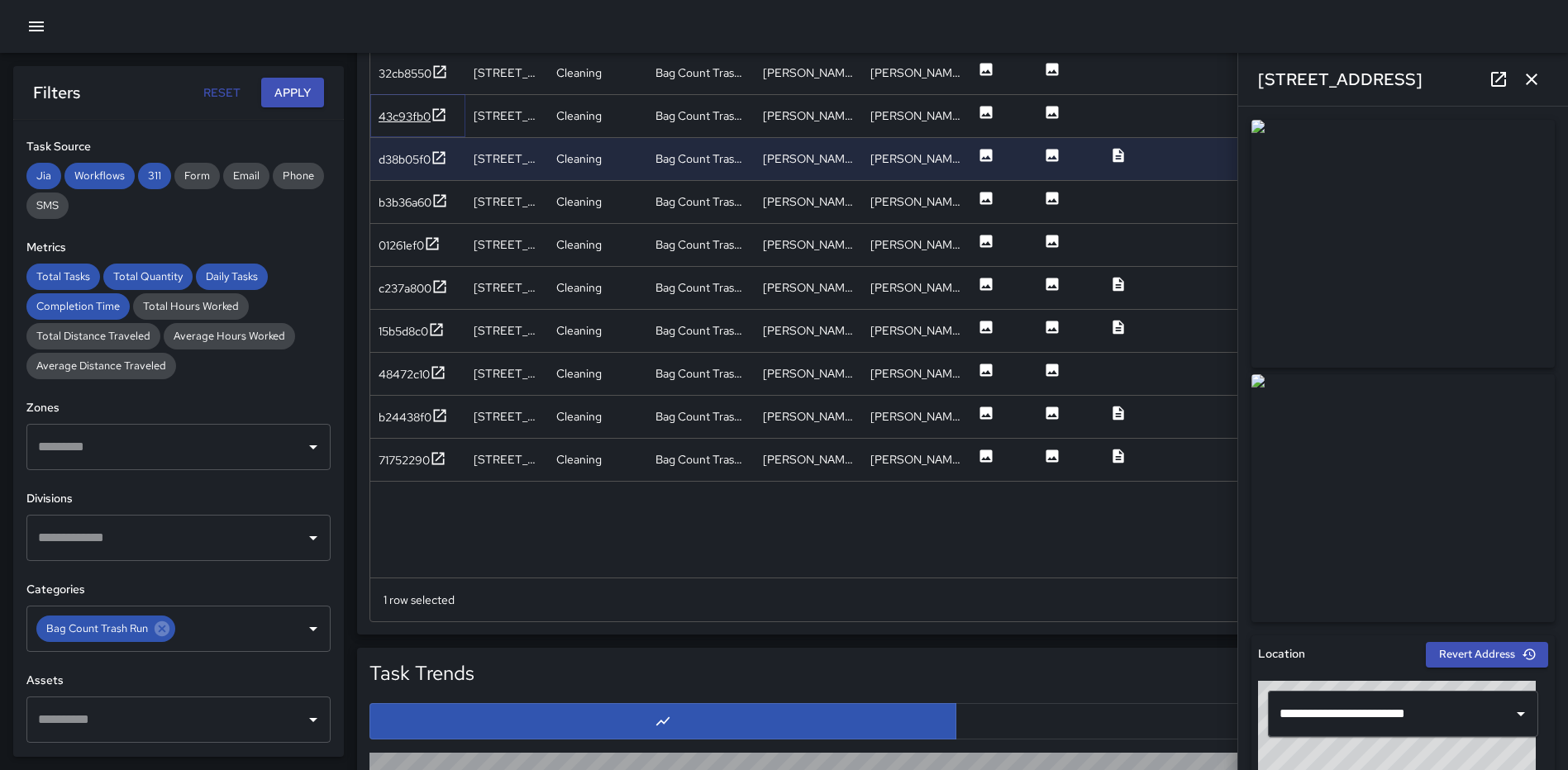
click at [433, 114] on icon at bounding box center [439, 115] width 16 height 16
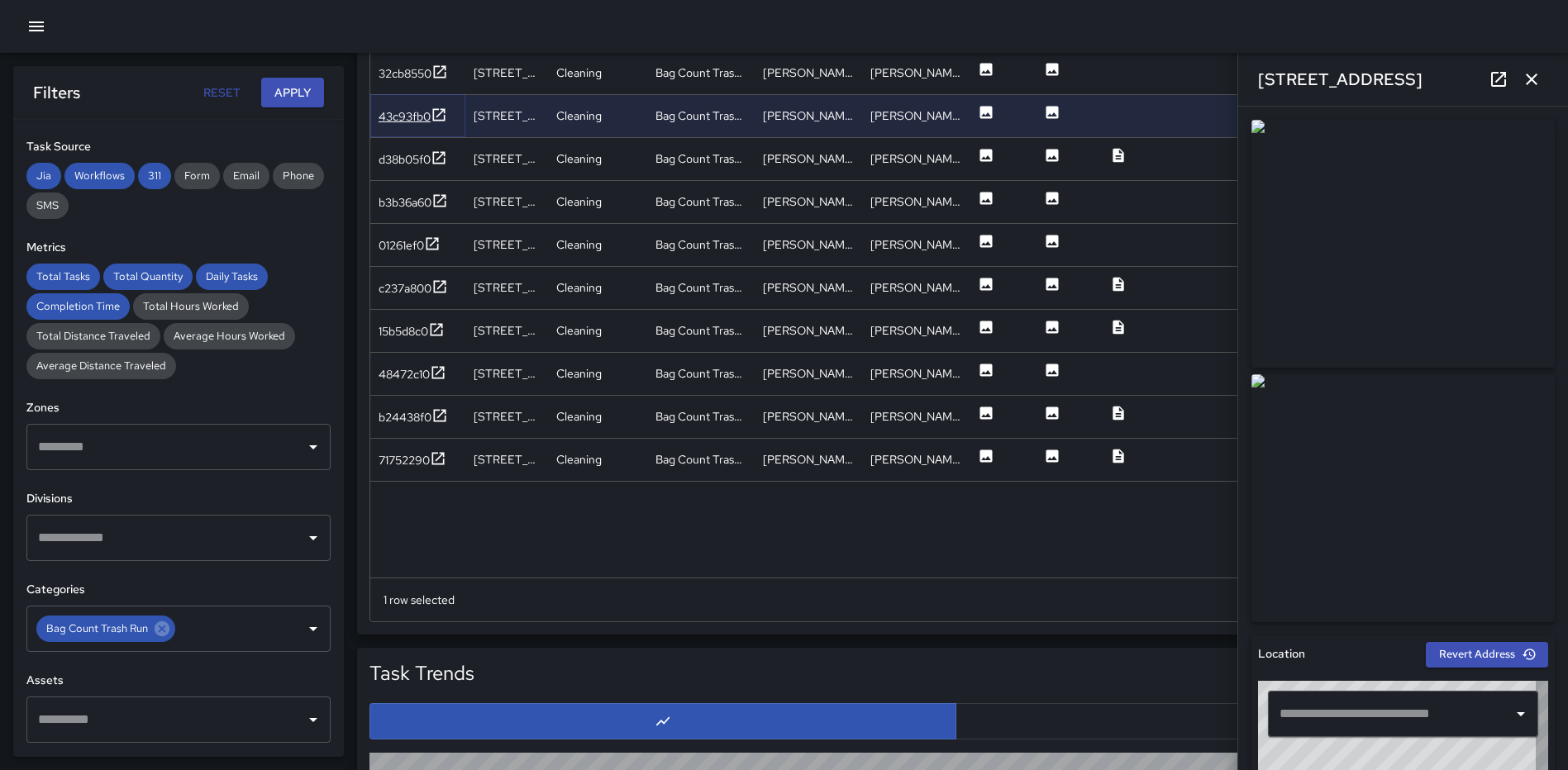
type input "**********"
drag, startPoint x: 1528, startPoint y: 84, endPoint x: 1508, endPoint y: 110, distance: 32.8
click at [1528, 83] on icon "button" at bounding box center [1531, 79] width 12 height 12
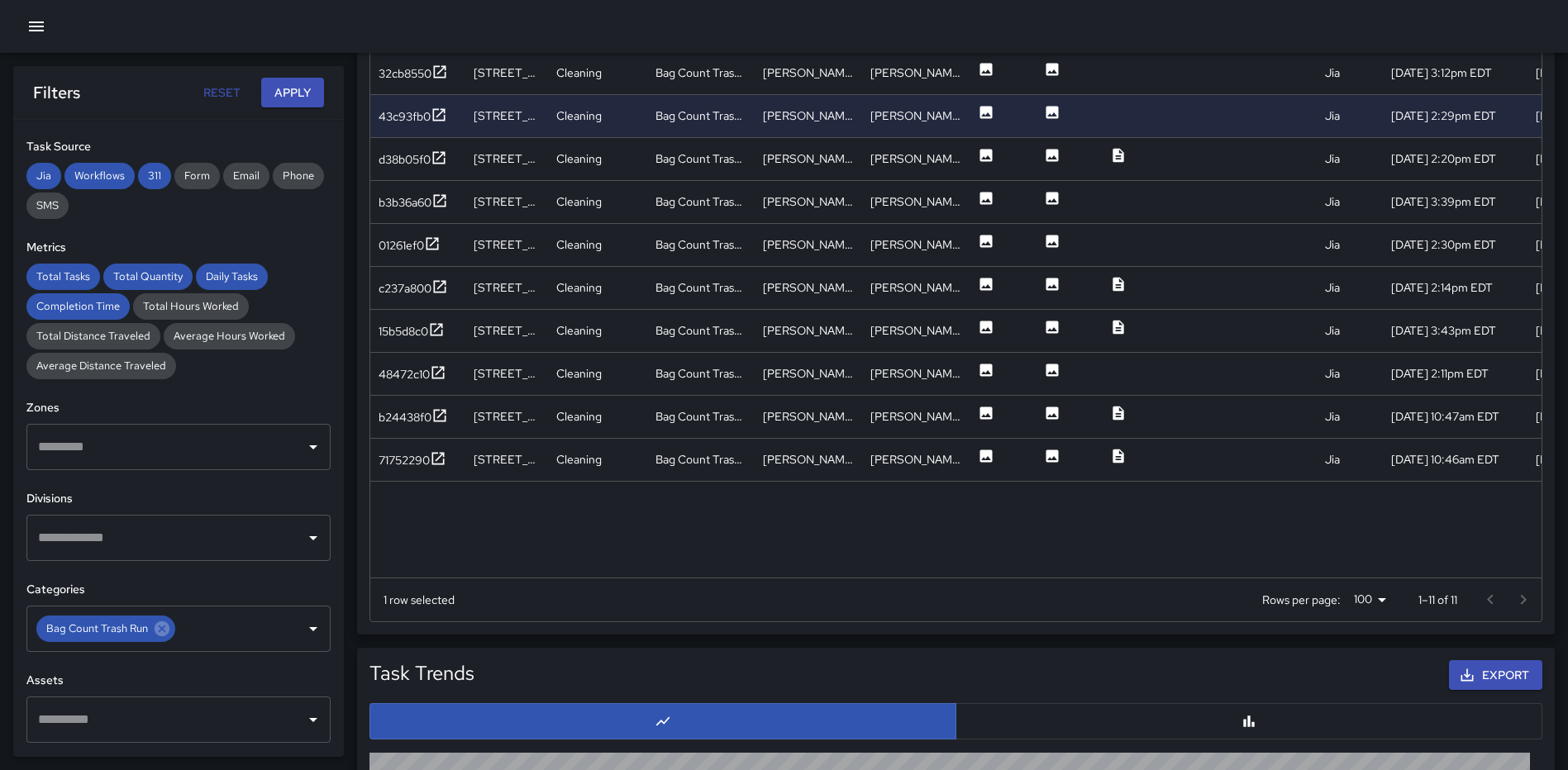
scroll to position [950, 0]
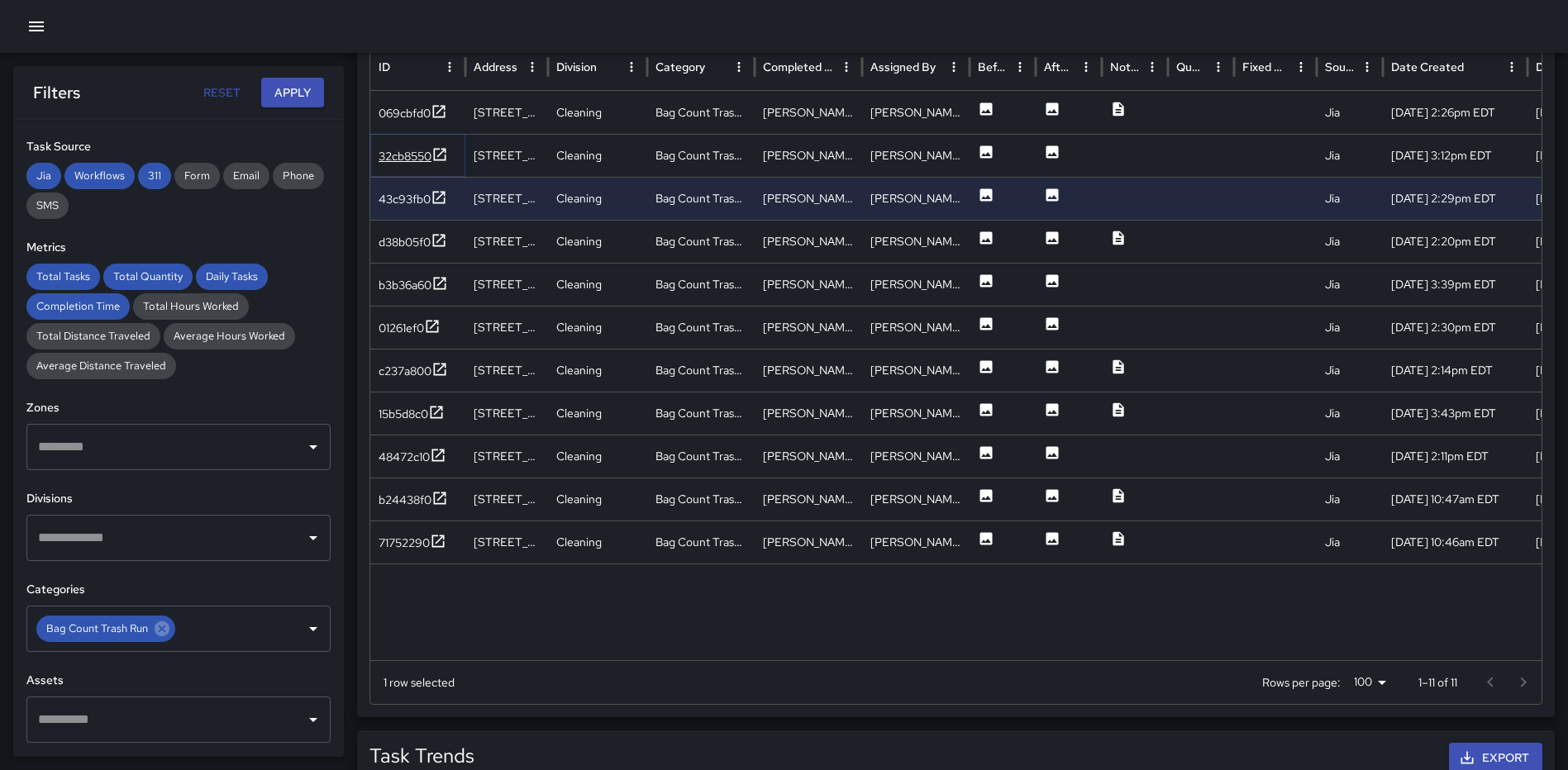
click at [439, 154] on icon at bounding box center [439, 154] width 16 height 16
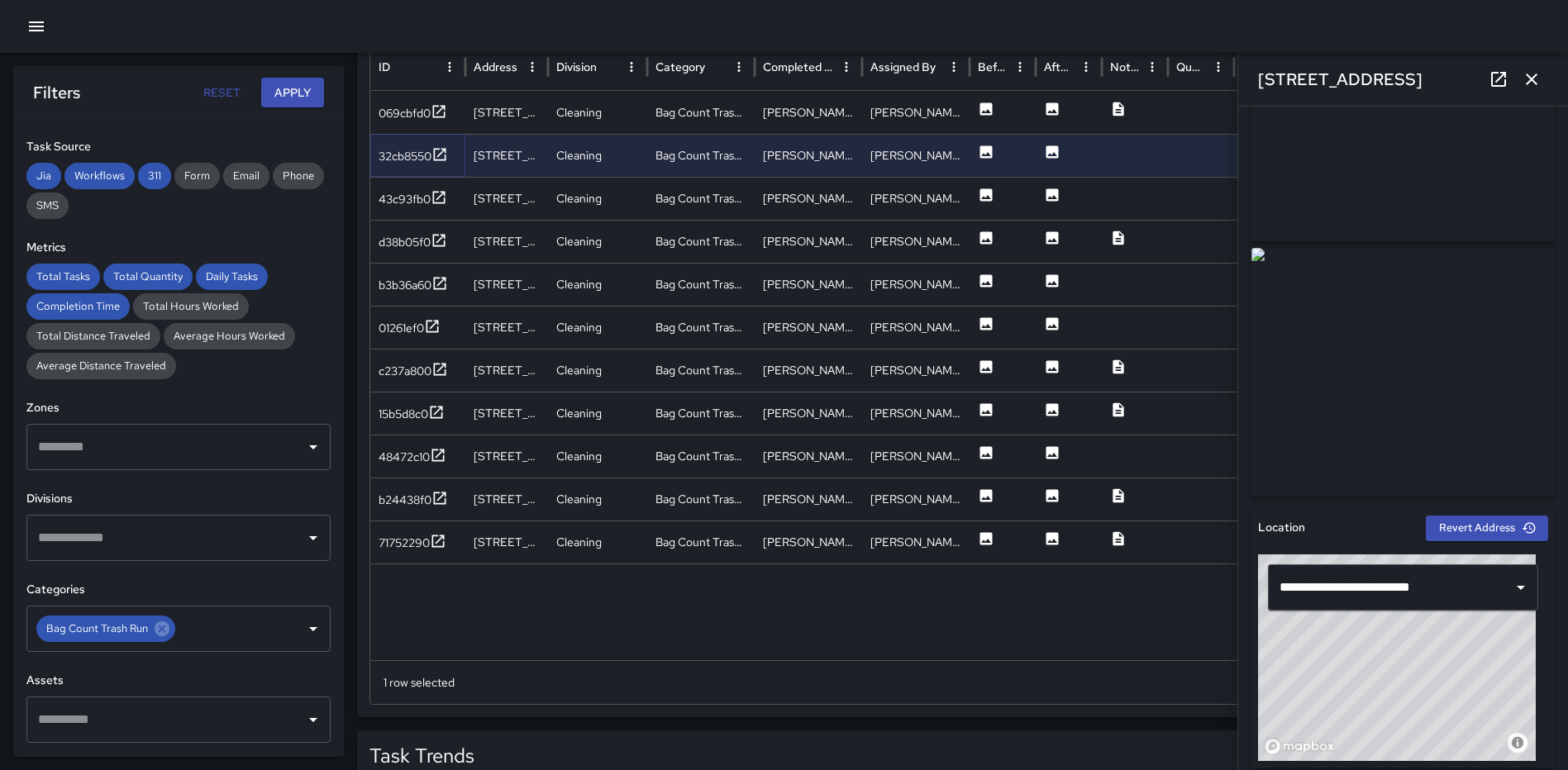
scroll to position [0, 0]
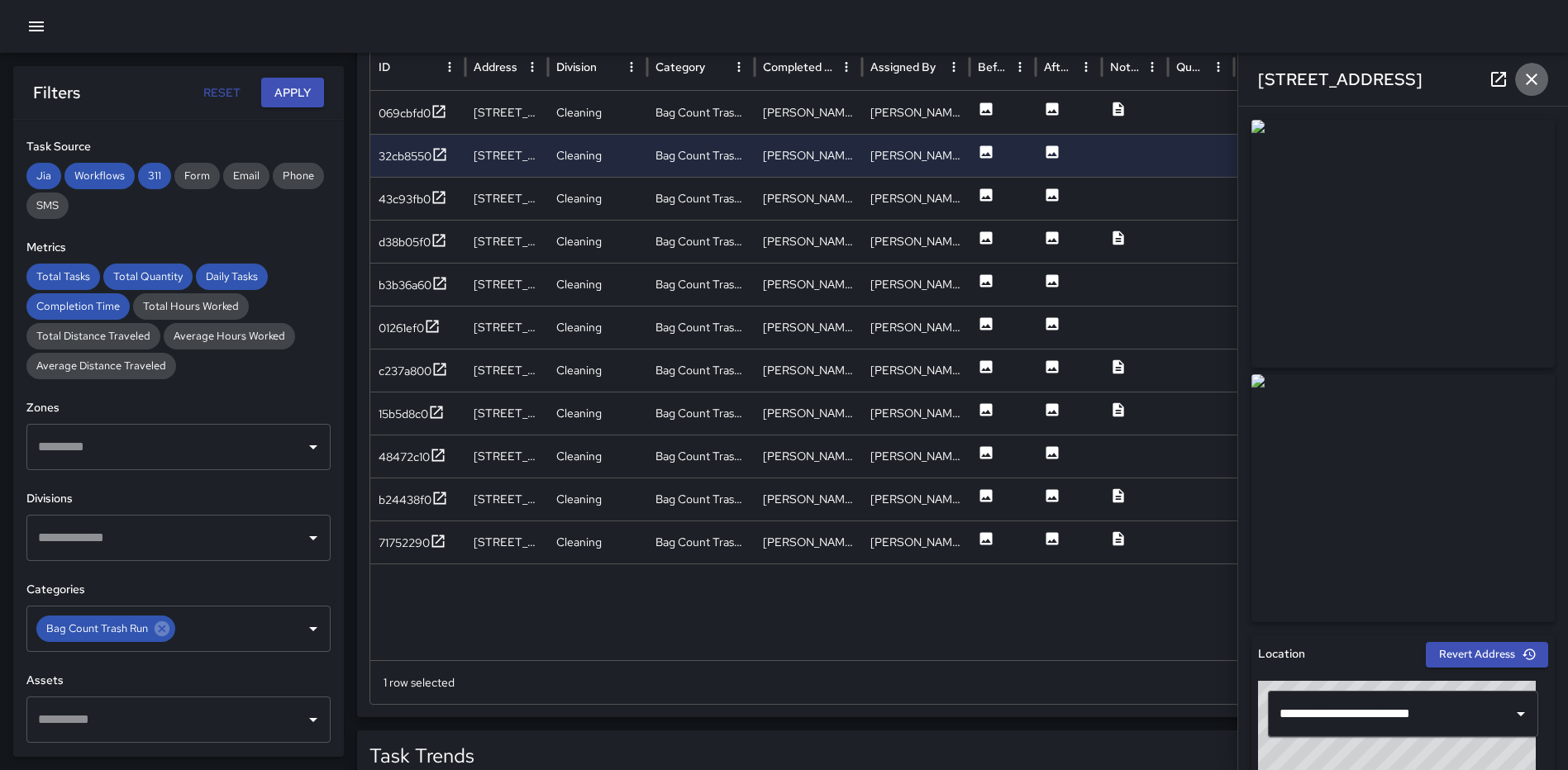
click at [1524, 84] on icon "button" at bounding box center [1531, 79] width 20 height 20
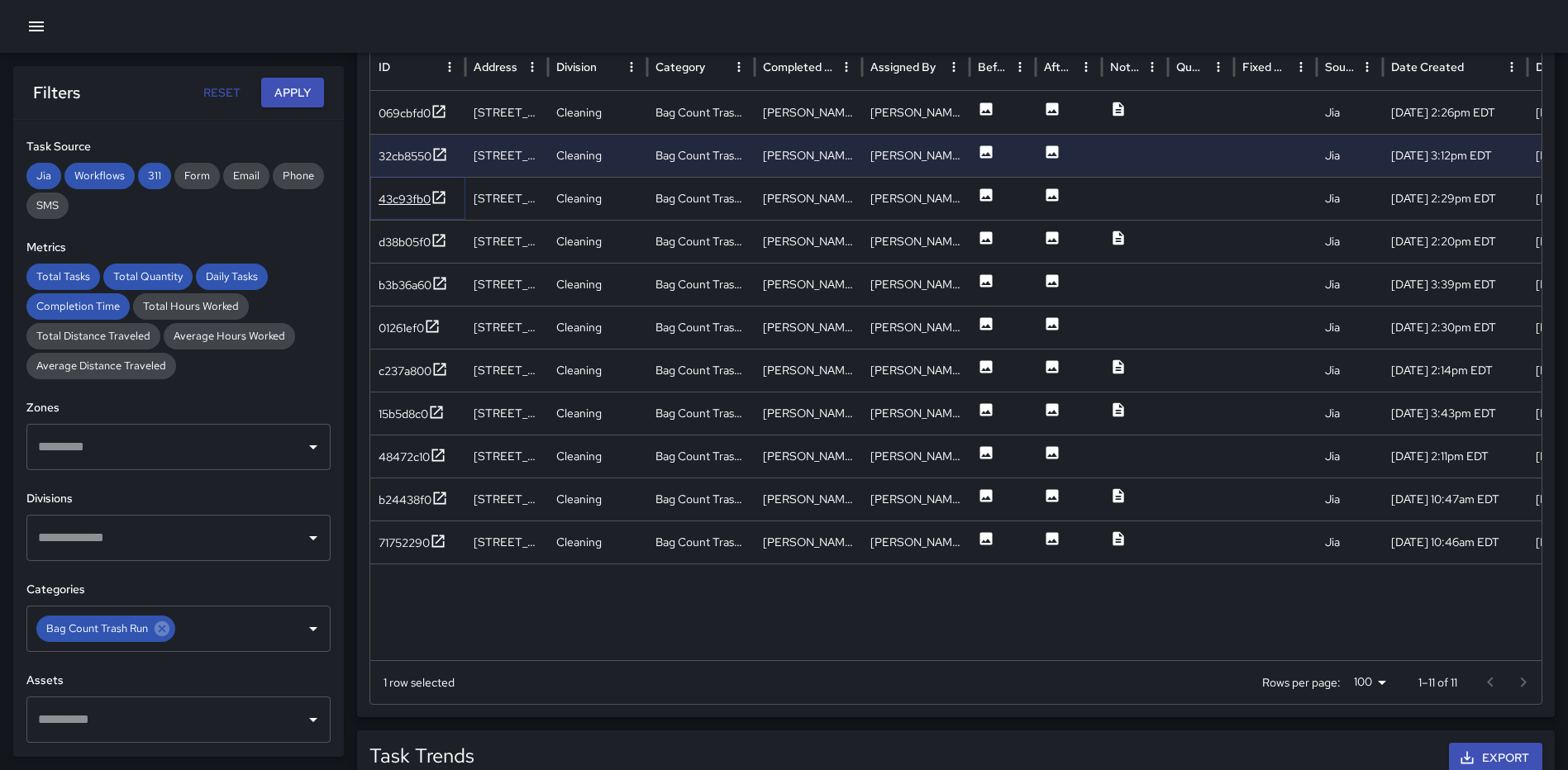
click at [440, 195] on icon at bounding box center [439, 197] width 16 height 16
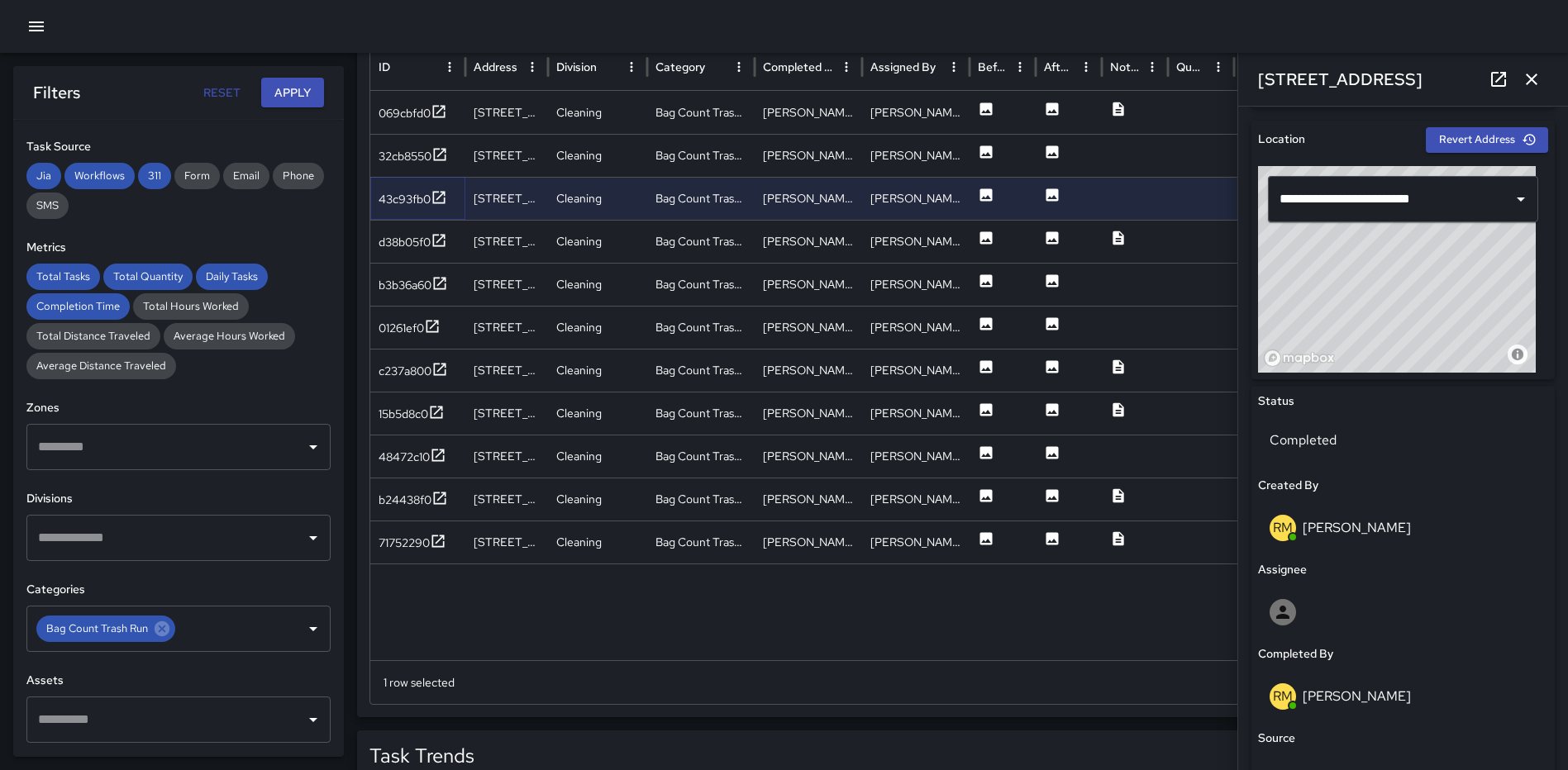
scroll to position [506, 0]
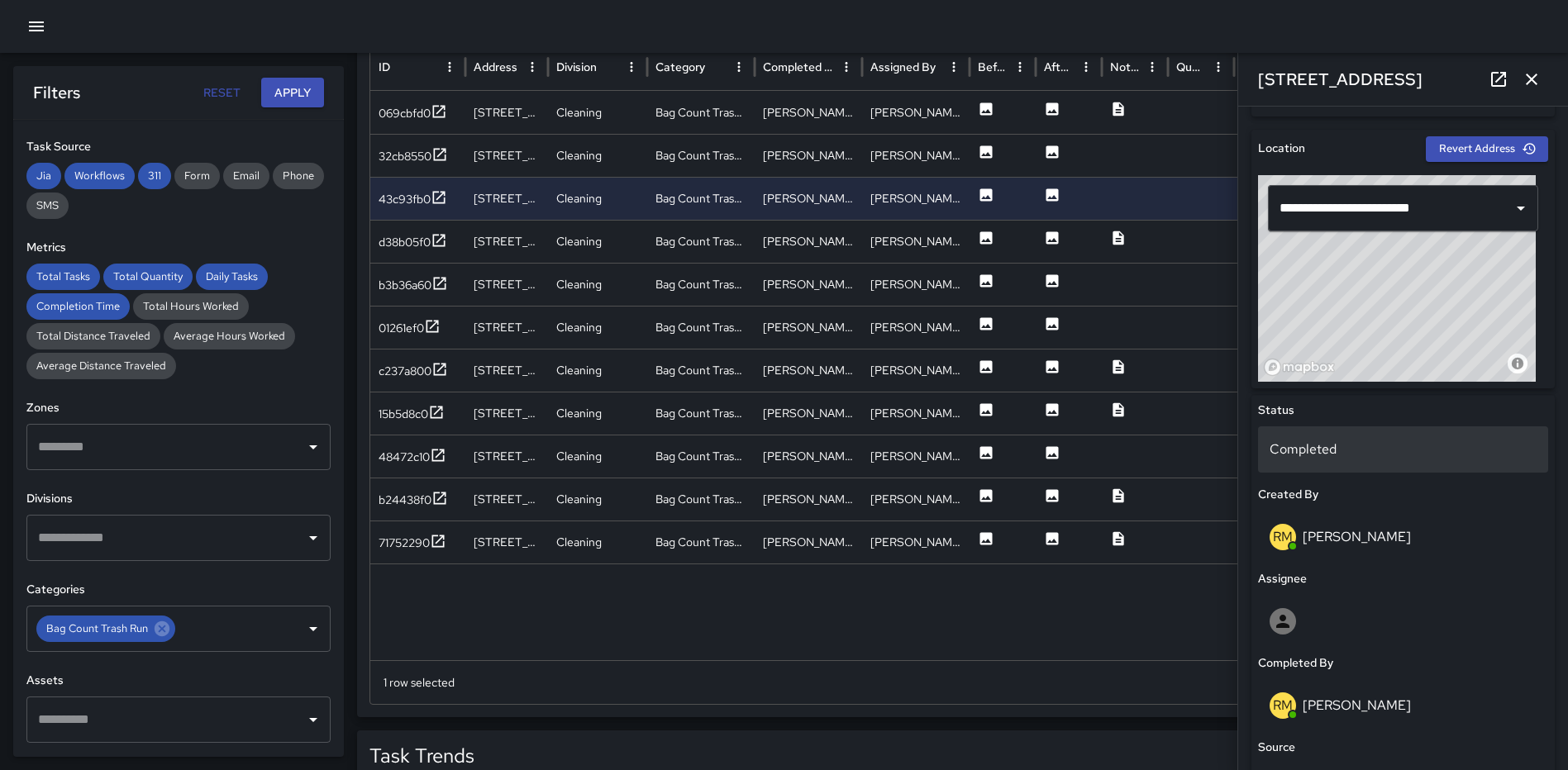
click at [1374, 453] on p "Completed" at bounding box center [1402, 449] width 267 height 20
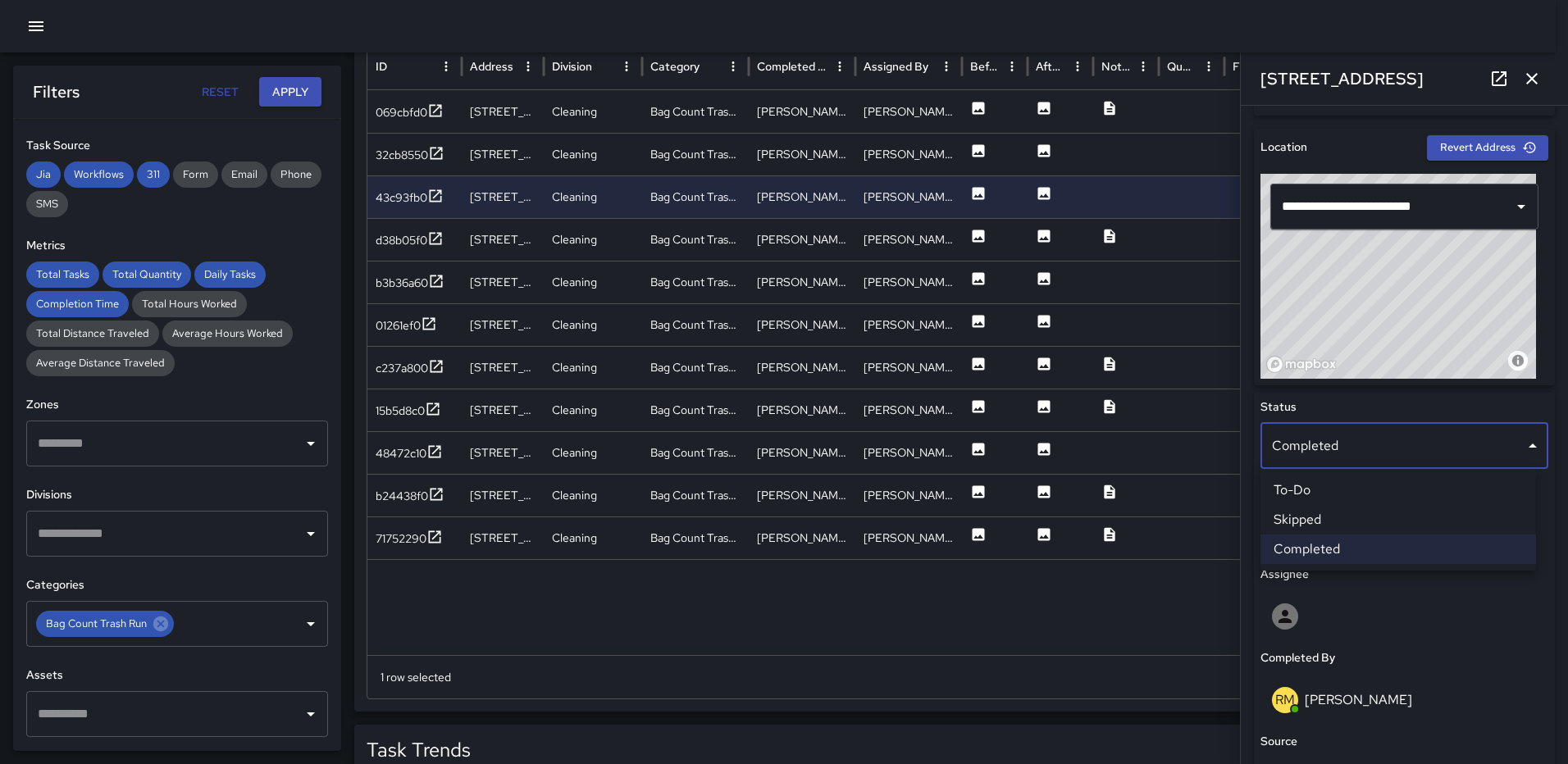
click at [1341, 494] on li "To-Do" at bounding box center [1398, 490] width 275 height 30
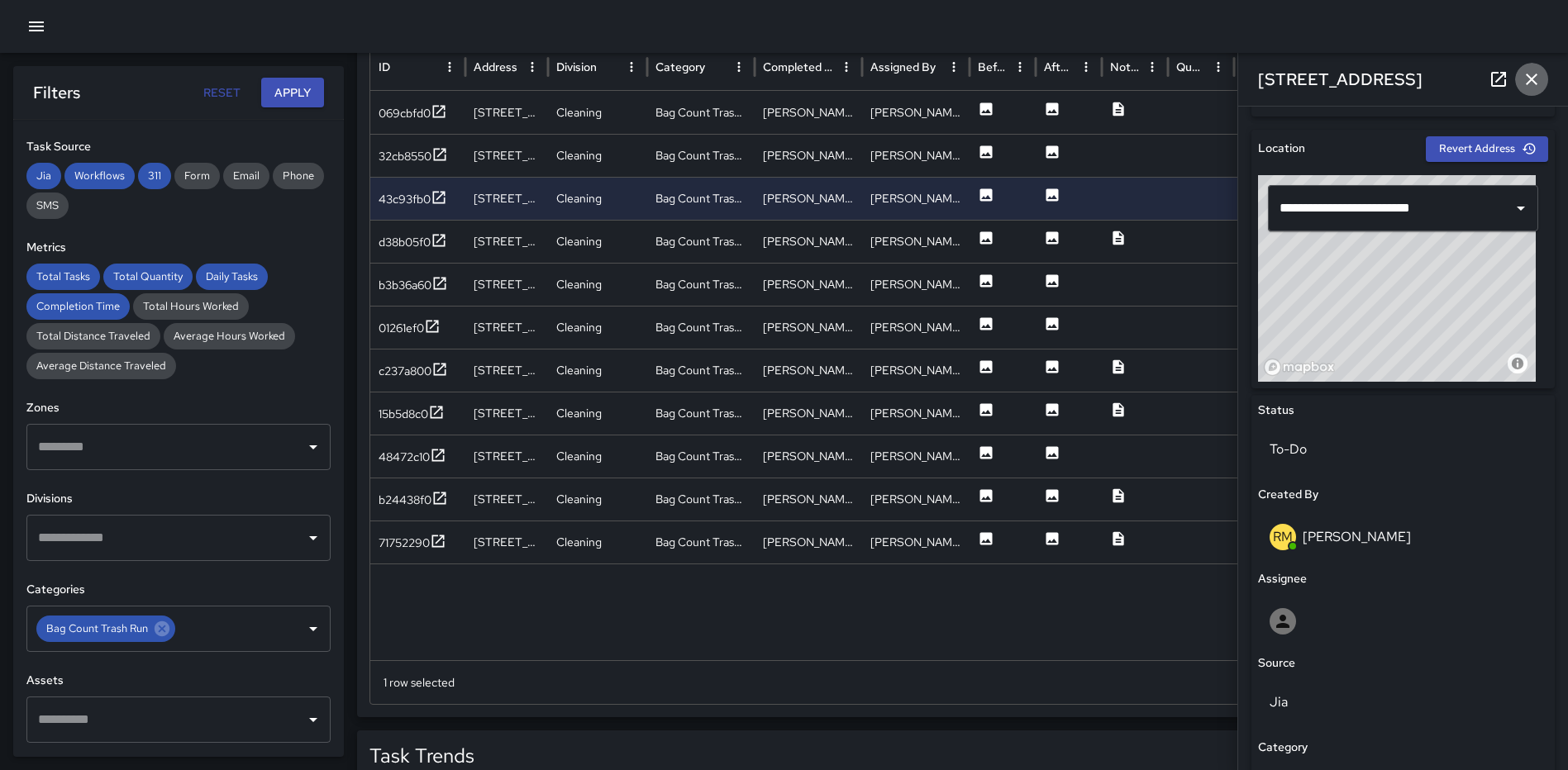
click at [1538, 76] on icon "button" at bounding box center [1531, 79] width 20 height 20
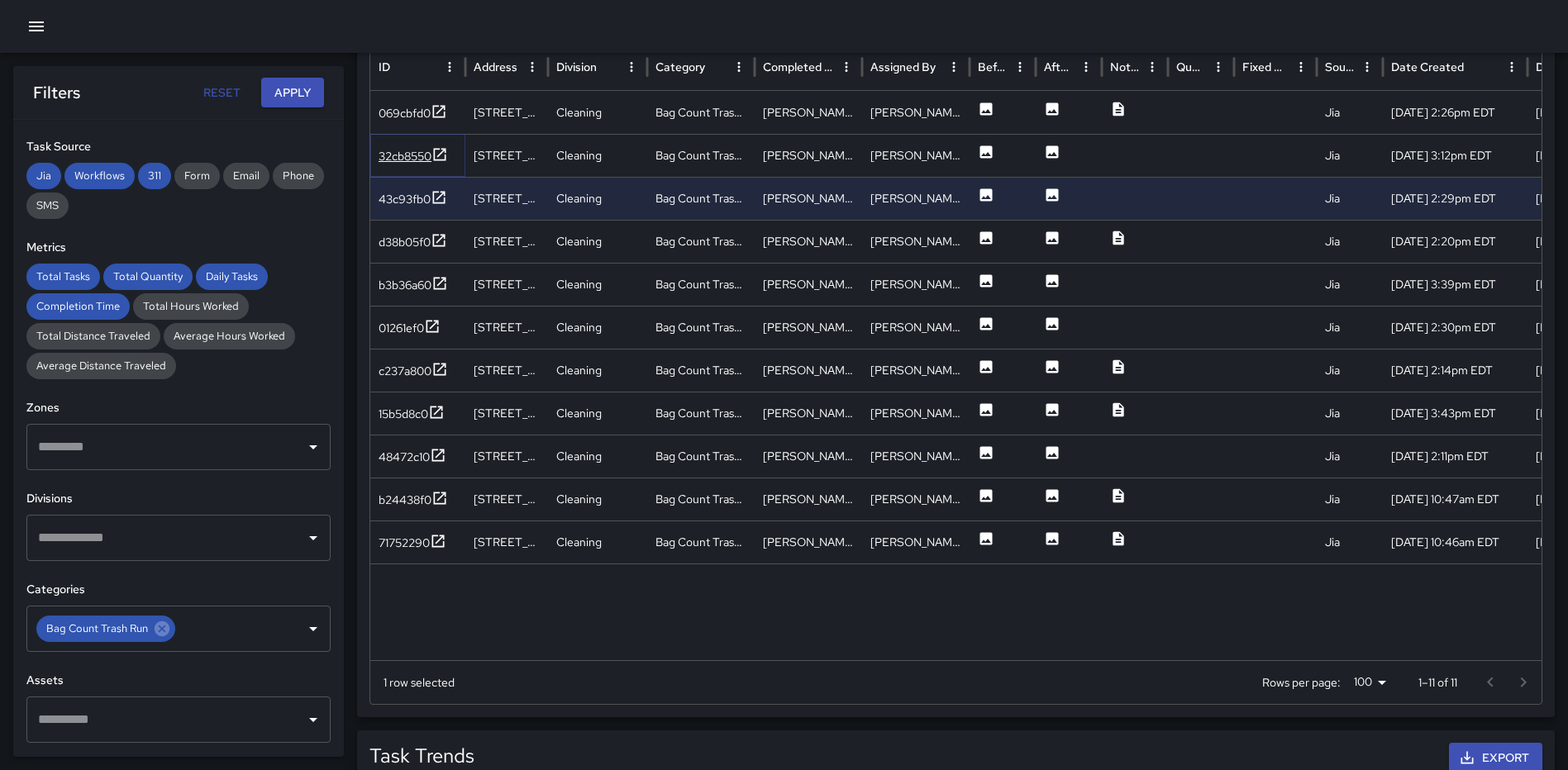
click at [439, 151] on icon at bounding box center [439, 154] width 16 height 16
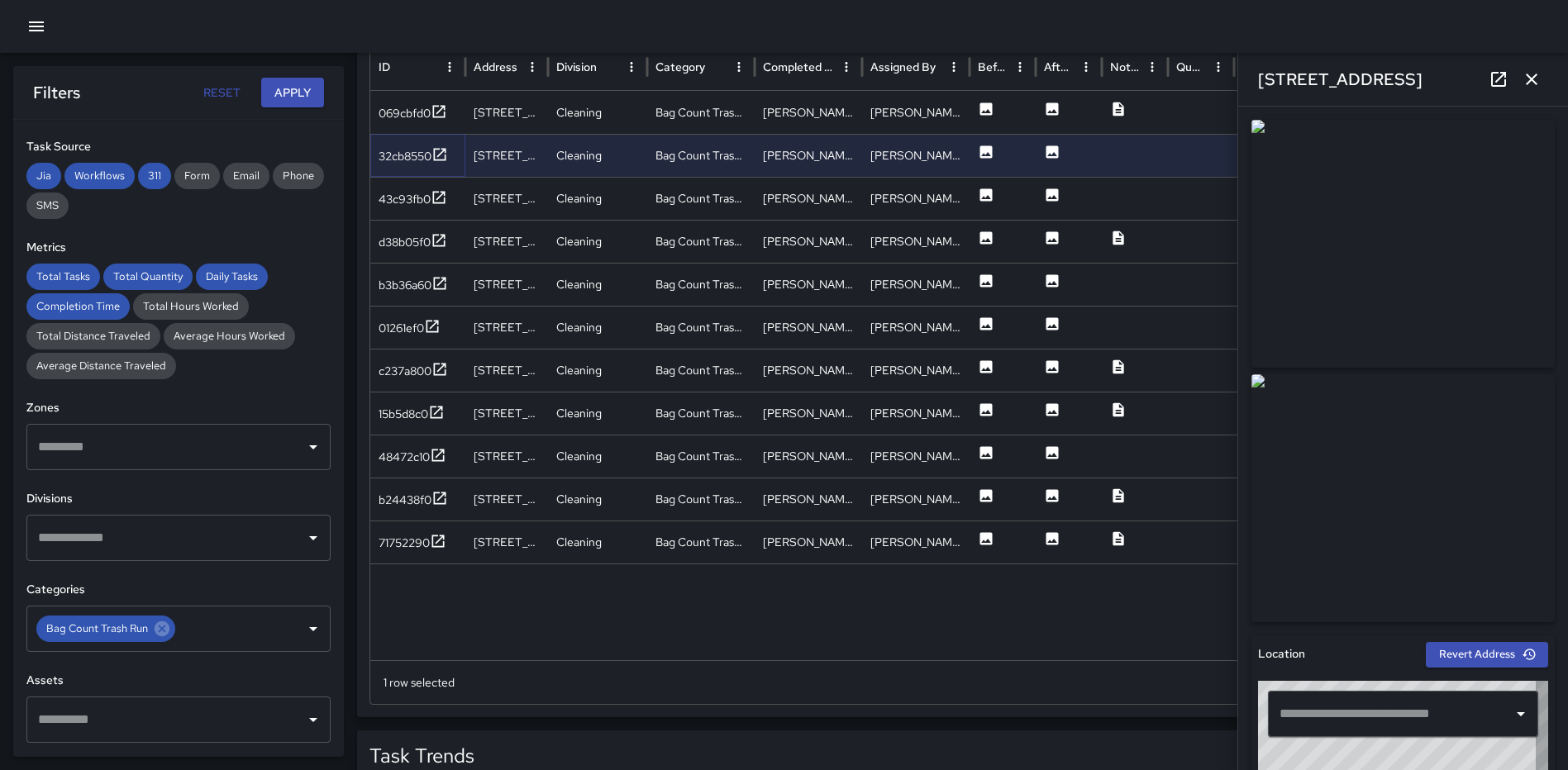
type input "**********"
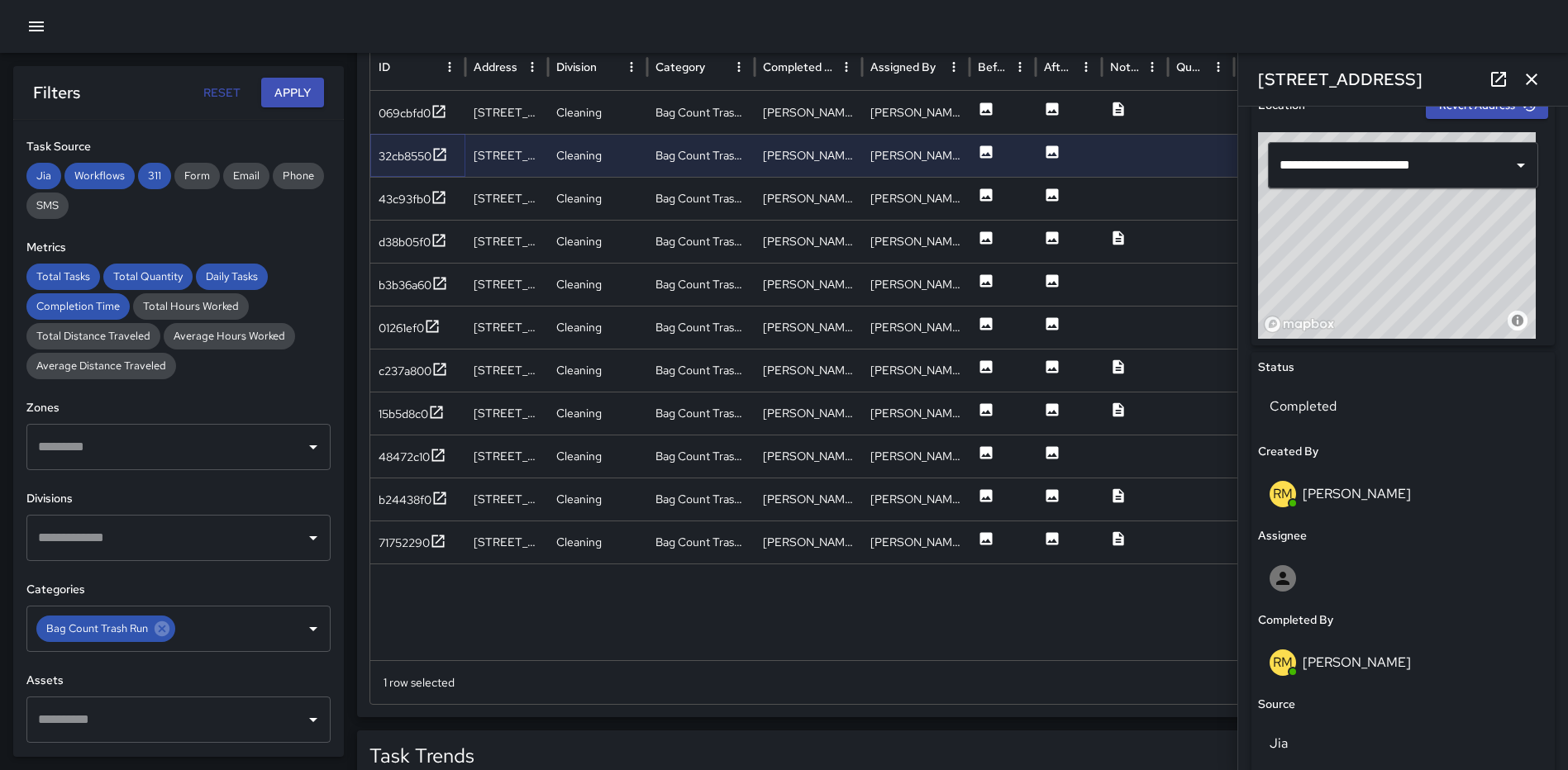
scroll to position [574, 0]
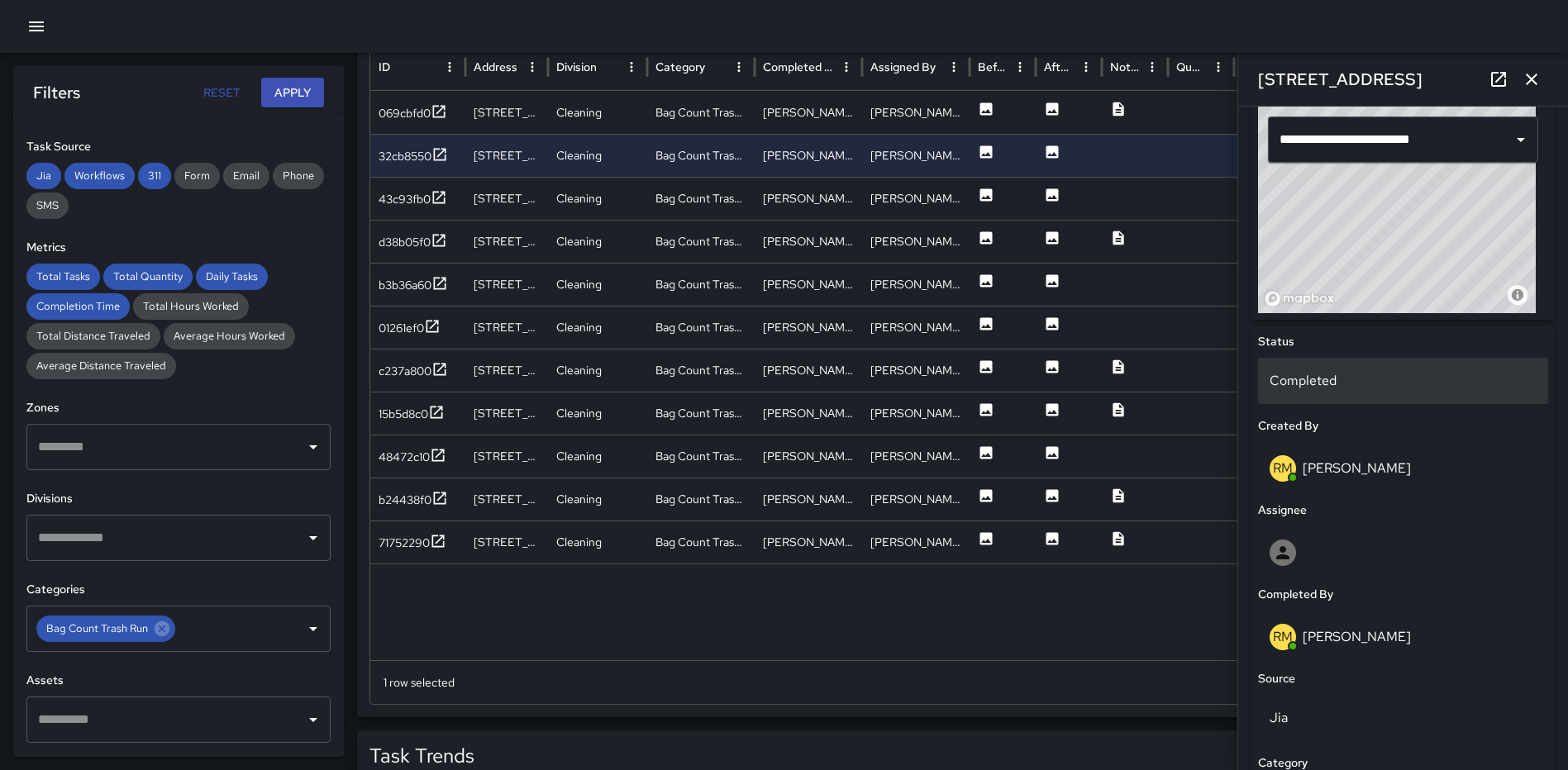
click at [1346, 373] on p "Completed" at bounding box center [1402, 381] width 267 height 20
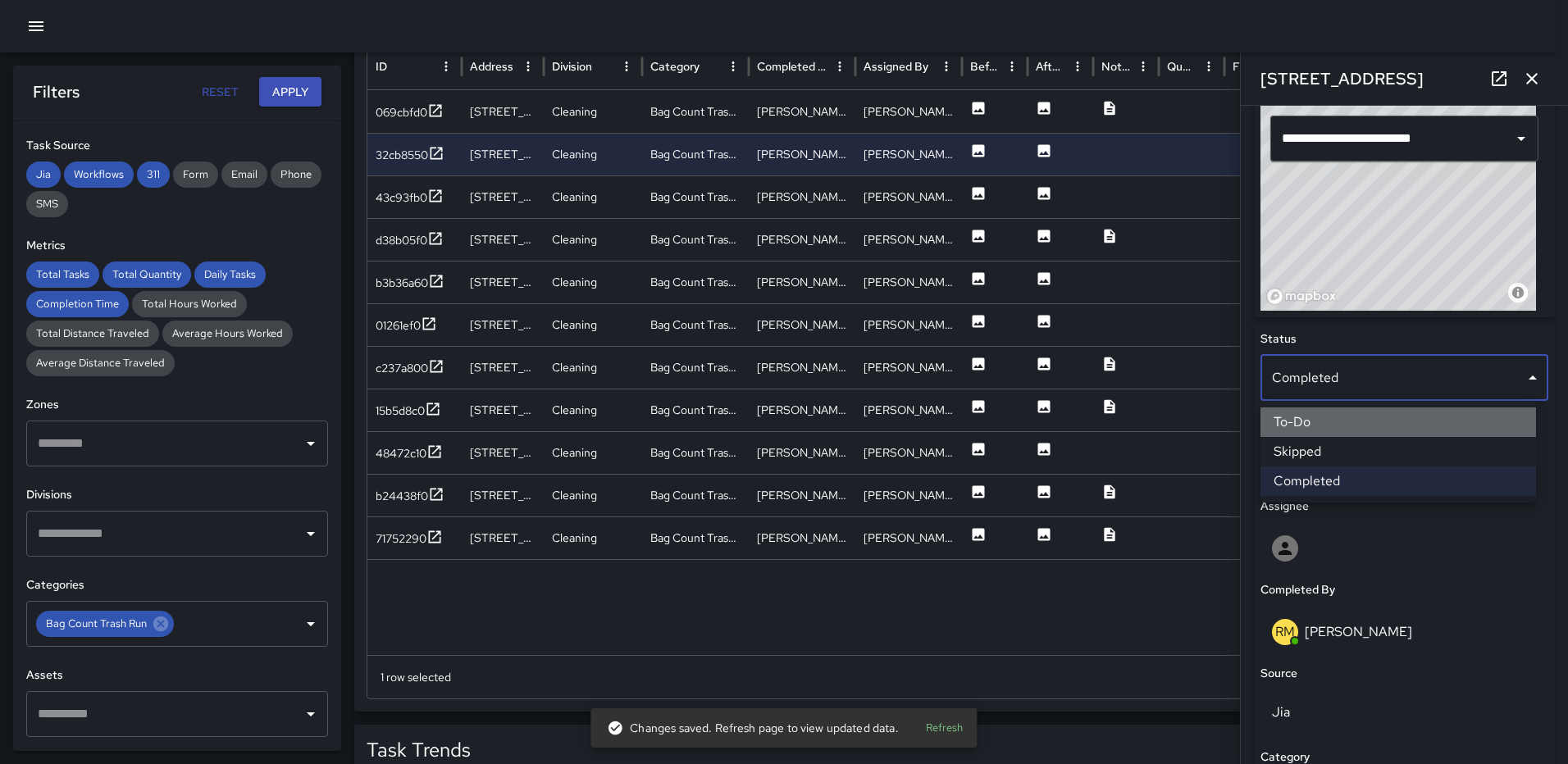
click at [1370, 430] on li "To-Do" at bounding box center [1398, 422] width 275 height 30
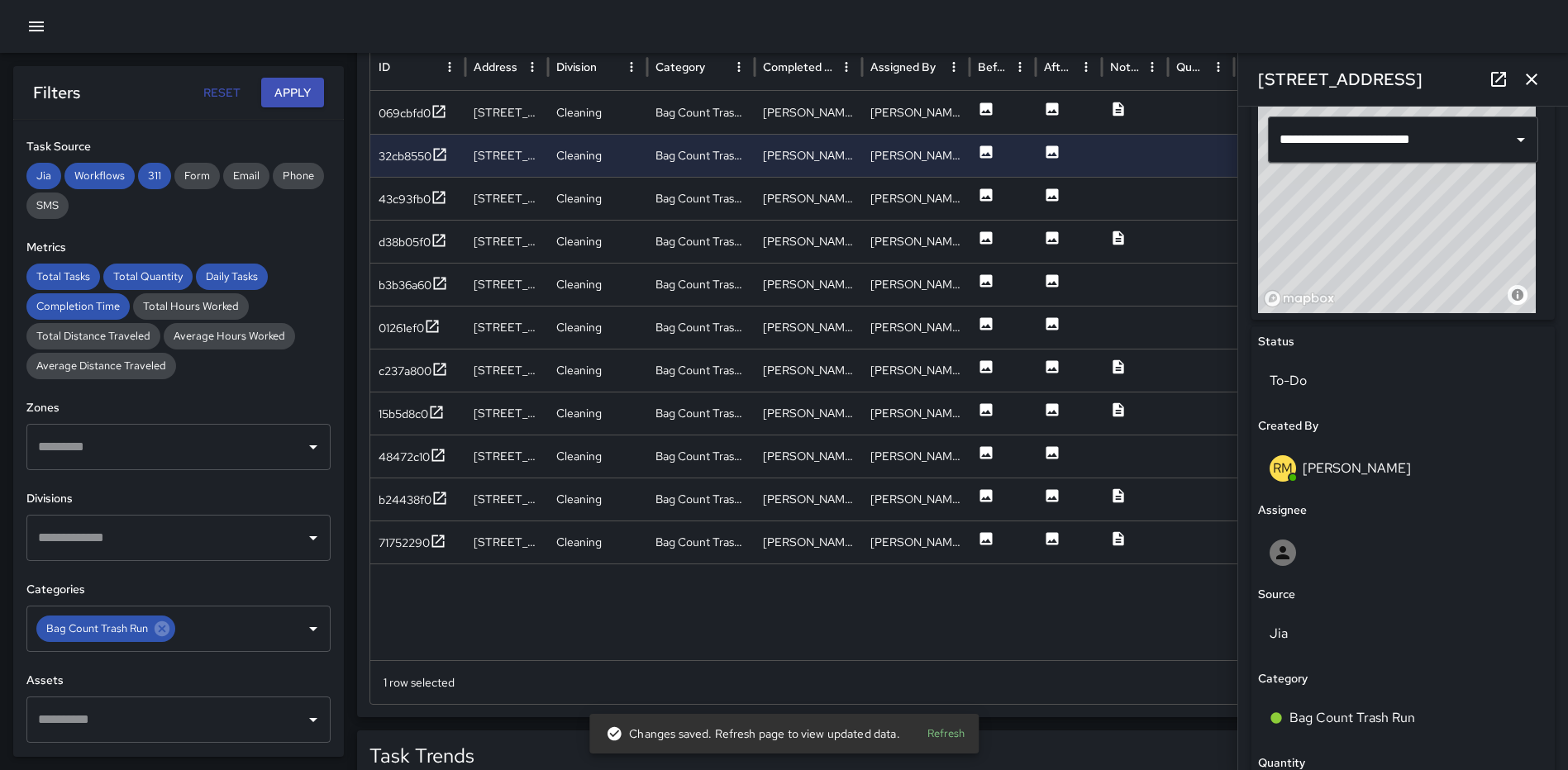
click at [1536, 75] on icon "button" at bounding box center [1531, 79] width 20 height 20
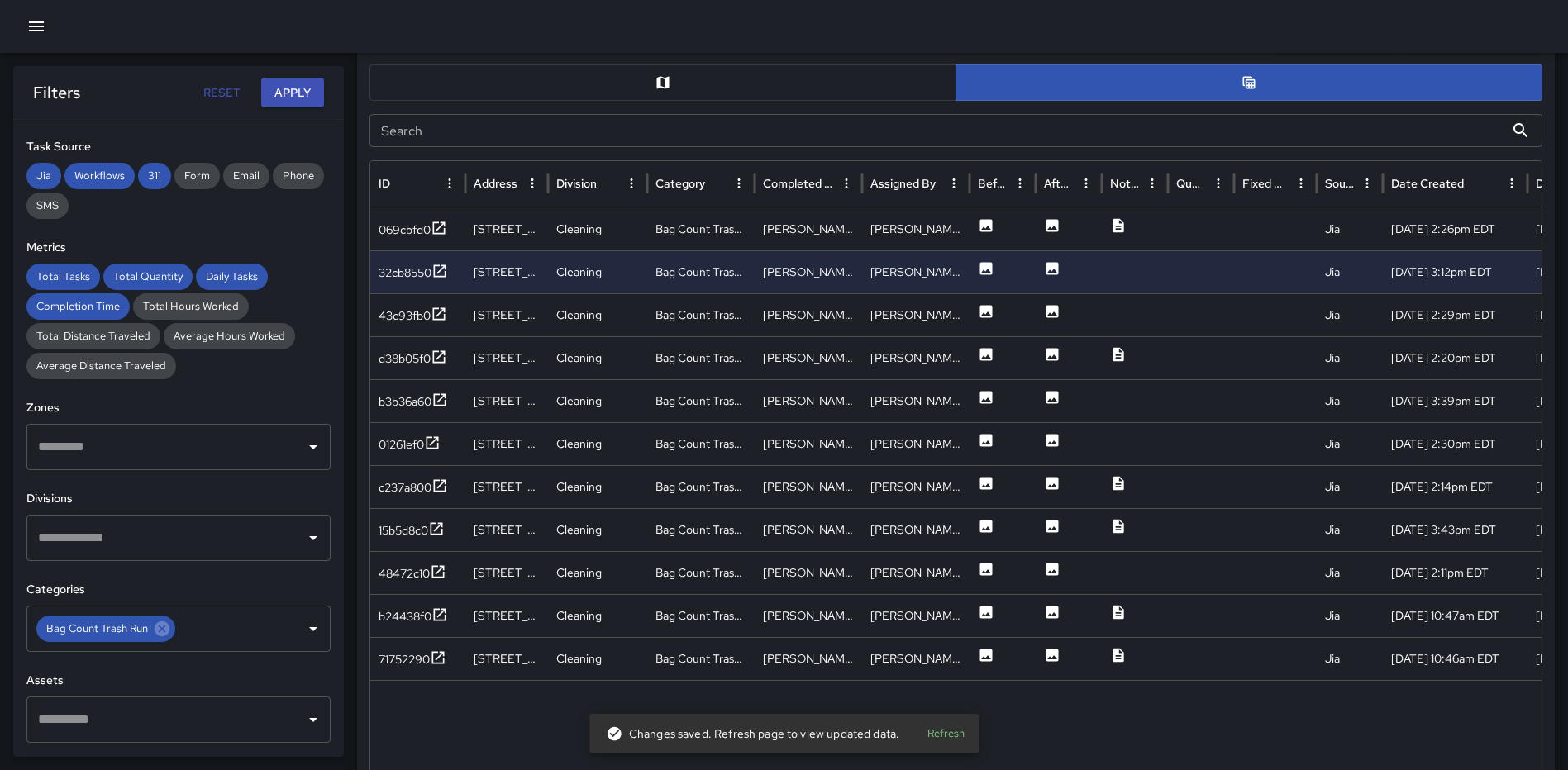
scroll to position [785, 0]
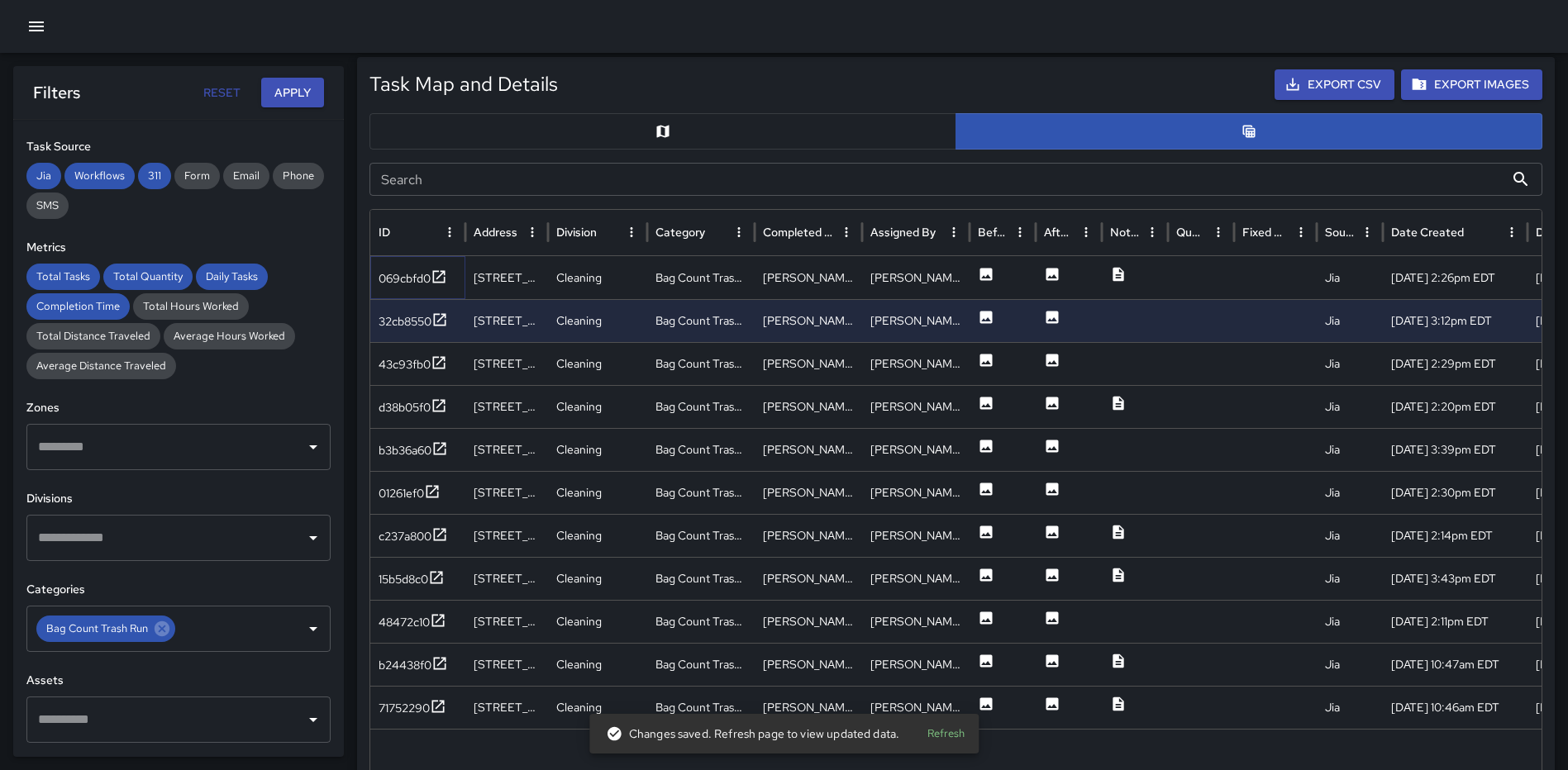
drag, startPoint x: 439, startPoint y: 273, endPoint x: 456, endPoint y: 279, distance: 18.0
click at [439, 273] on icon at bounding box center [439, 277] width 16 height 16
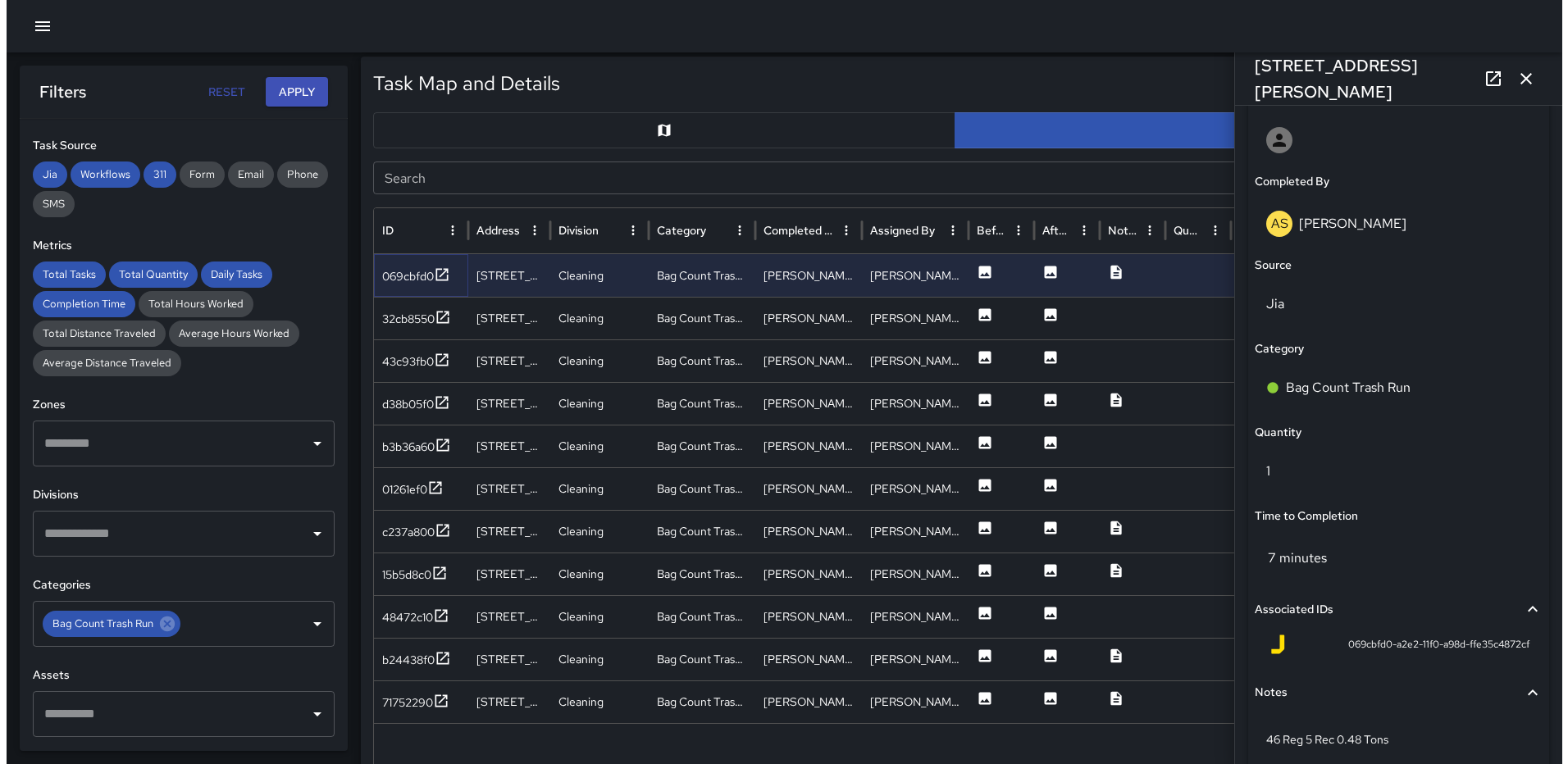
scroll to position [1067, 0]
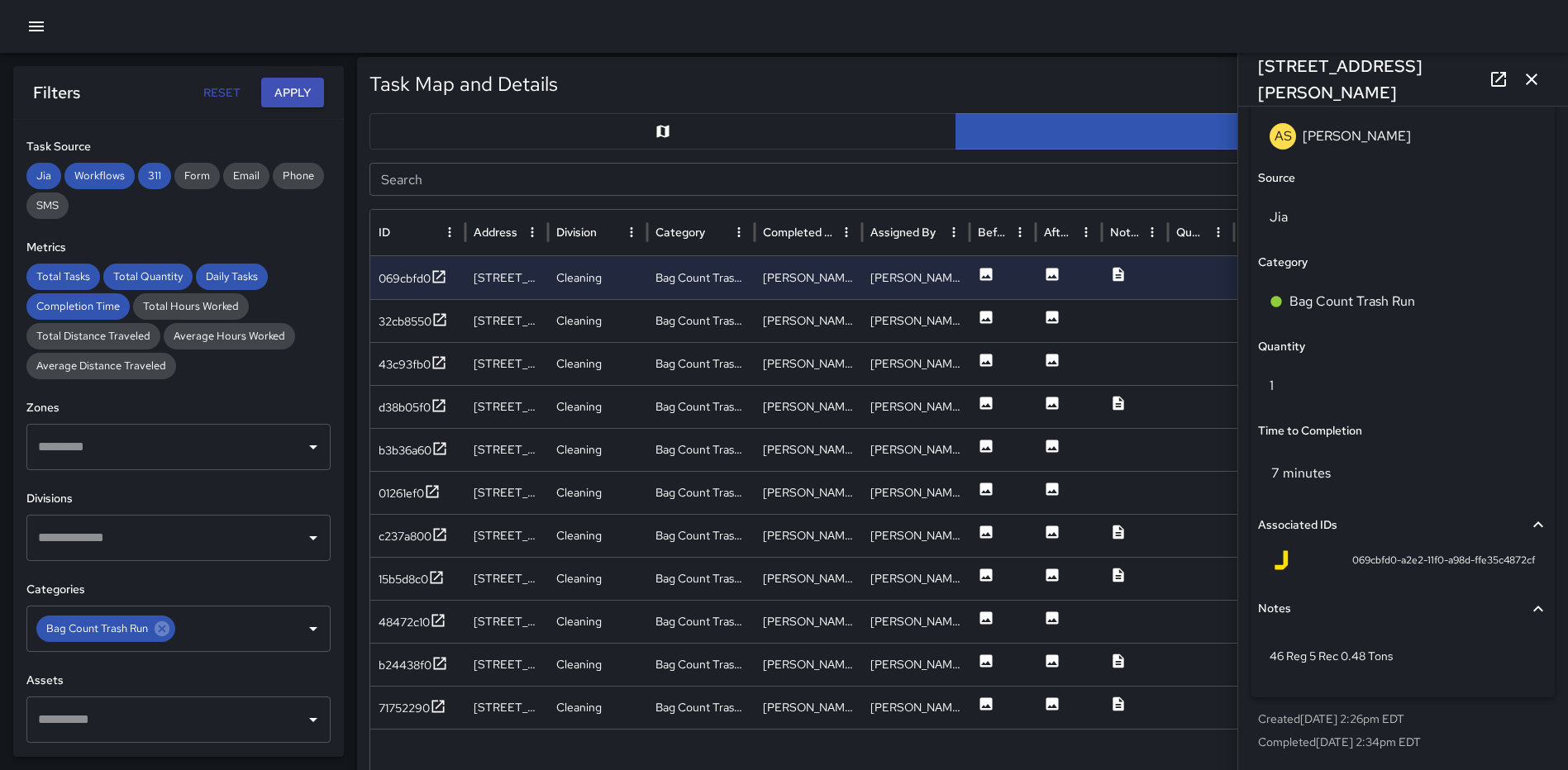
click at [1543, 78] on button "button" at bounding box center [1531, 79] width 33 height 33
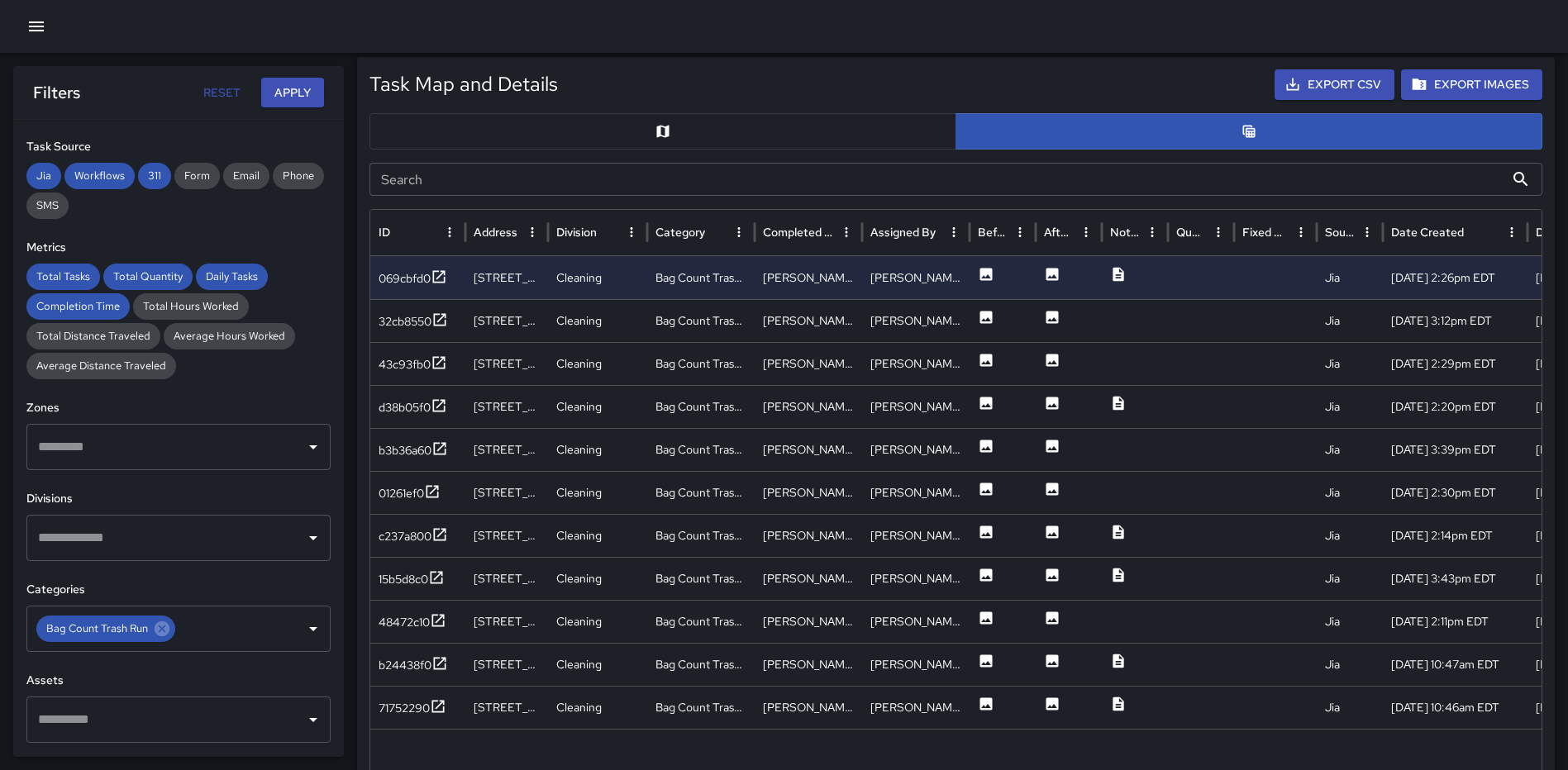
click at [41, 16] on icon "button" at bounding box center [36, 26] width 20 height 20
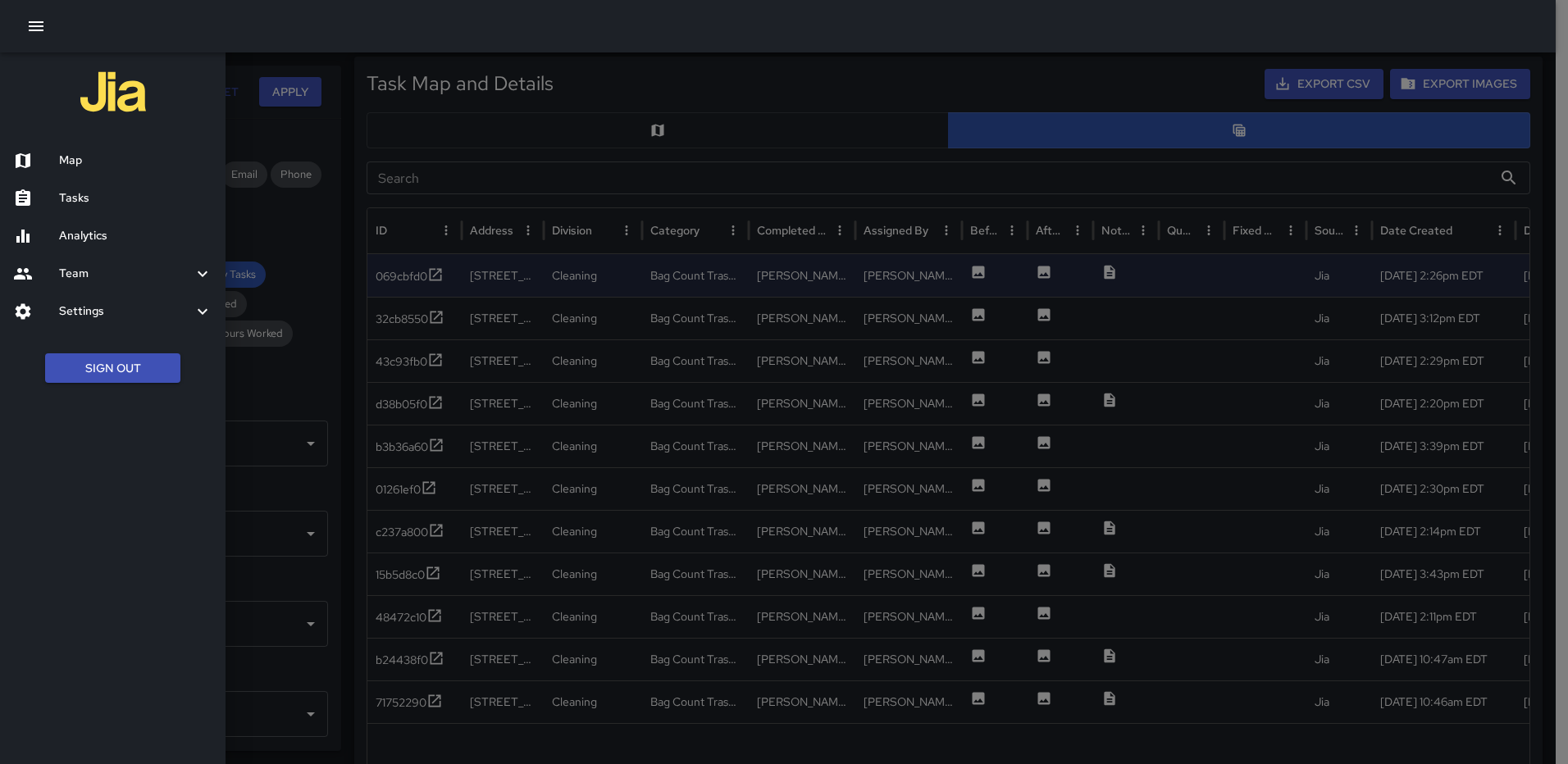
click at [82, 153] on h6 "Map" at bounding box center [136, 161] width 153 height 18
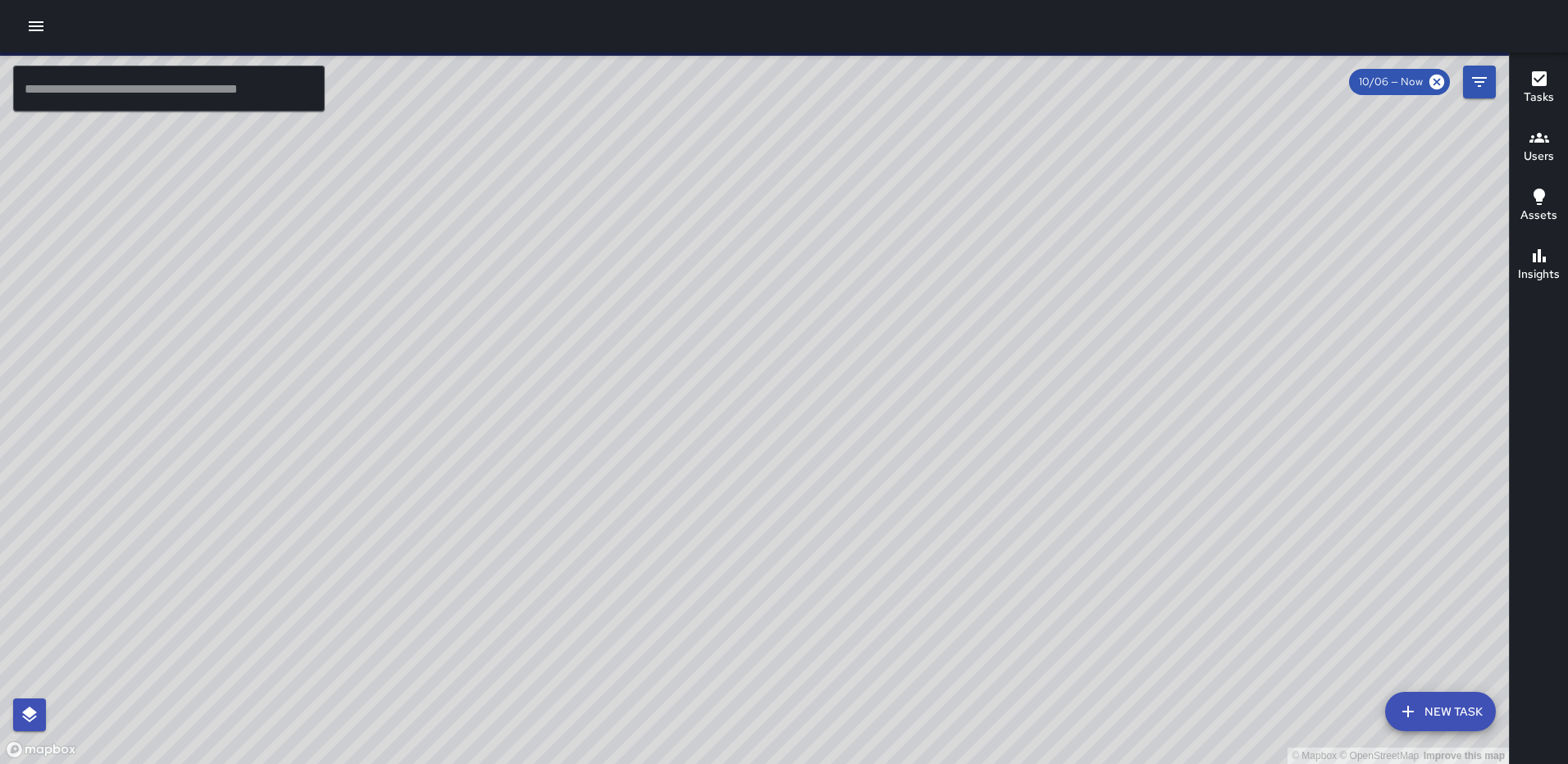
click at [1530, 88] on icon "button" at bounding box center [1539, 78] width 20 height 20
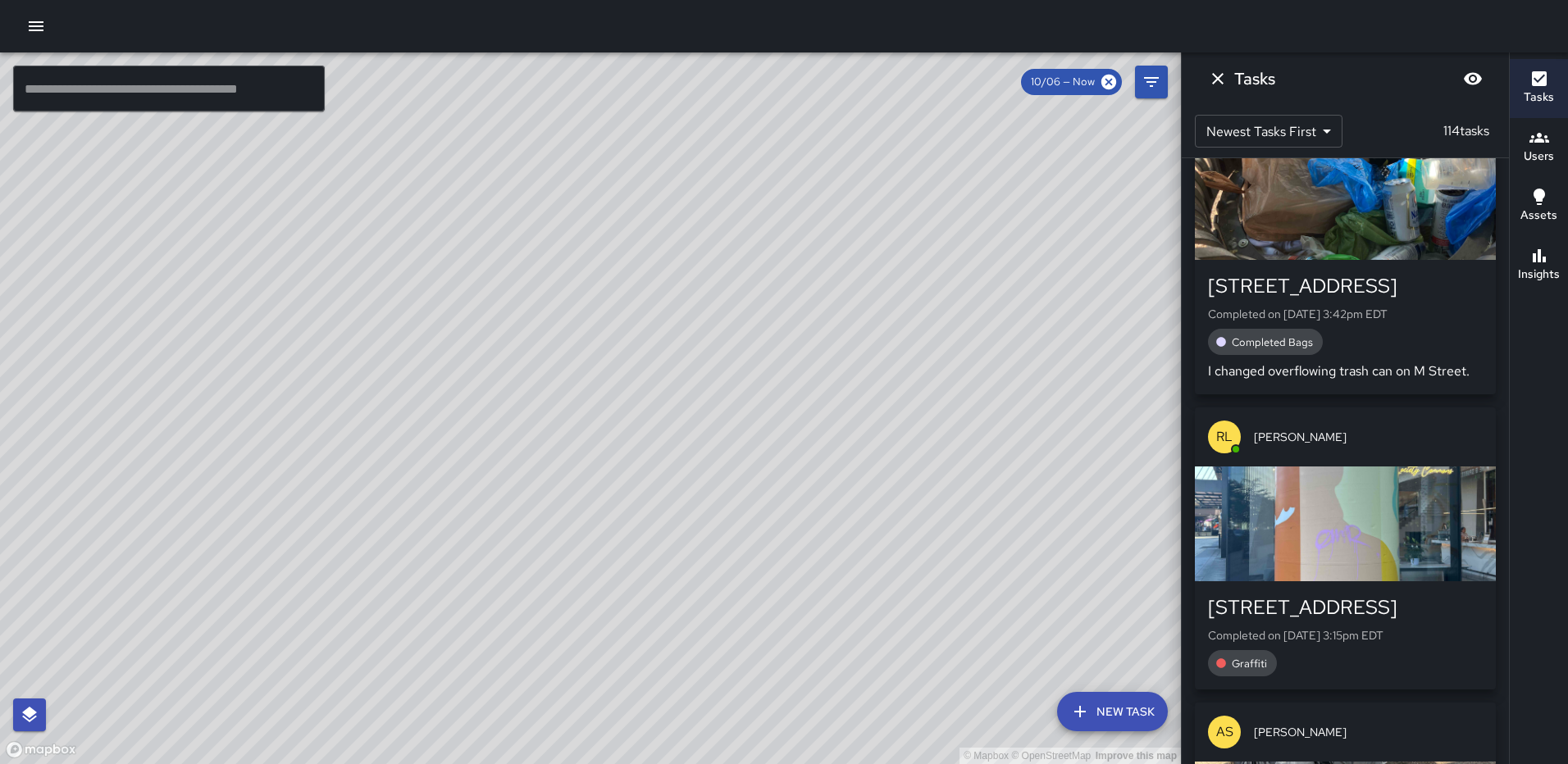
scroll to position [2537, 0]
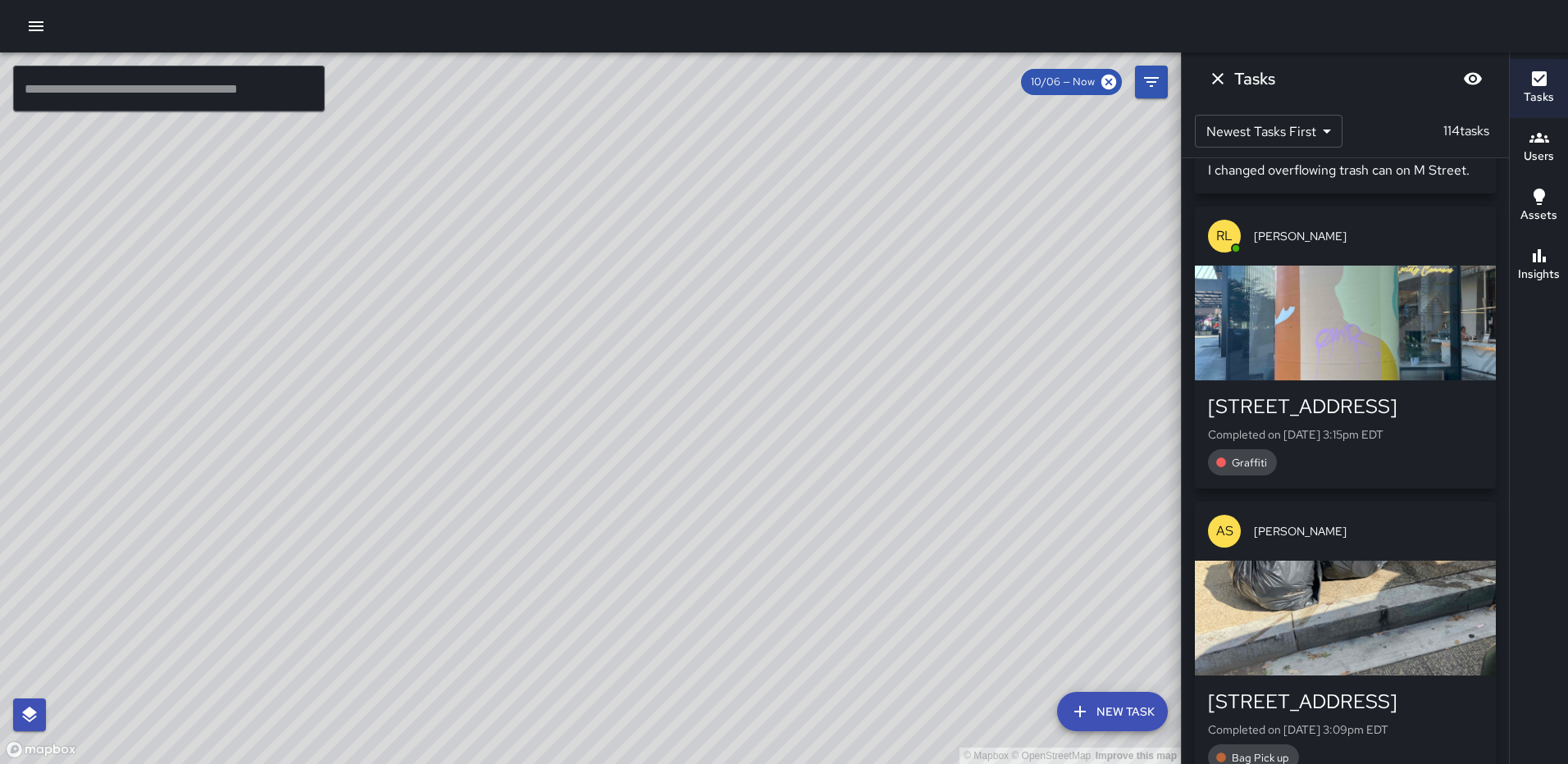
click at [1372, 324] on div "button" at bounding box center [1345, 323] width 301 height 115
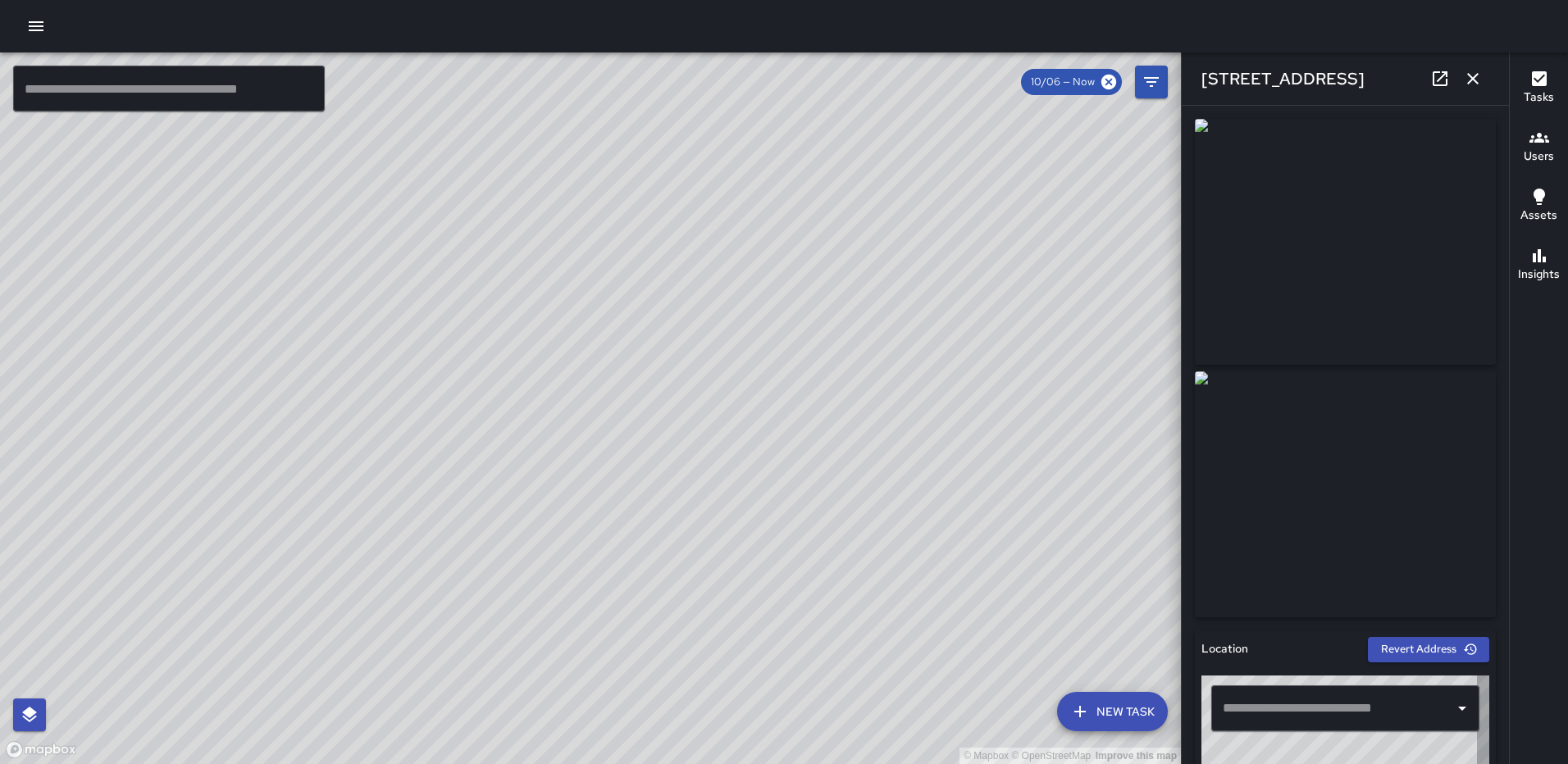
type input "**********"
click at [1481, 74] on icon "button" at bounding box center [1472, 78] width 20 height 20
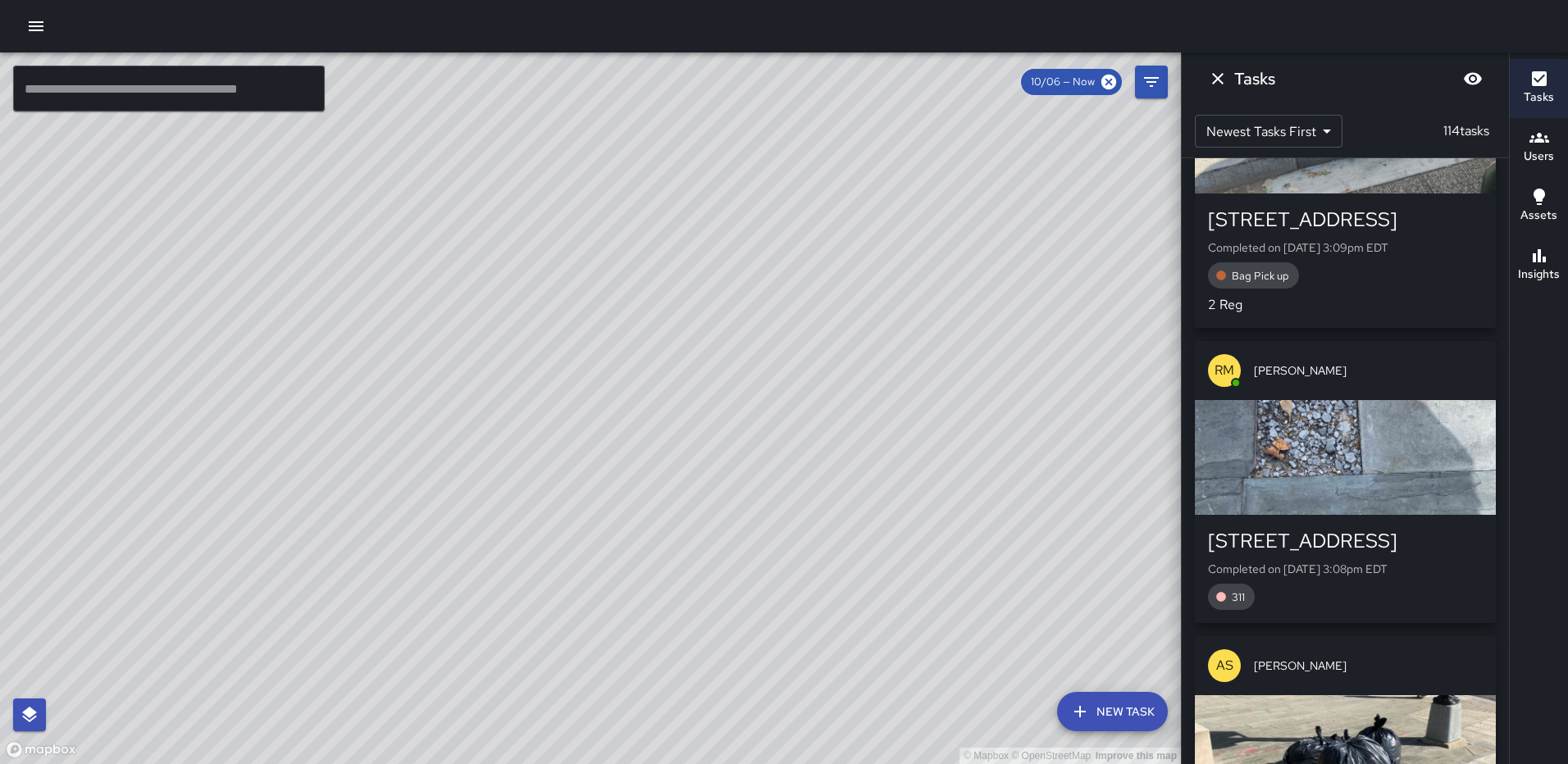
scroll to position [3190, 0]
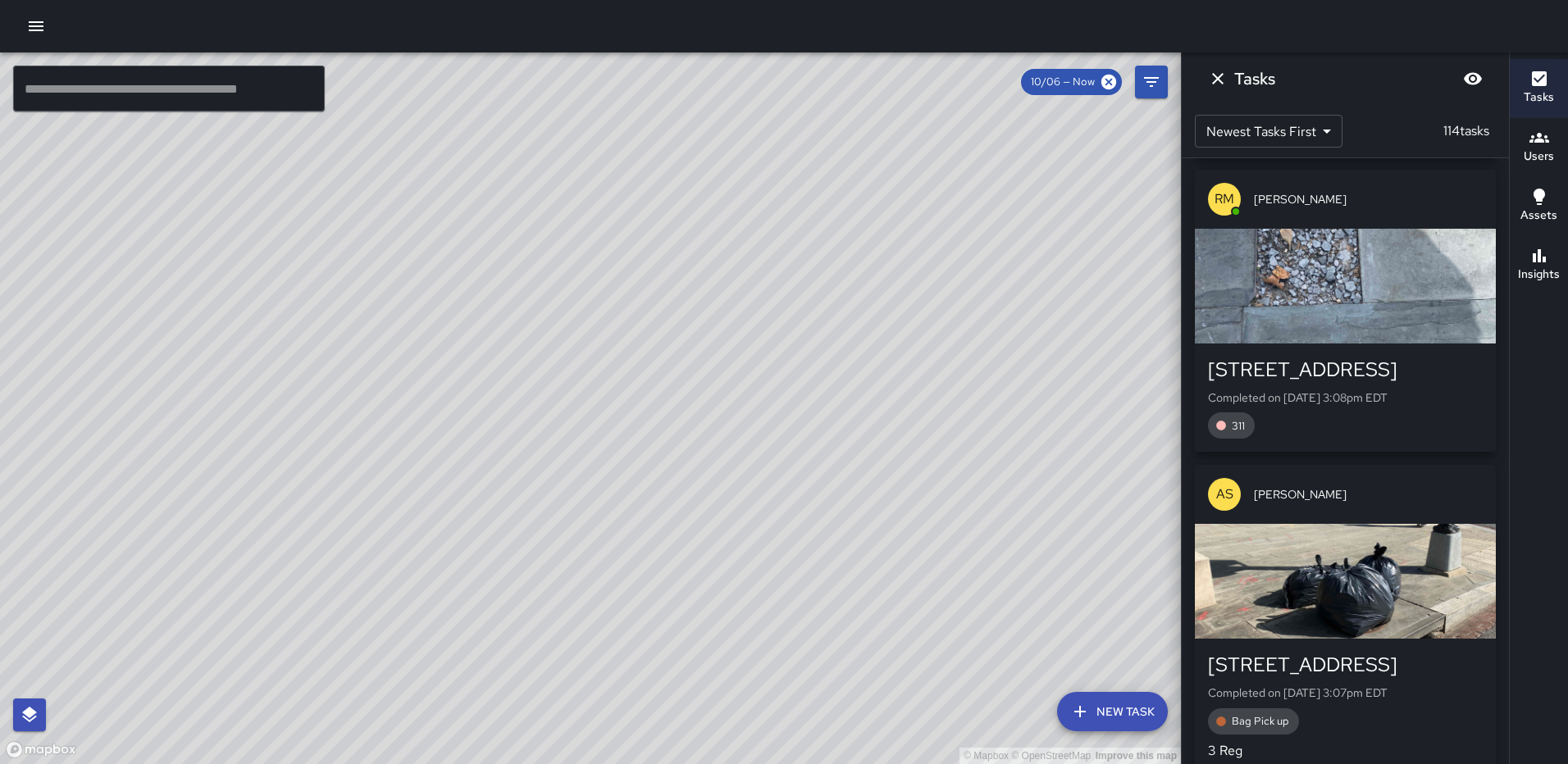
click at [1351, 335] on div "button" at bounding box center [1345, 286] width 301 height 115
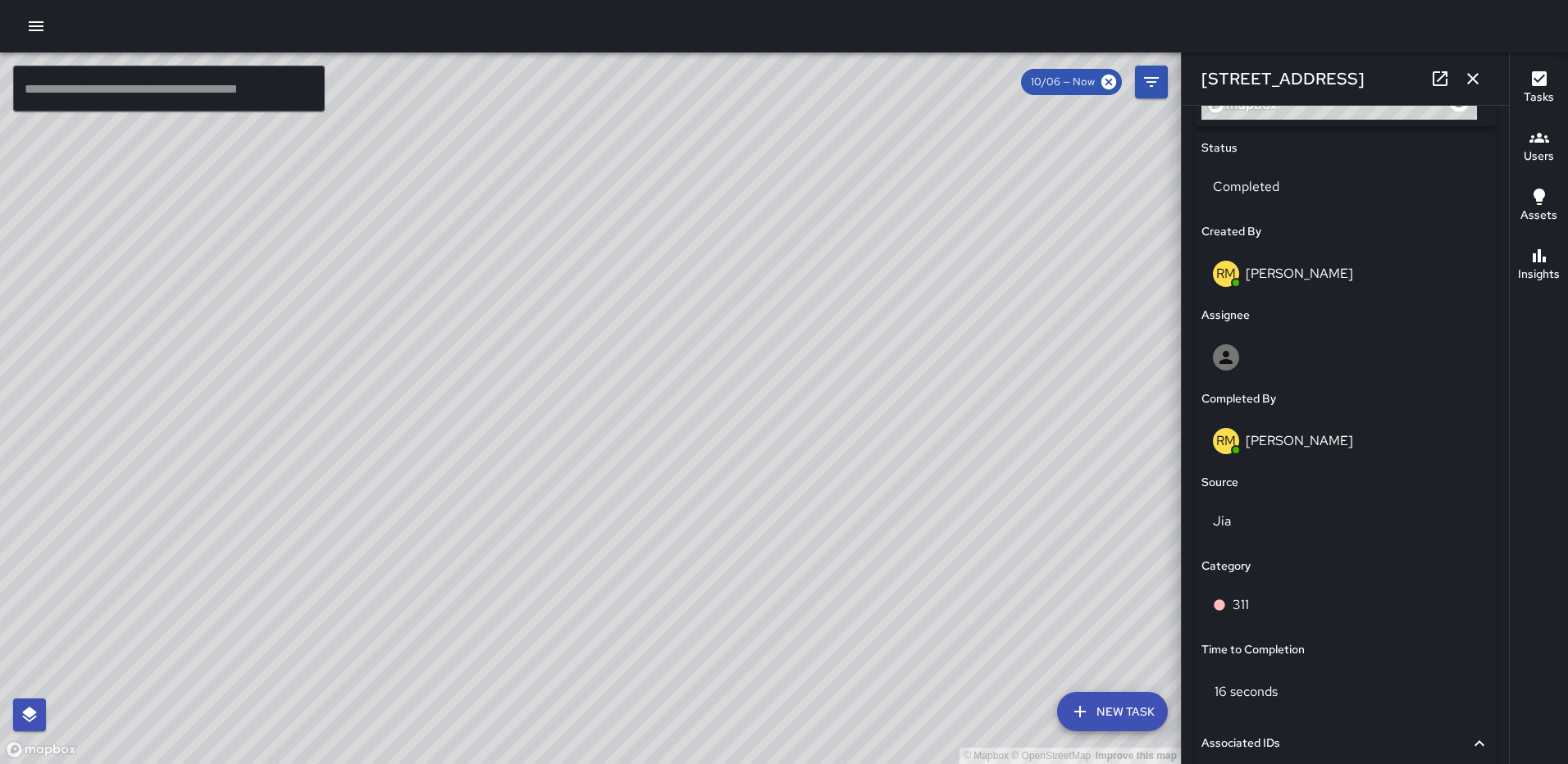
scroll to position [984, 0]
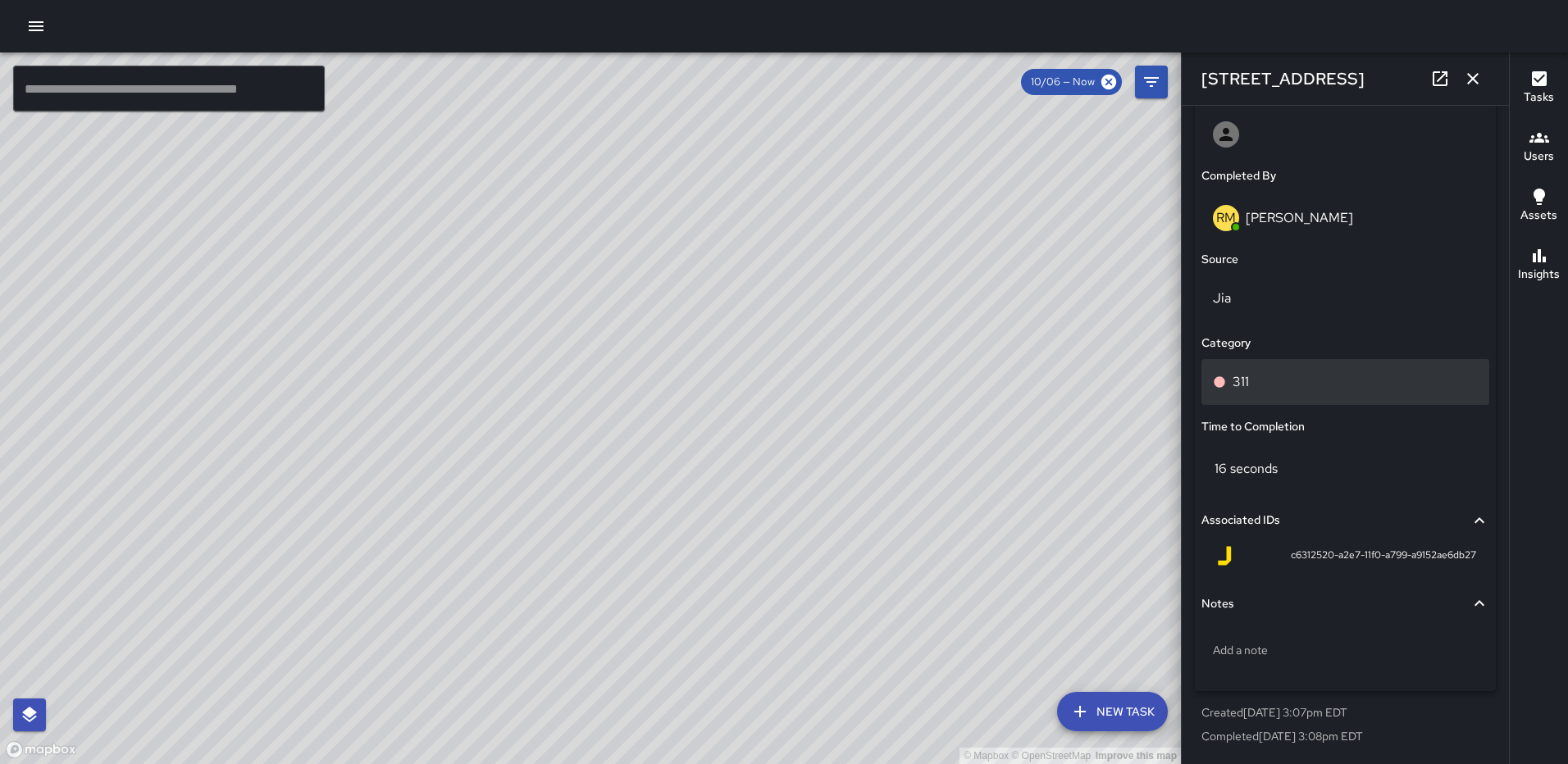
click at [1343, 388] on div "311" at bounding box center [1344, 382] width 265 height 20
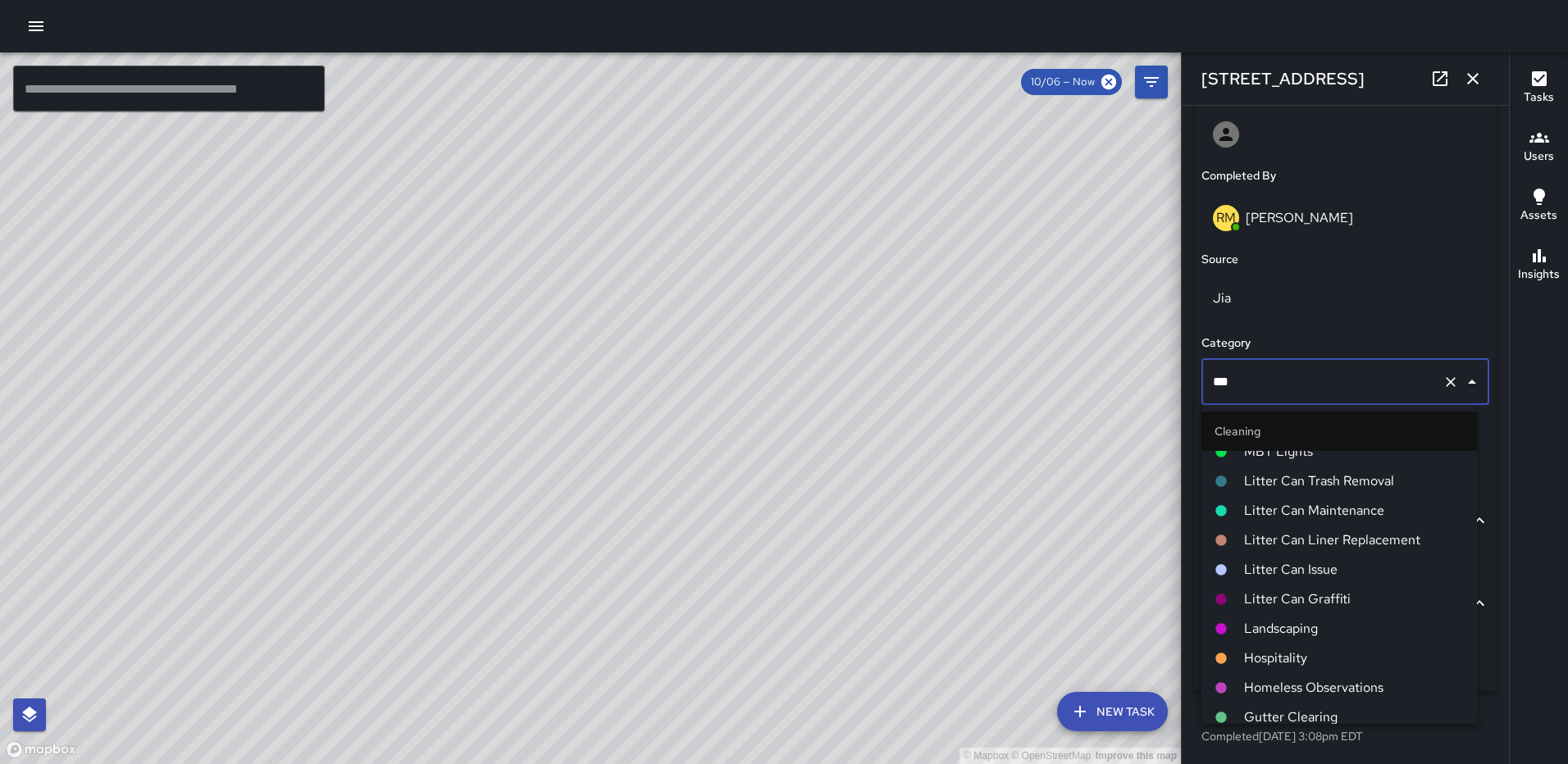
scroll to position [274, 0]
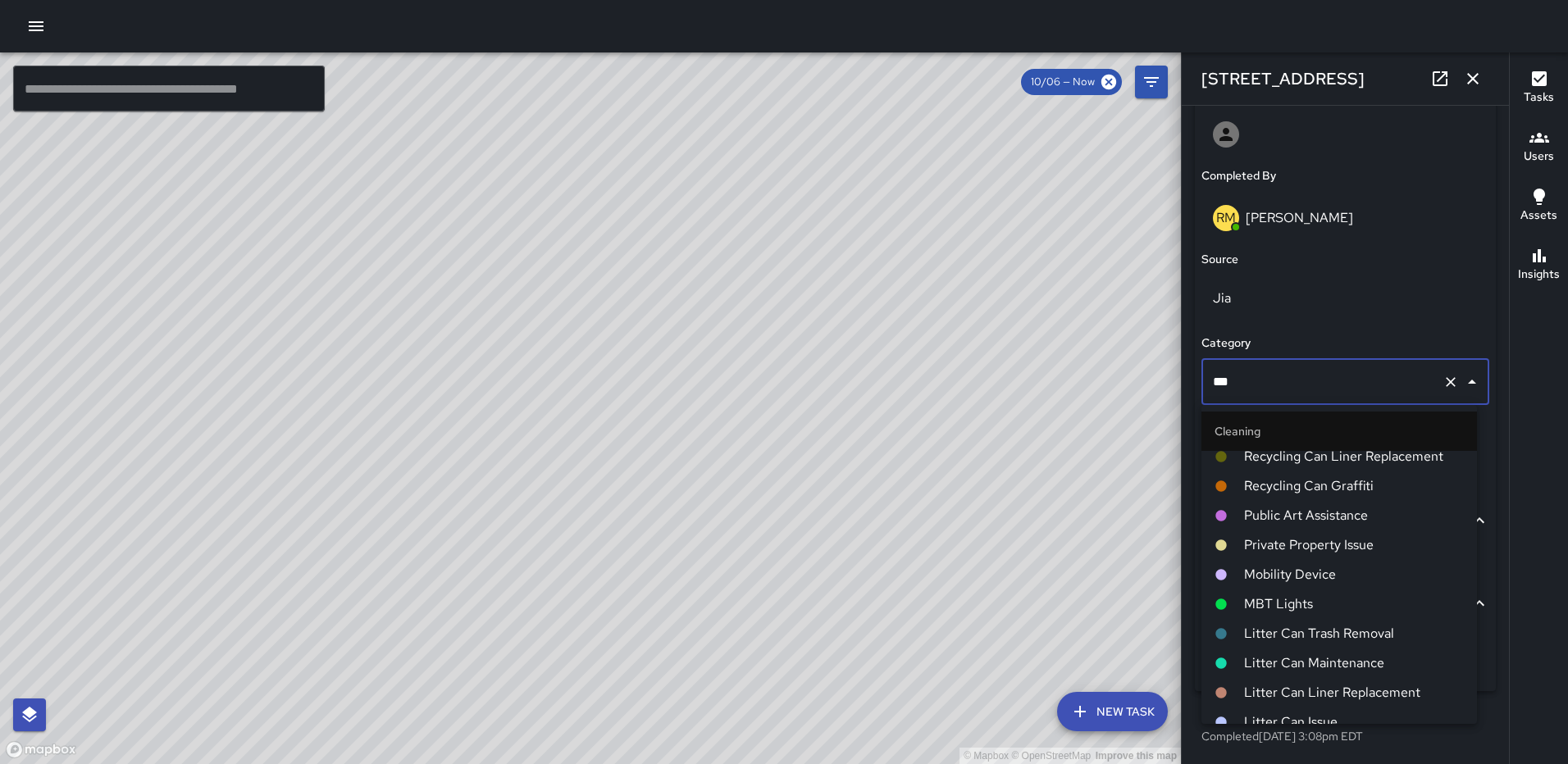
click at [1339, 534] on li "Private Property Issue" at bounding box center [1339, 545] width 275 height 30
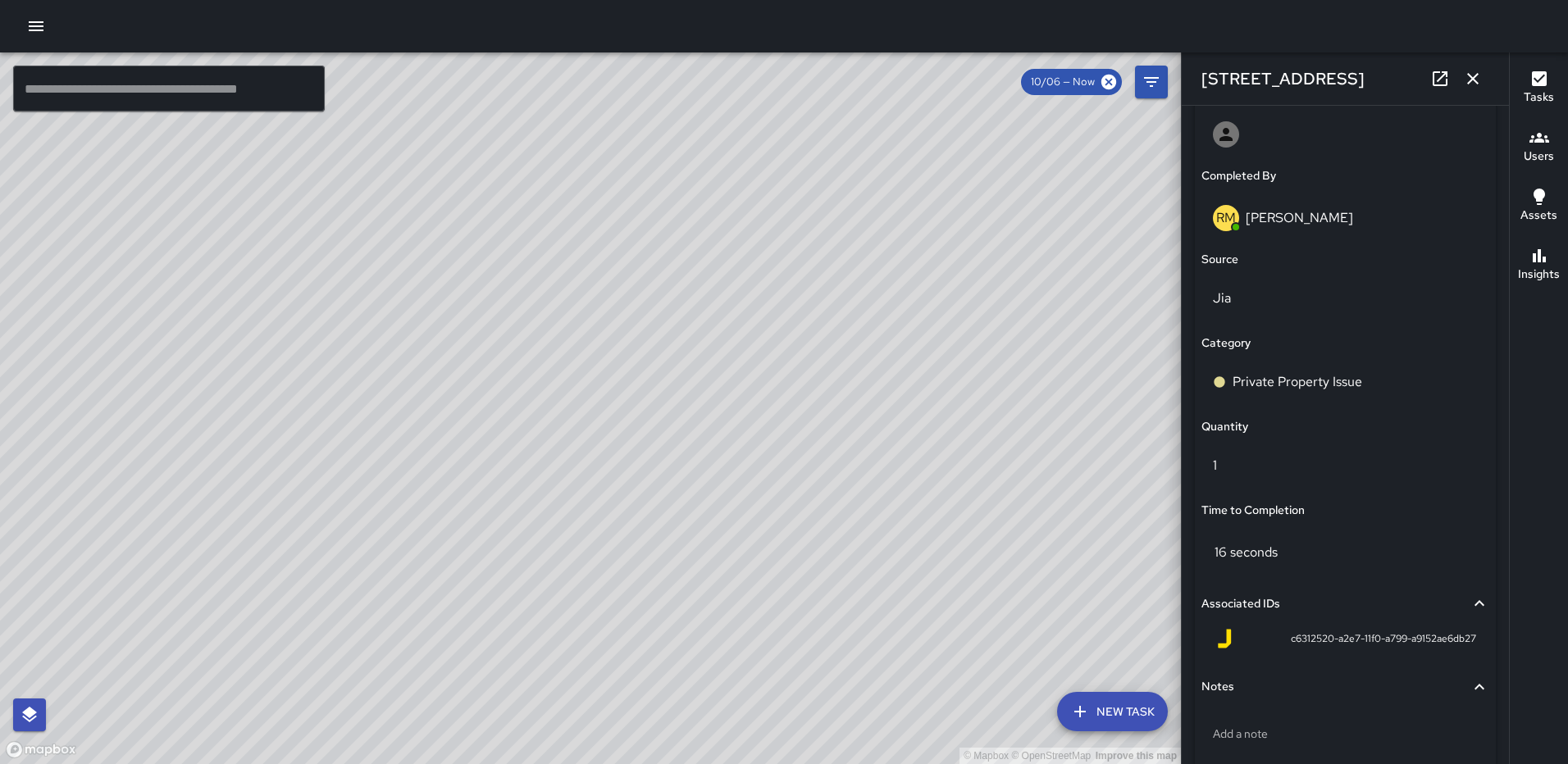
click at [1474, 76] on icon "button" at bounding box center [1472, 78] width 20 height 20
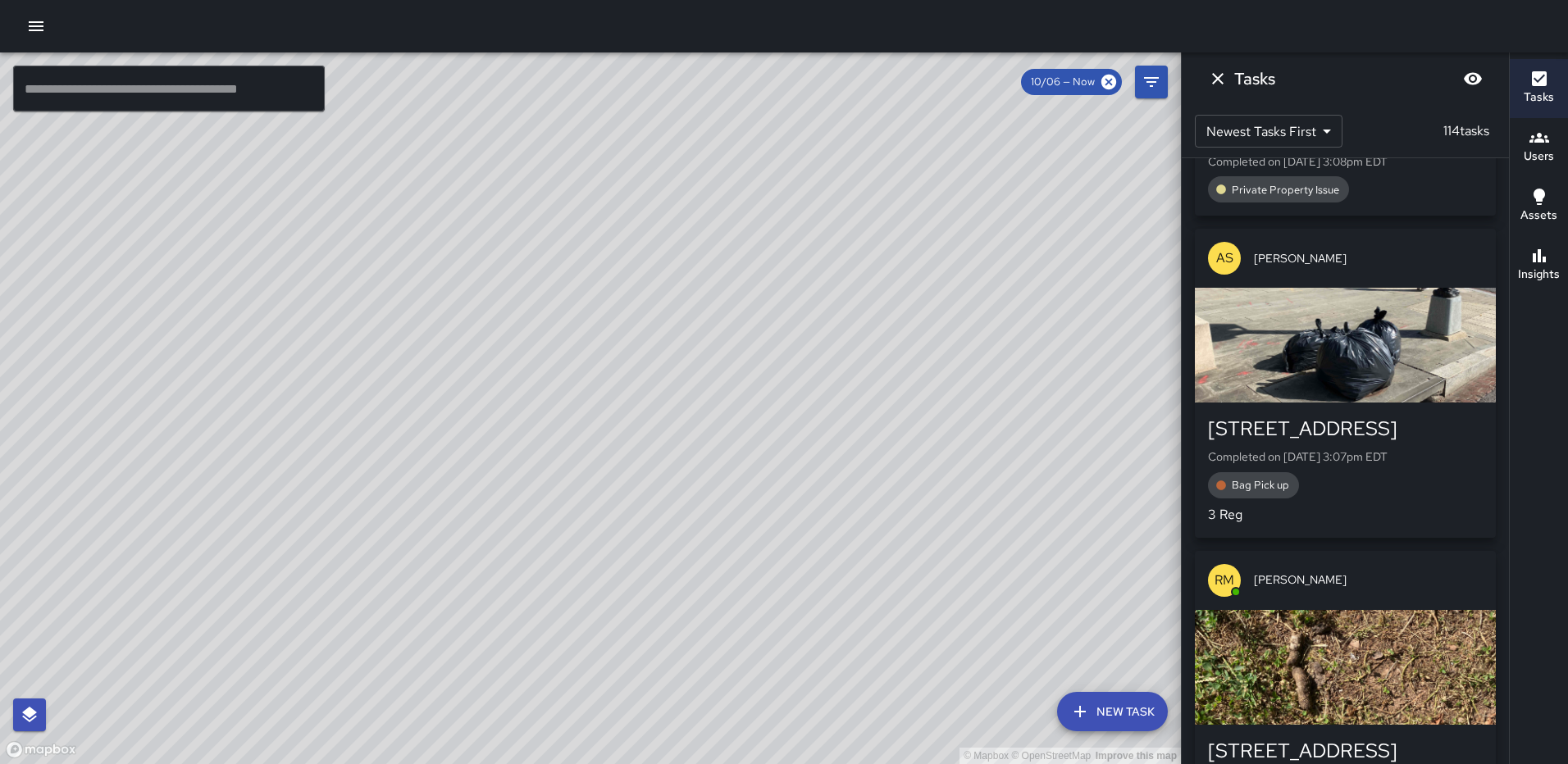
scroll to position [3437, 0]
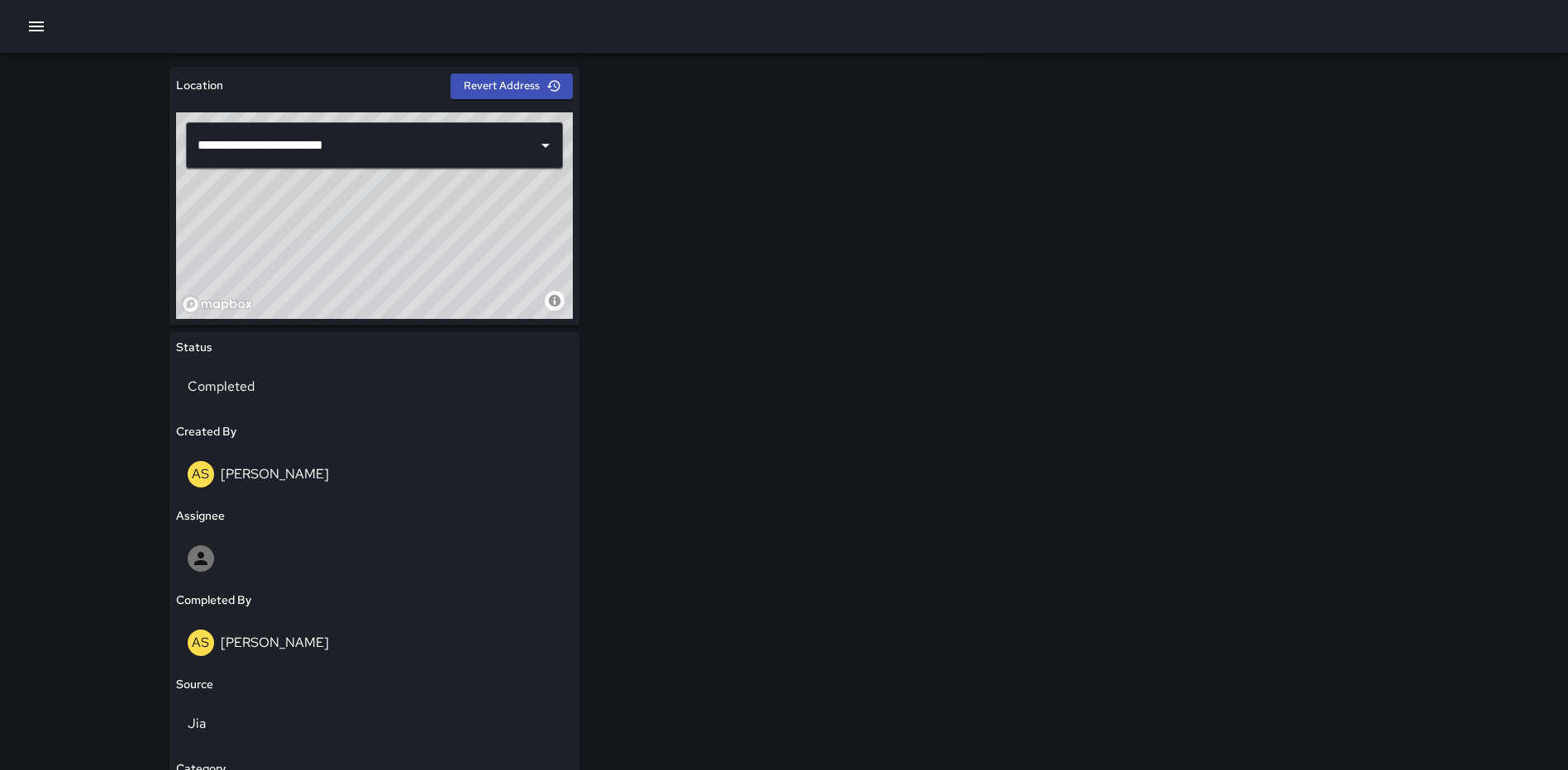
scroll to position [661, 0]
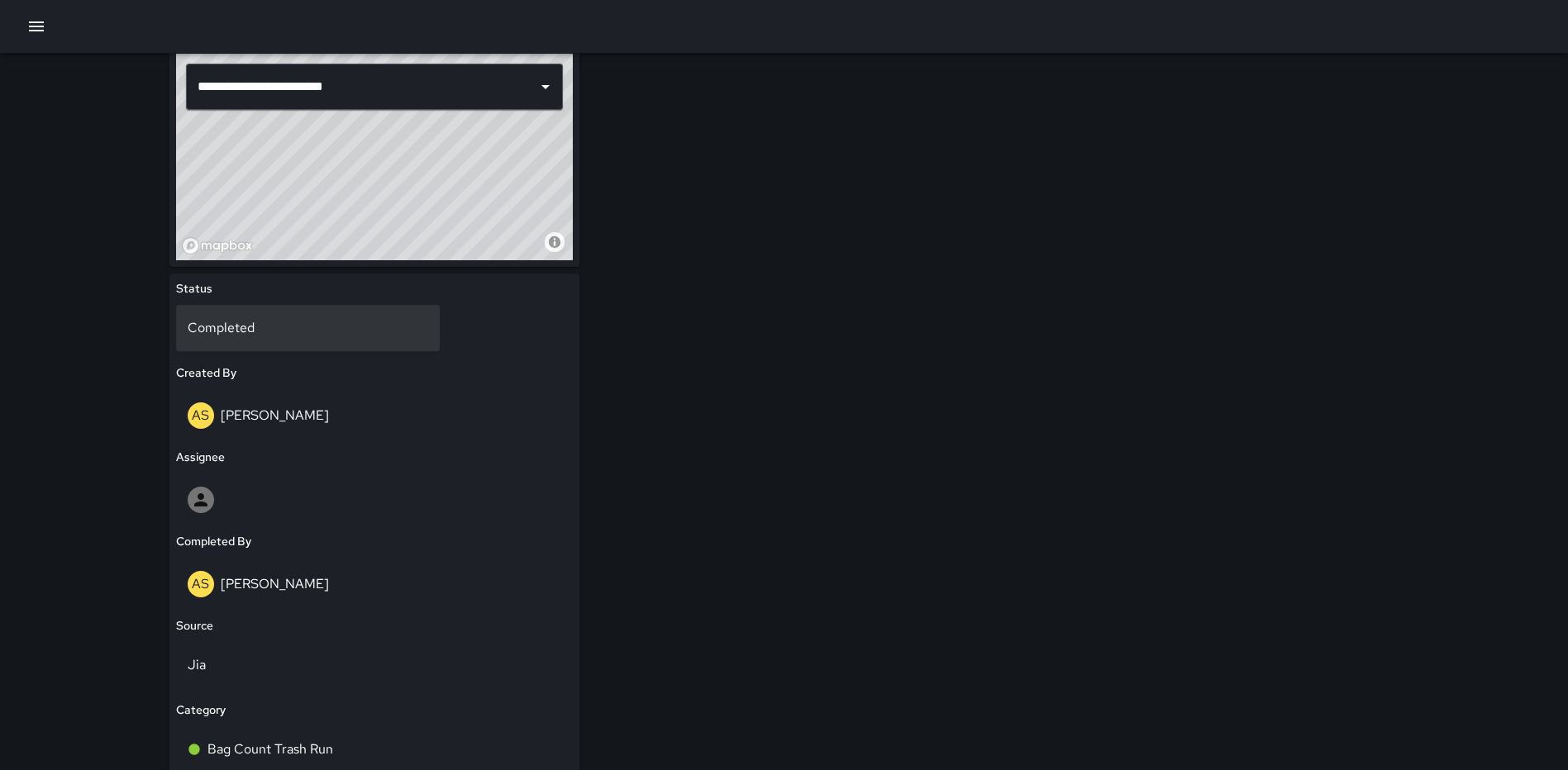
click at [333, 347] on div "Completed" at bounding box center [308, 328] width 264 height 46
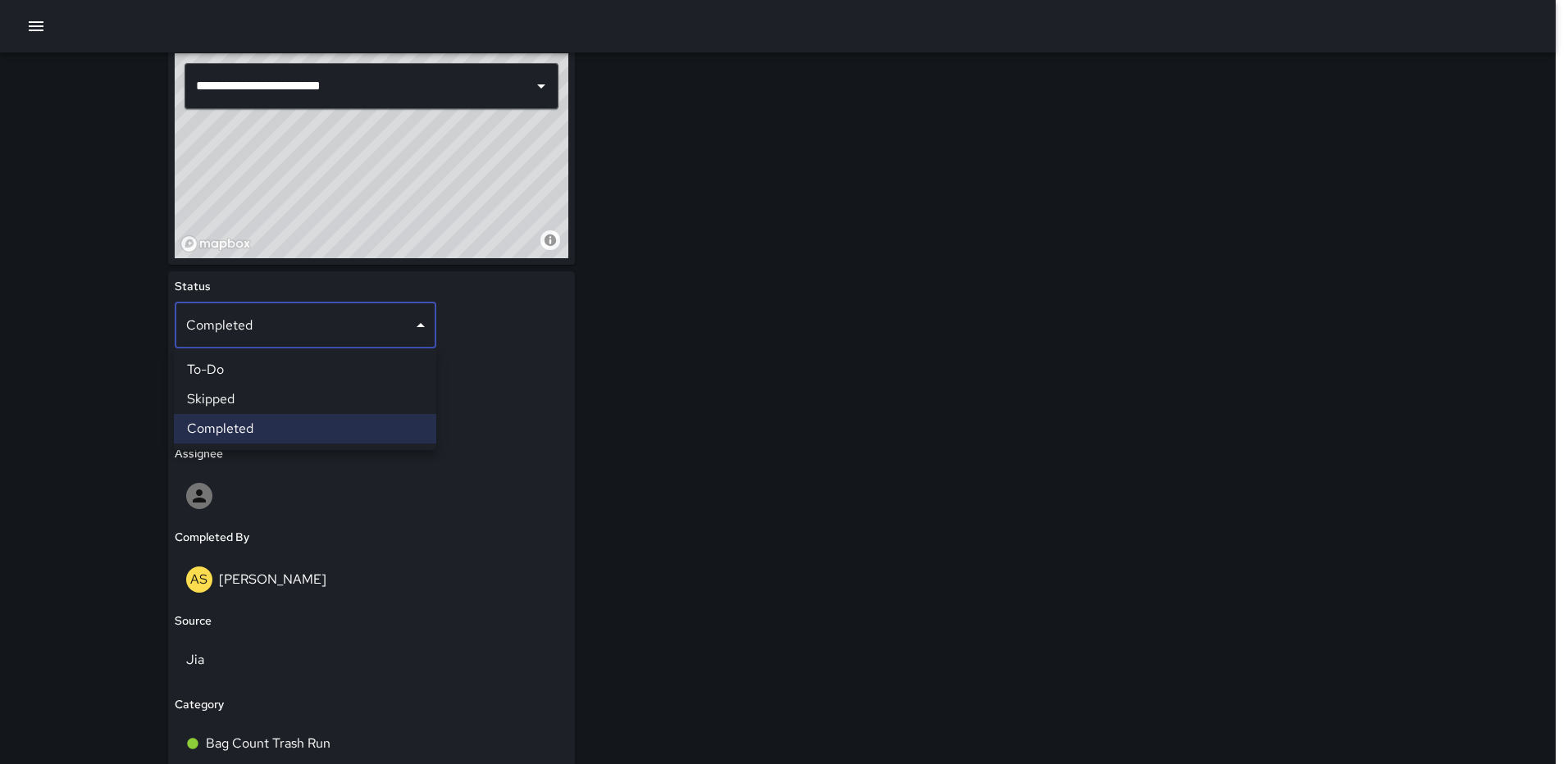
click at [289, 360] on li "To-Do" at bounding box center [305, 369] width 262 height 30
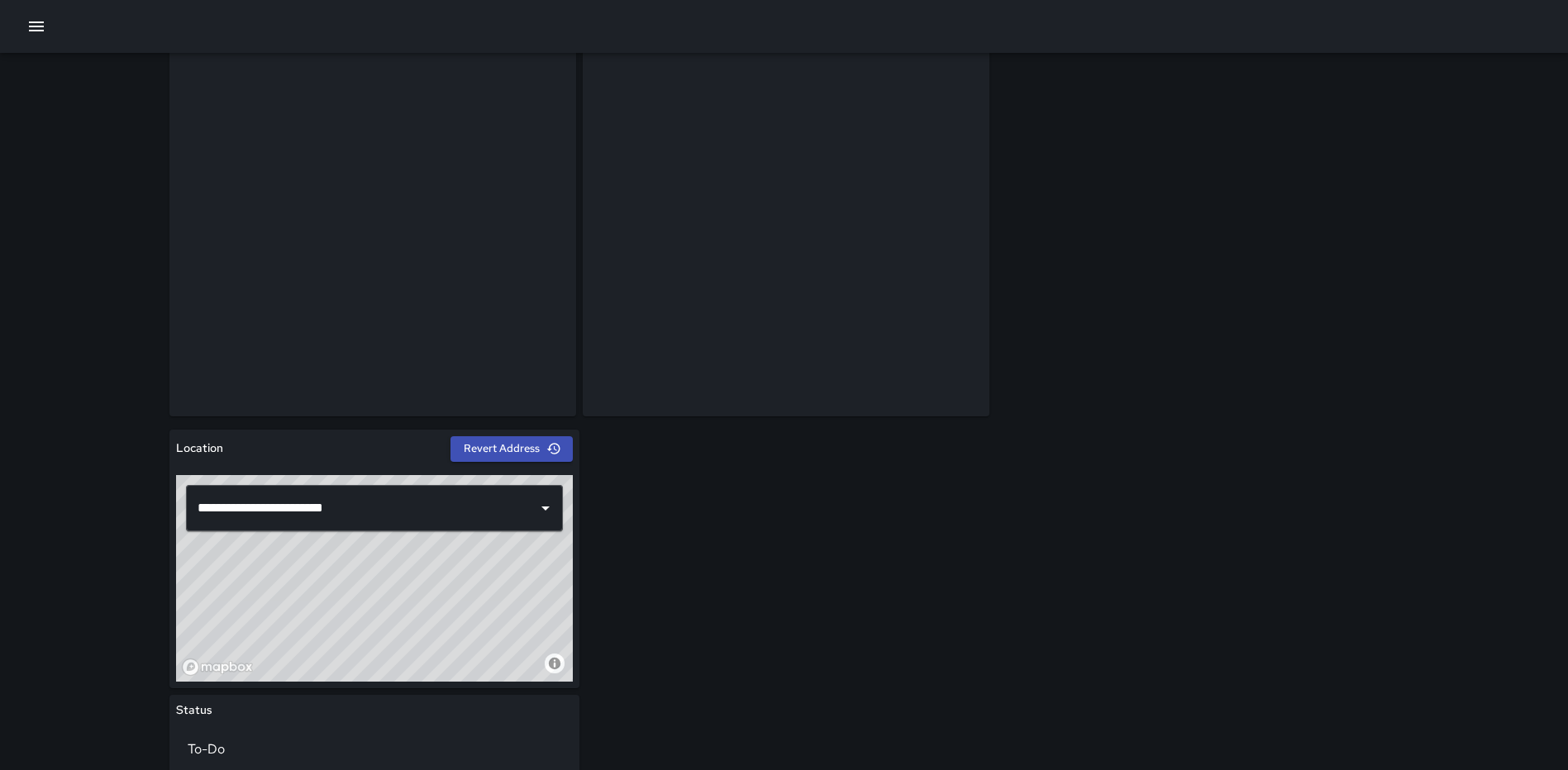
scroll to position [161, 0]
